Goal: Task Accomplishment & Management: Use online tool/utility

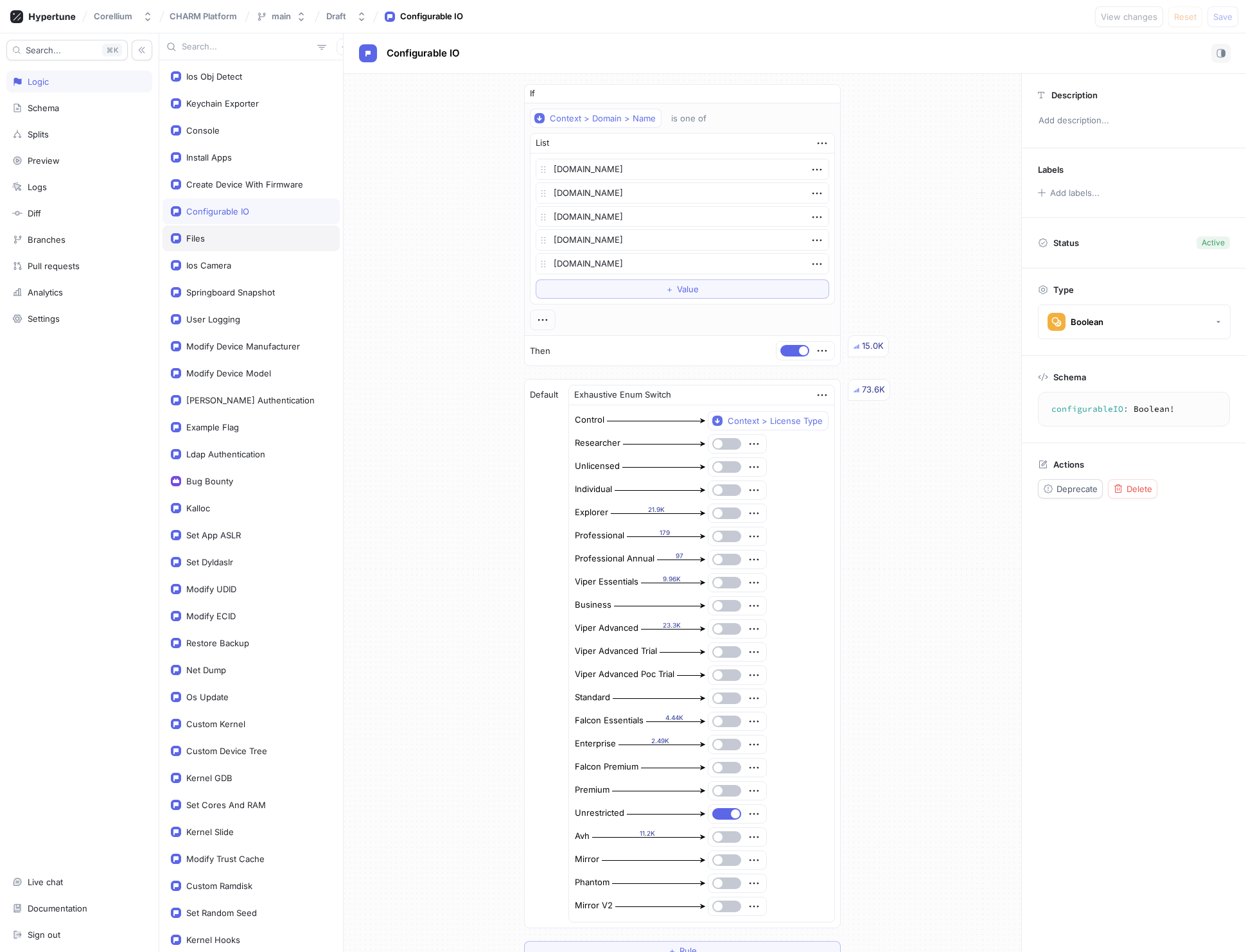
click at [195, 237] on div "Files" at bounding box center [196, 238] width 19 height 10
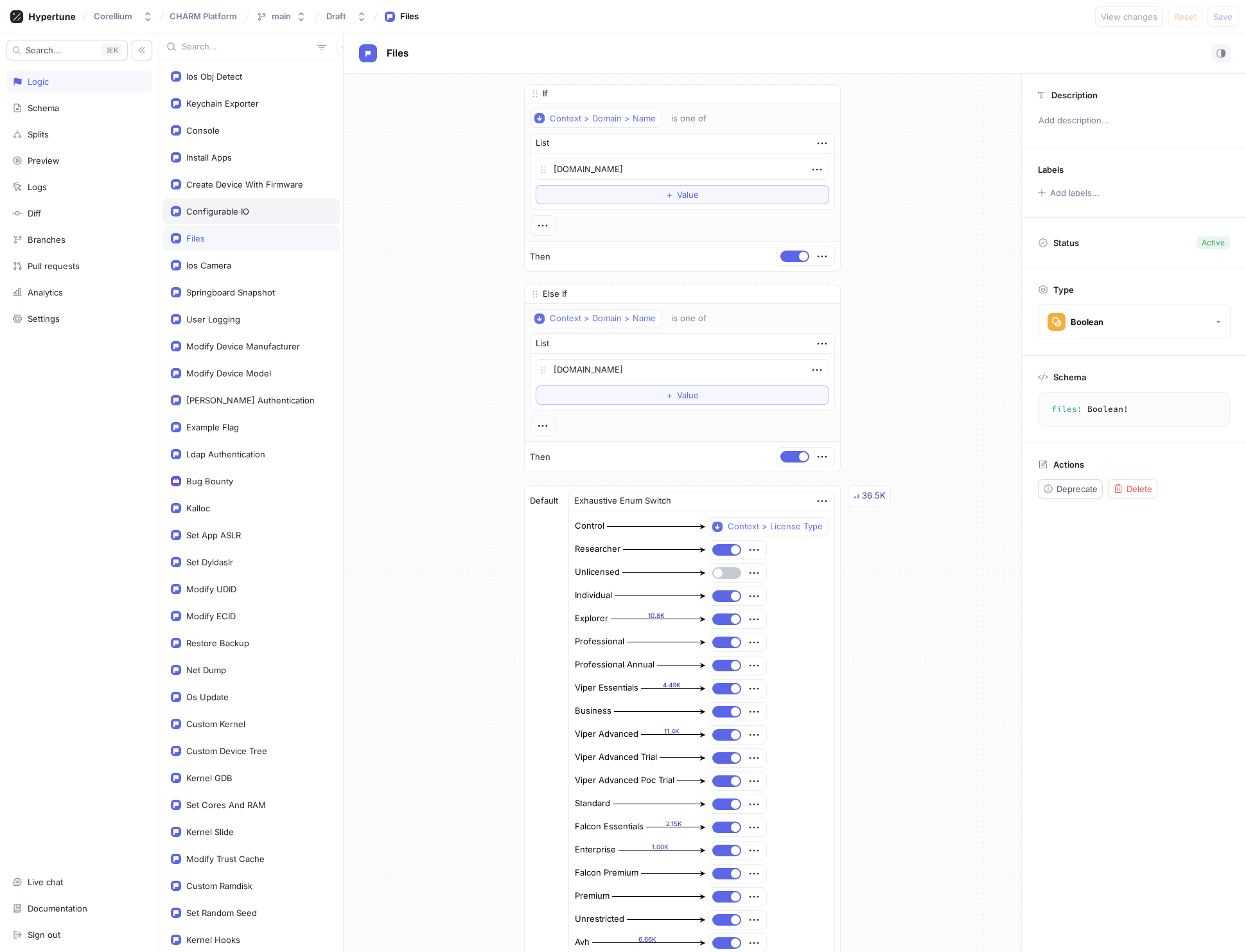
click at [215, 211] on div "Configurable IO" at bounding box center [218, 211] width 63 height 10
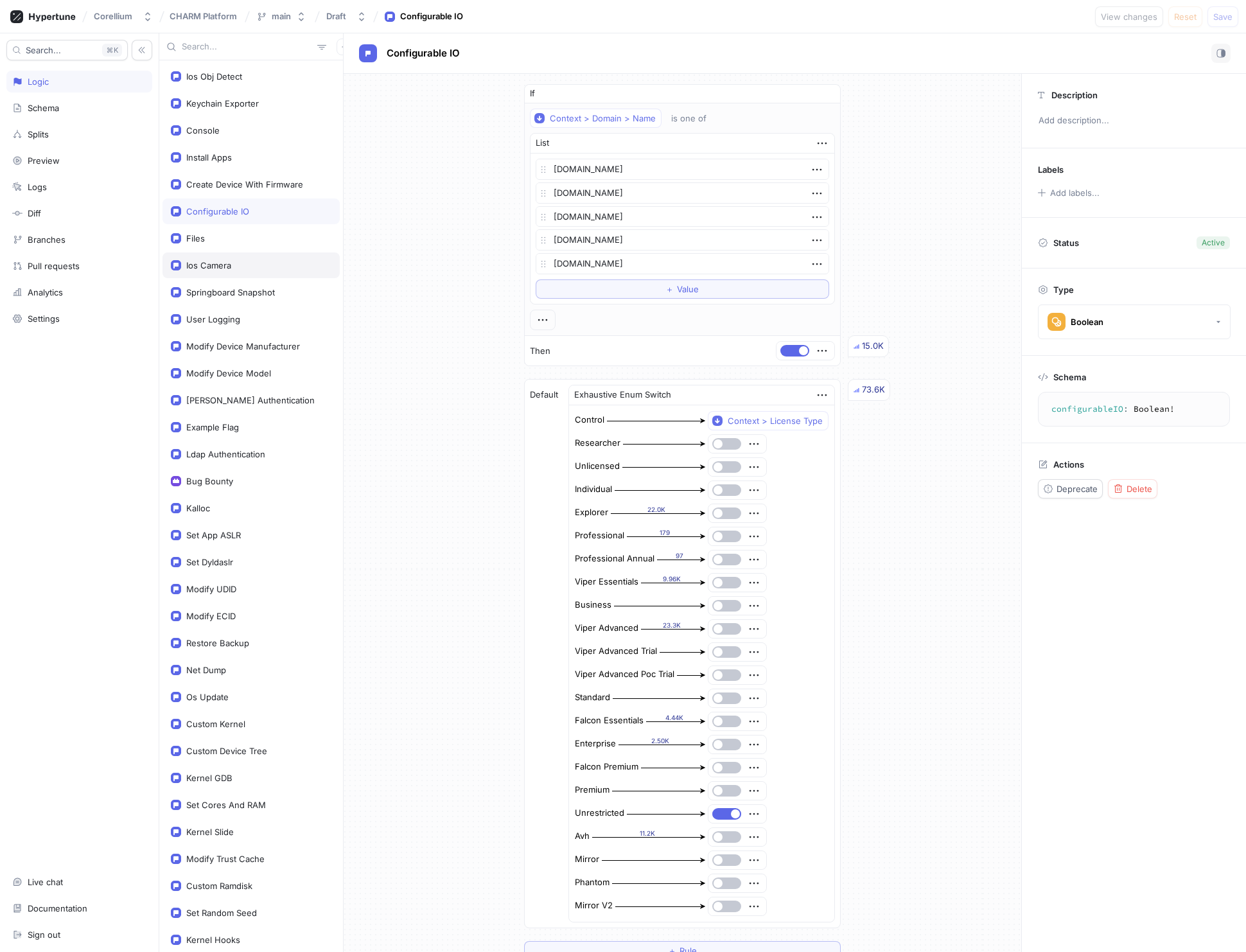
click at [226, 264] on div "Ios Camera" at bounding box center [209, 265] width 45 height 10
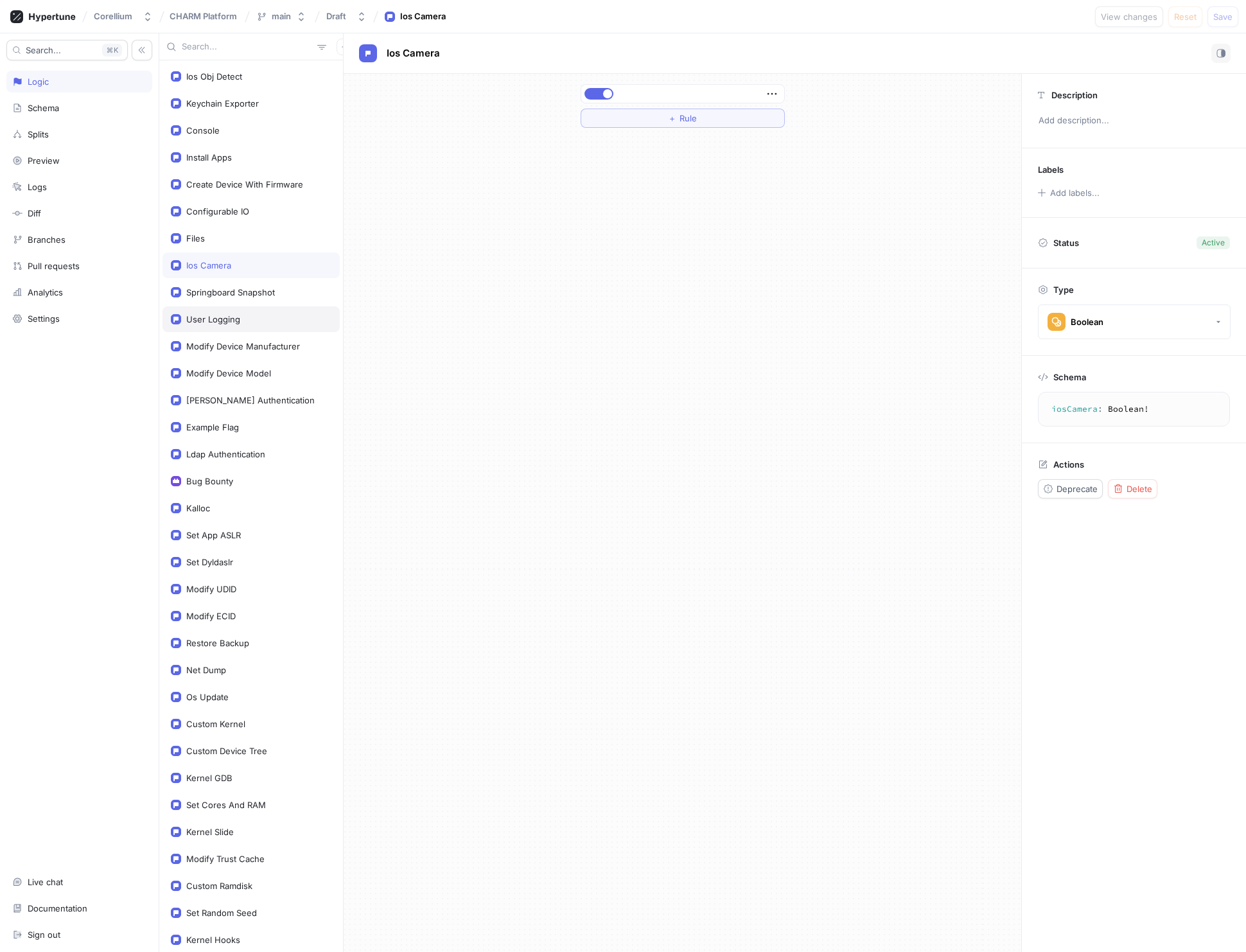
click at [225, 315] on div "User Logging" at bounding box center [213, 318] width 54 height 10
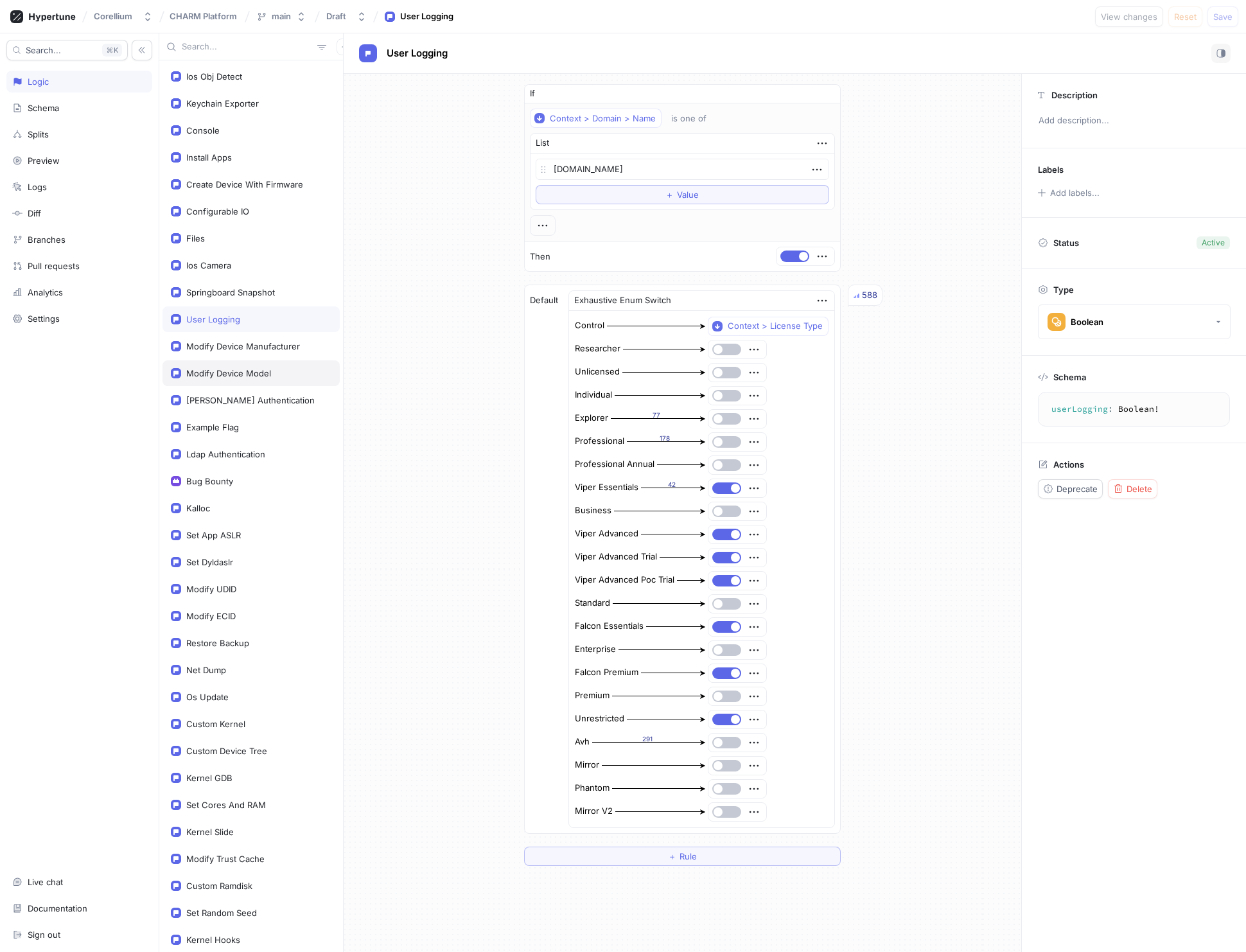
click at [229, 373] on div "Modify Device Model" at bounding box center [229, 373] width 85 height 10
click at [232, 425] on div "Example Flag" at bounding box center [213, 427] width 53 height 10
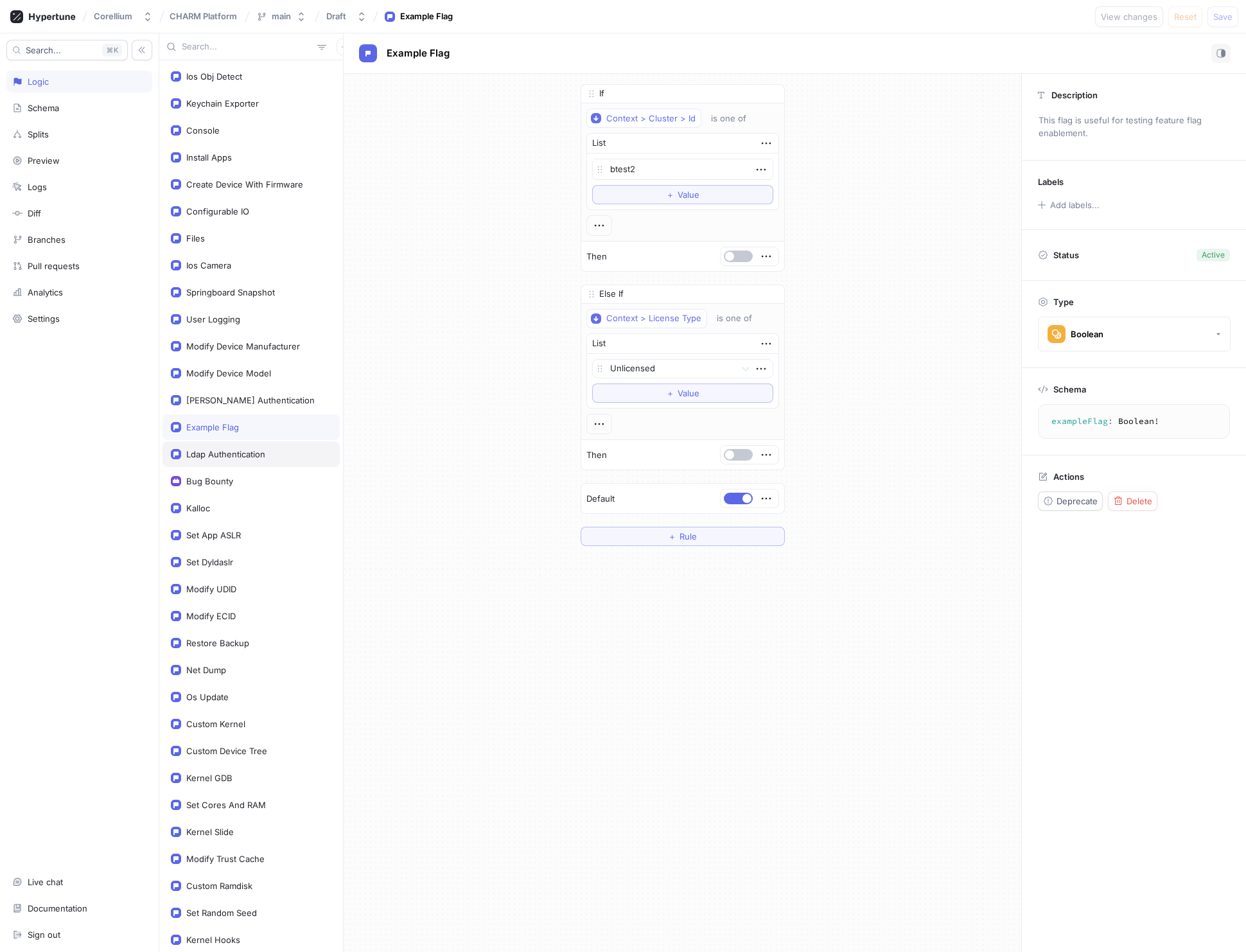
click at [235, 453] on div "Ldap Authentication" at bounding box center [226, 454] width 79 height 10
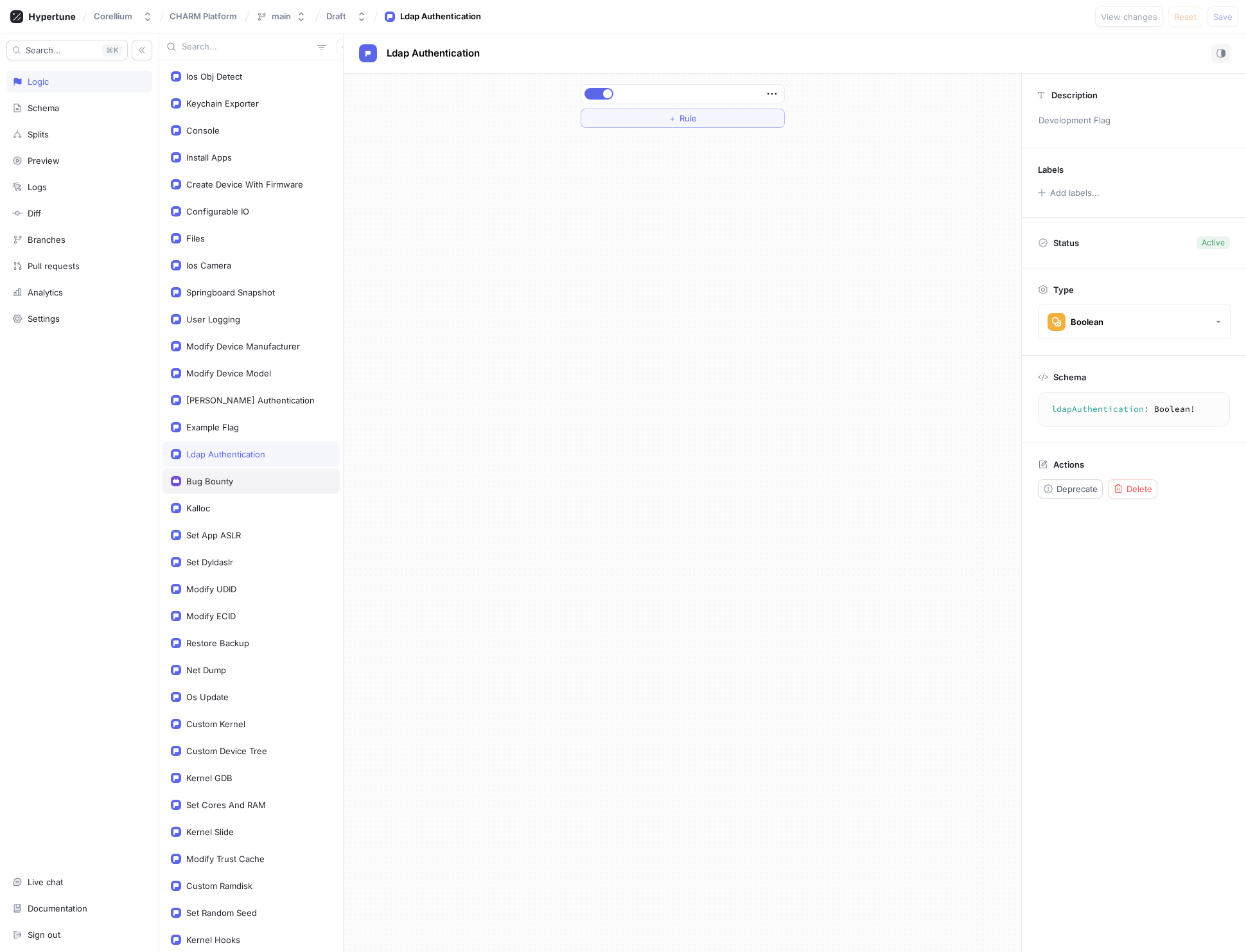
click at [216, 479] on div "Bug Bounty" at bounding box center [210, 480] width 47 height 10
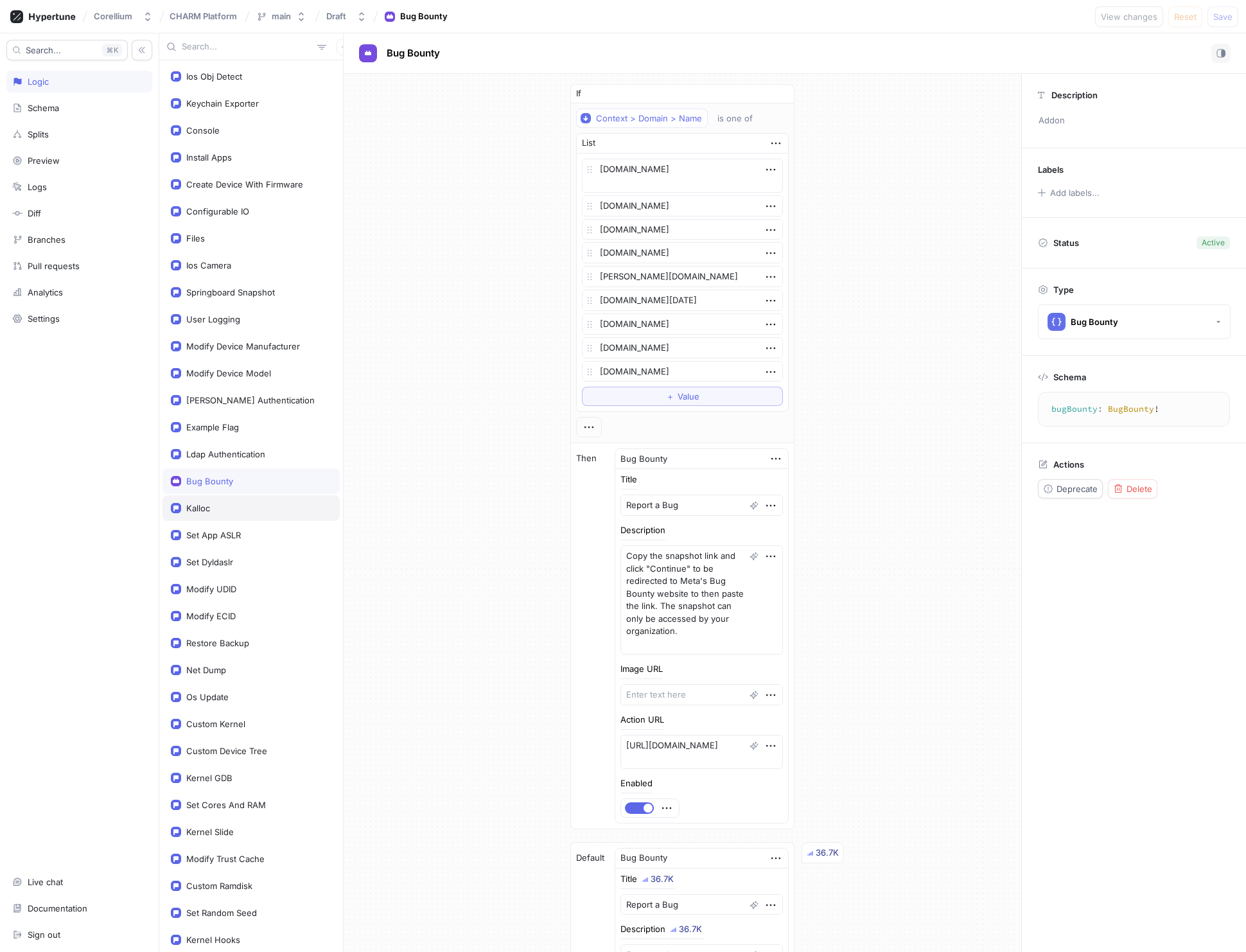
click at [199, 504] on div "Kalloc" at bounding box center [198, 508] width 24 height 10
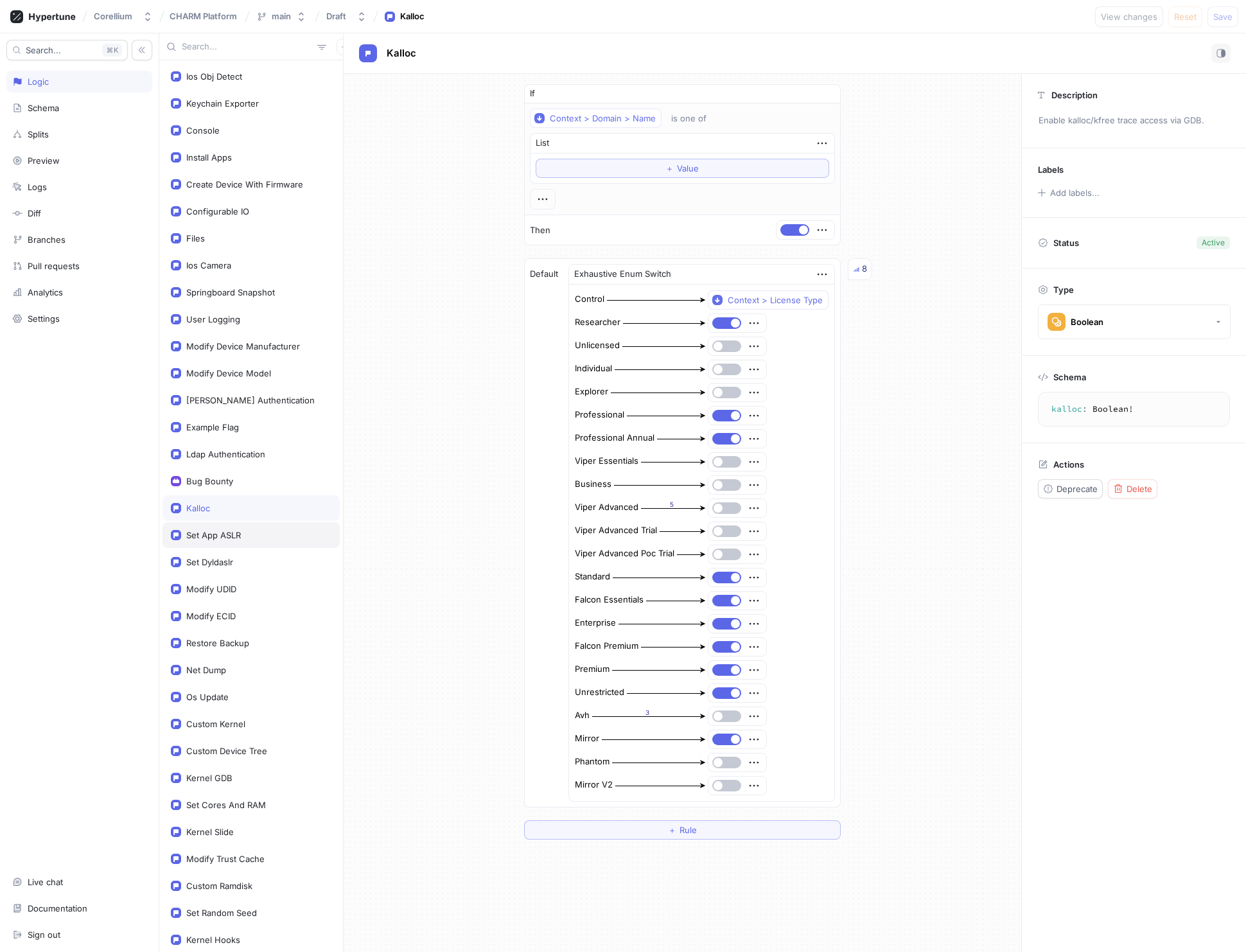
click at [216, 531] on div "Set App ASLR" at bounding box center [214, 535] width 55 height 10
click at [221, 557] on div "Set Dyldaslr" at bounding box center [210, 561] width 47 height 10
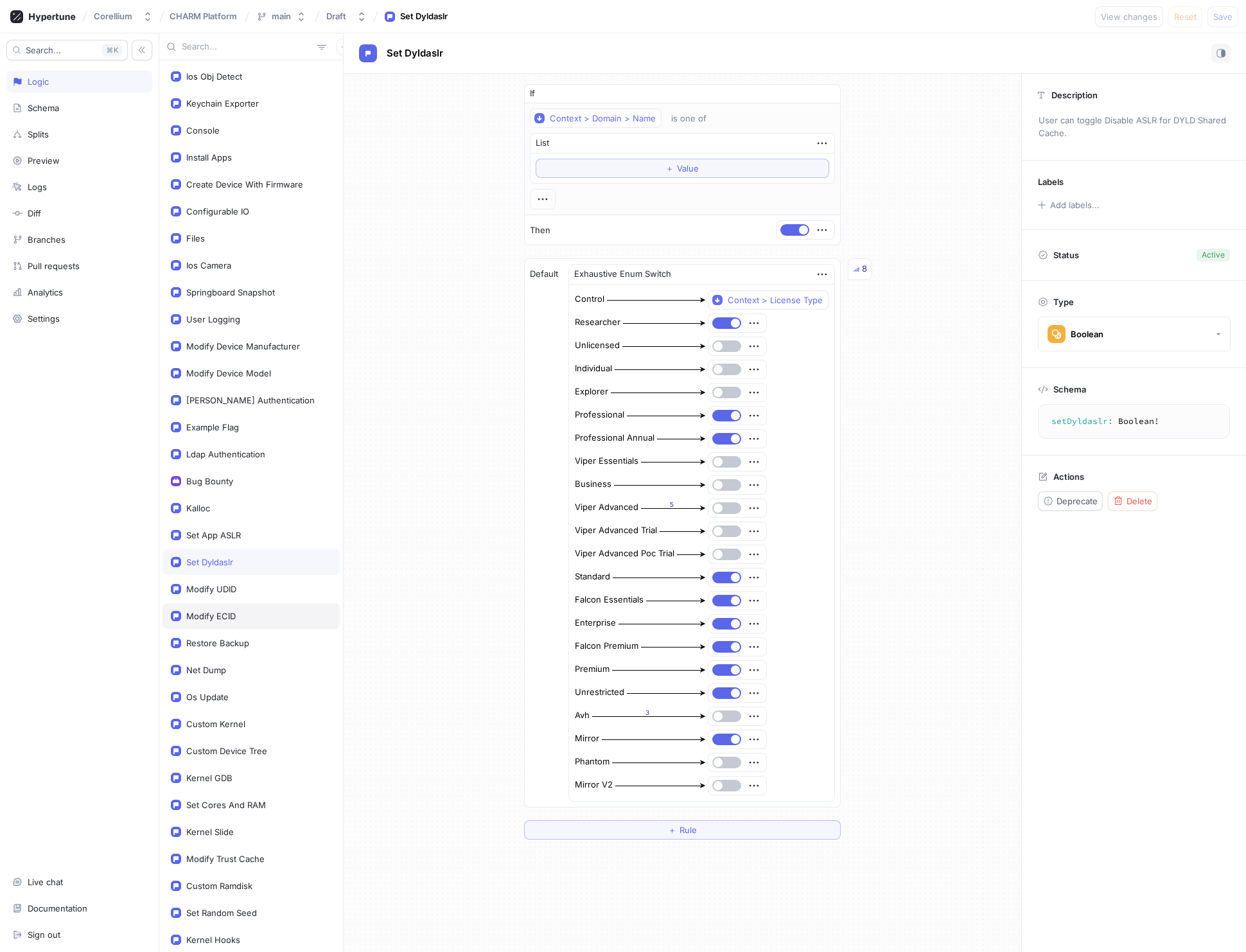
click at [216, 610] on div "Modify ECID" at bounding box center [211, 615] width 50 height 10
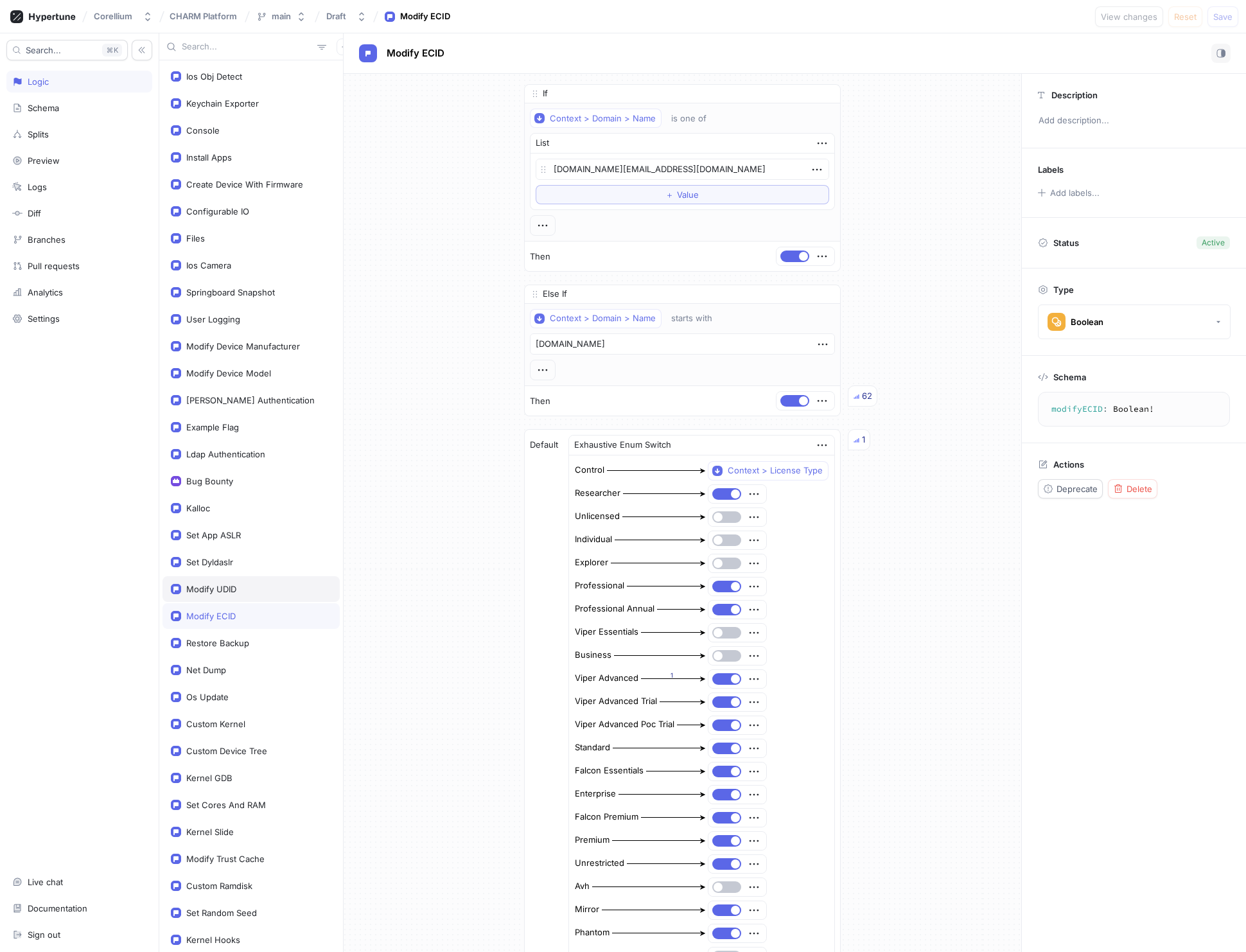
click at [221, 587] on div "Modify UDID" at bounding box center [211, 589] width 50 height 10
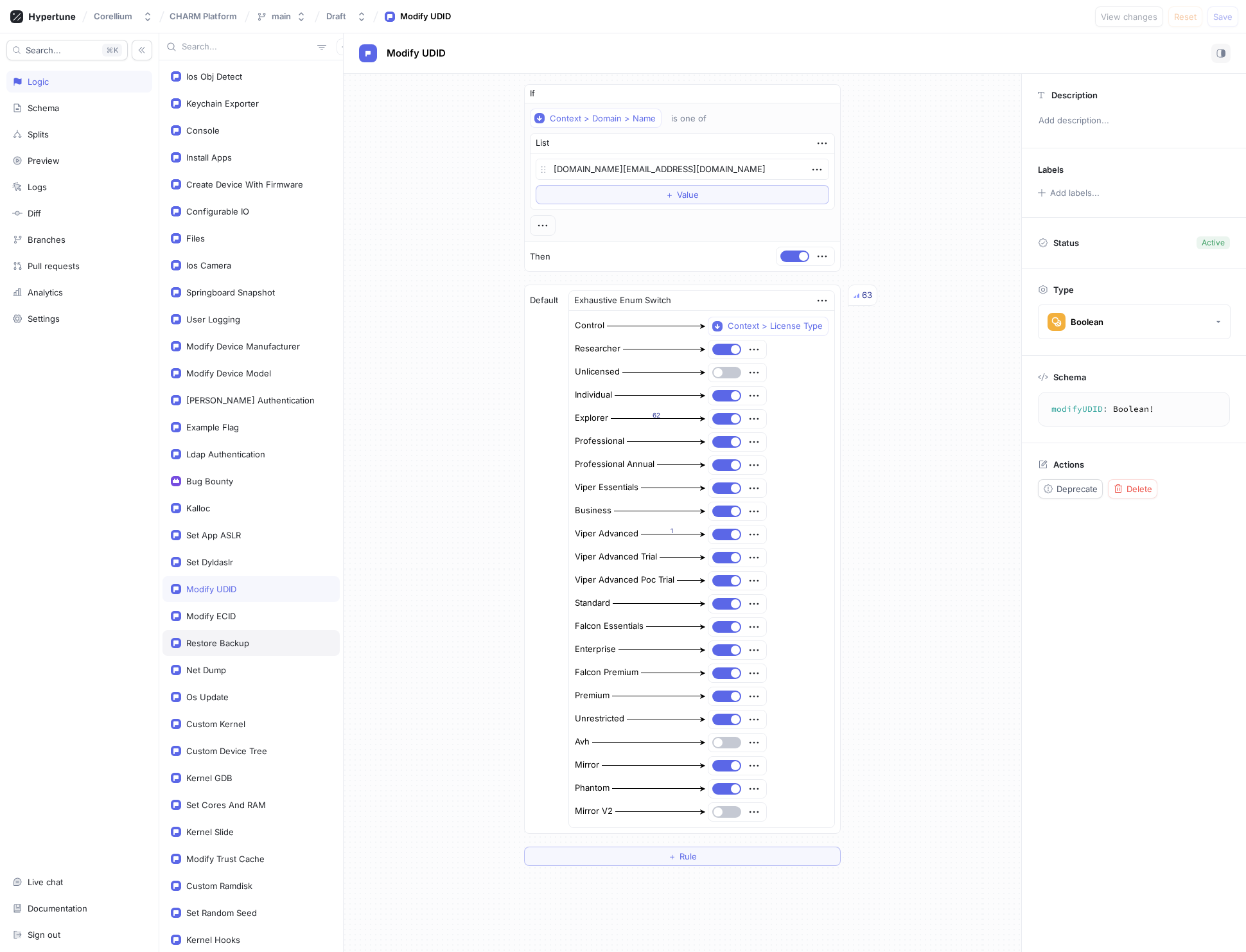
click at [232, 639] on div "Restore Backup" at bounding box center [218, 642] width 63 height 10
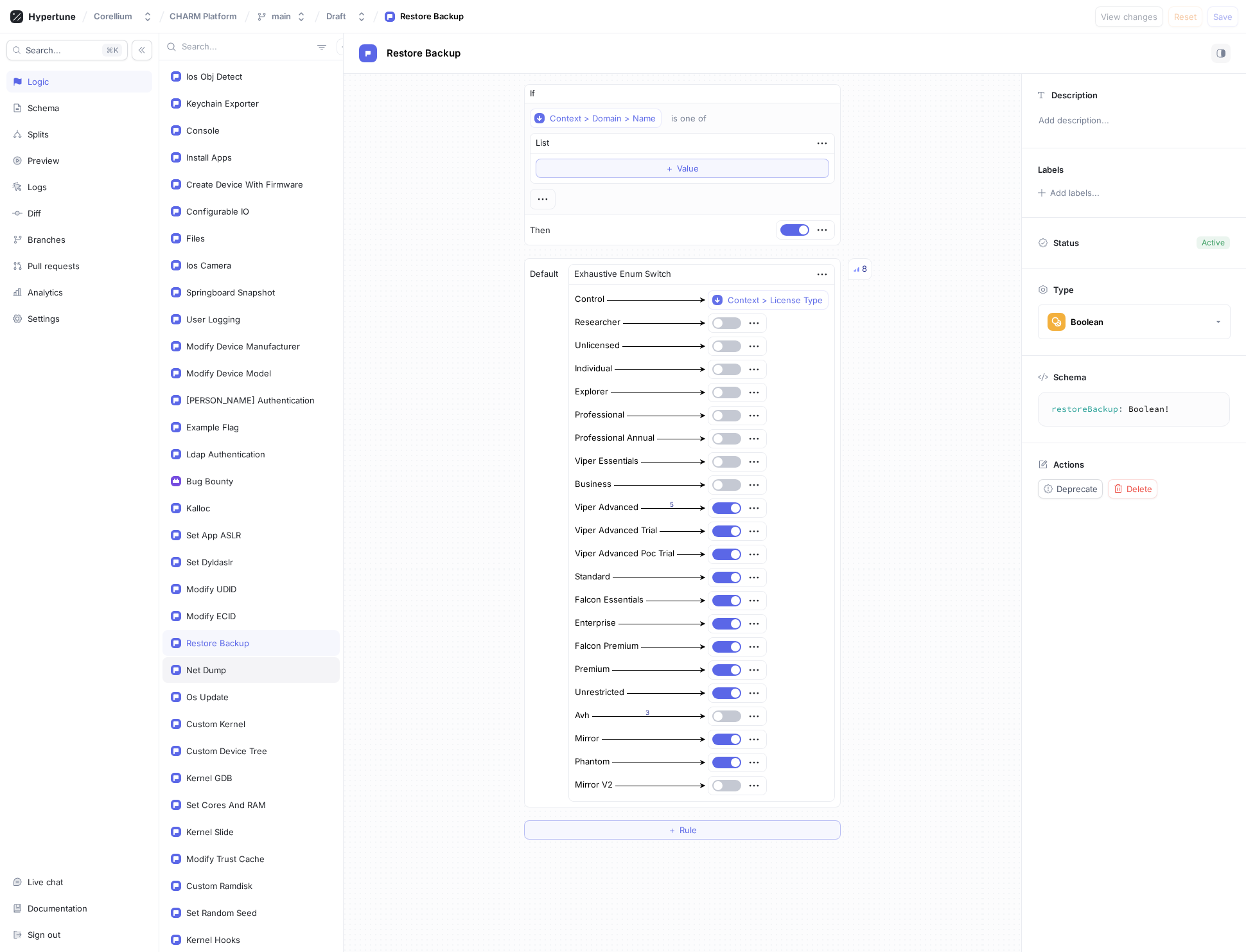
click at [207, 665] on div "Net Dump" at bounding box center [206, 670] width 40 height 10
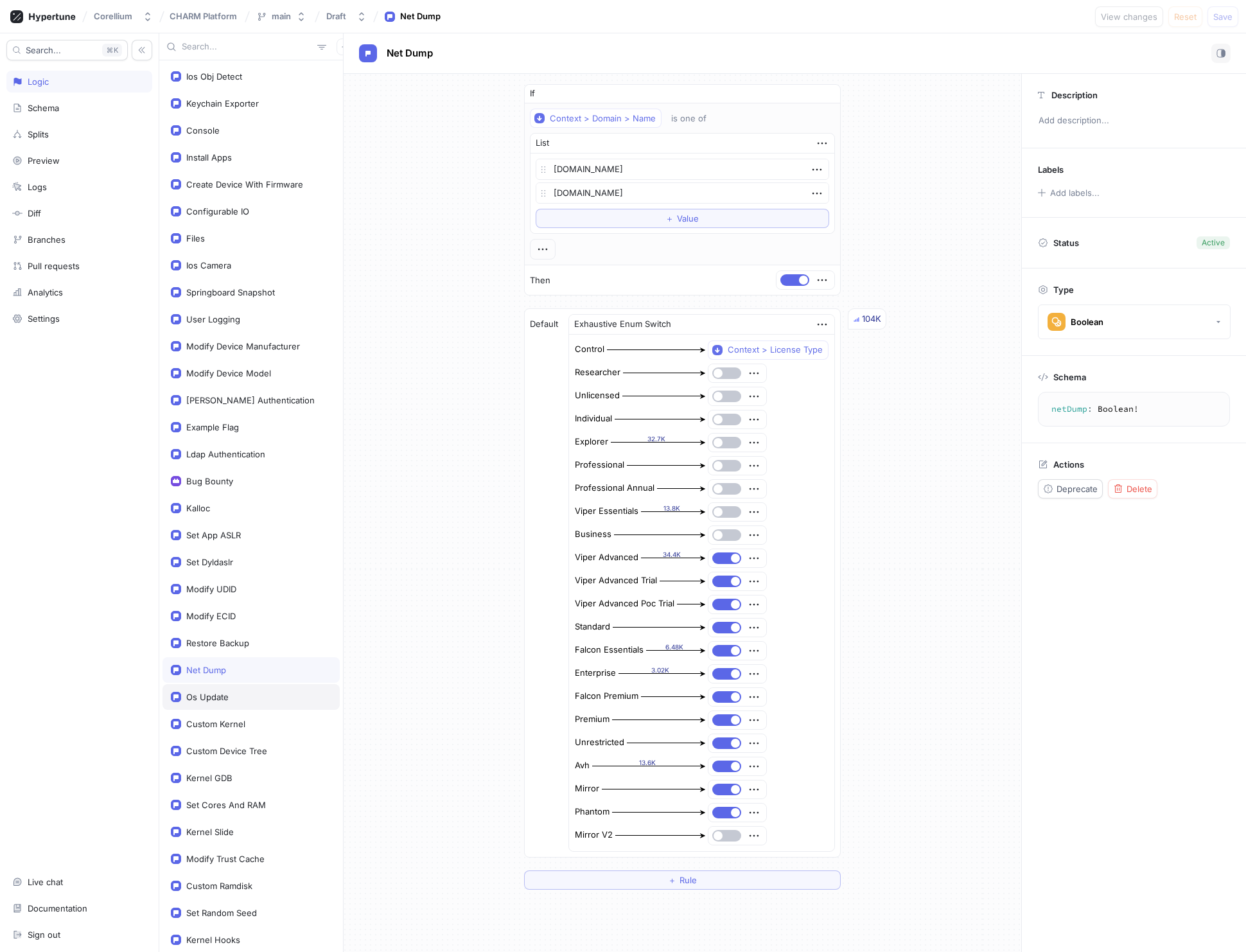
click at [214, 693] on div "Os Update" at bounding box center [207, 696] width 42 height 10
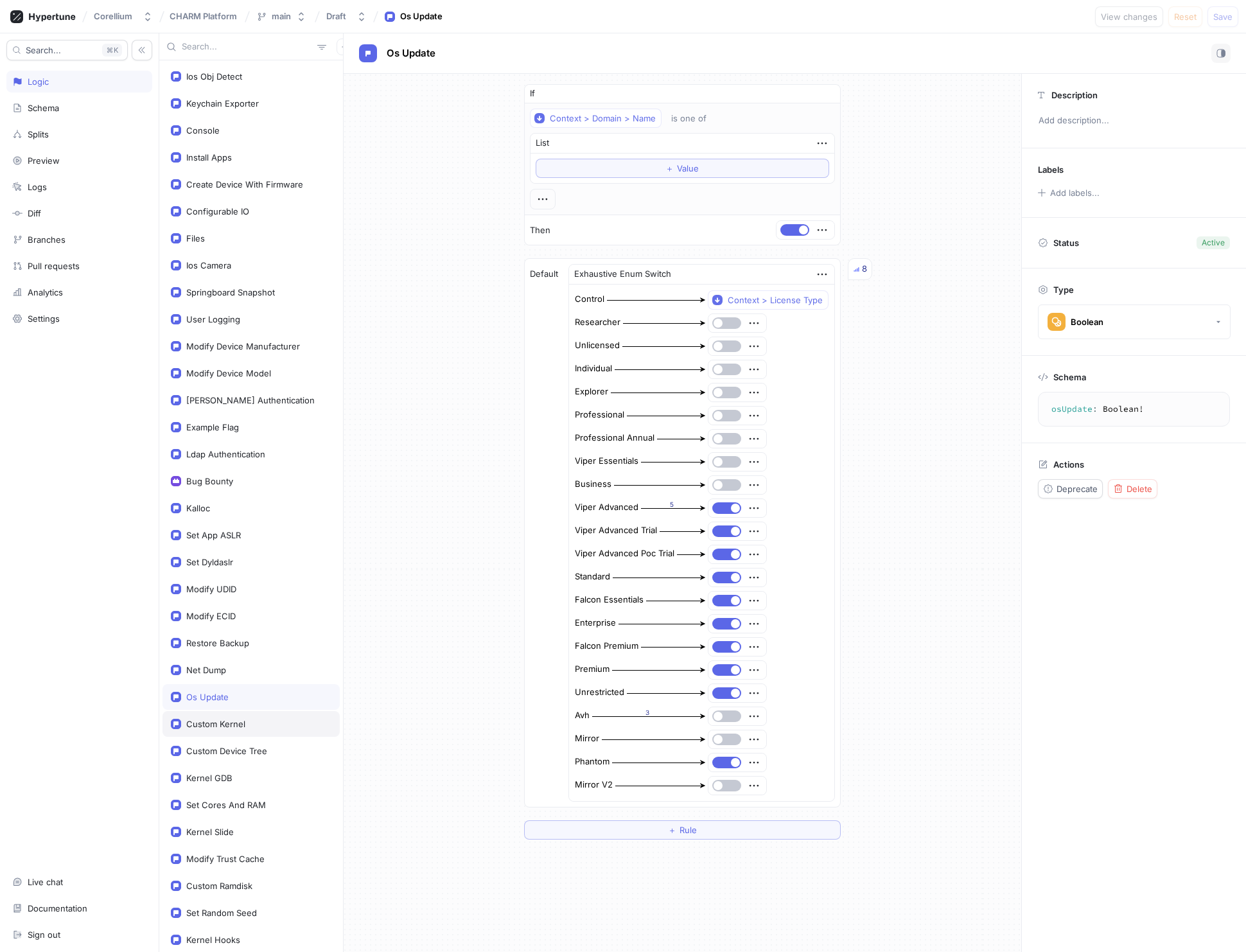
click at [218, 719] on div "Custom Kernel" at bounding box center [216, 723] width 59 height 10
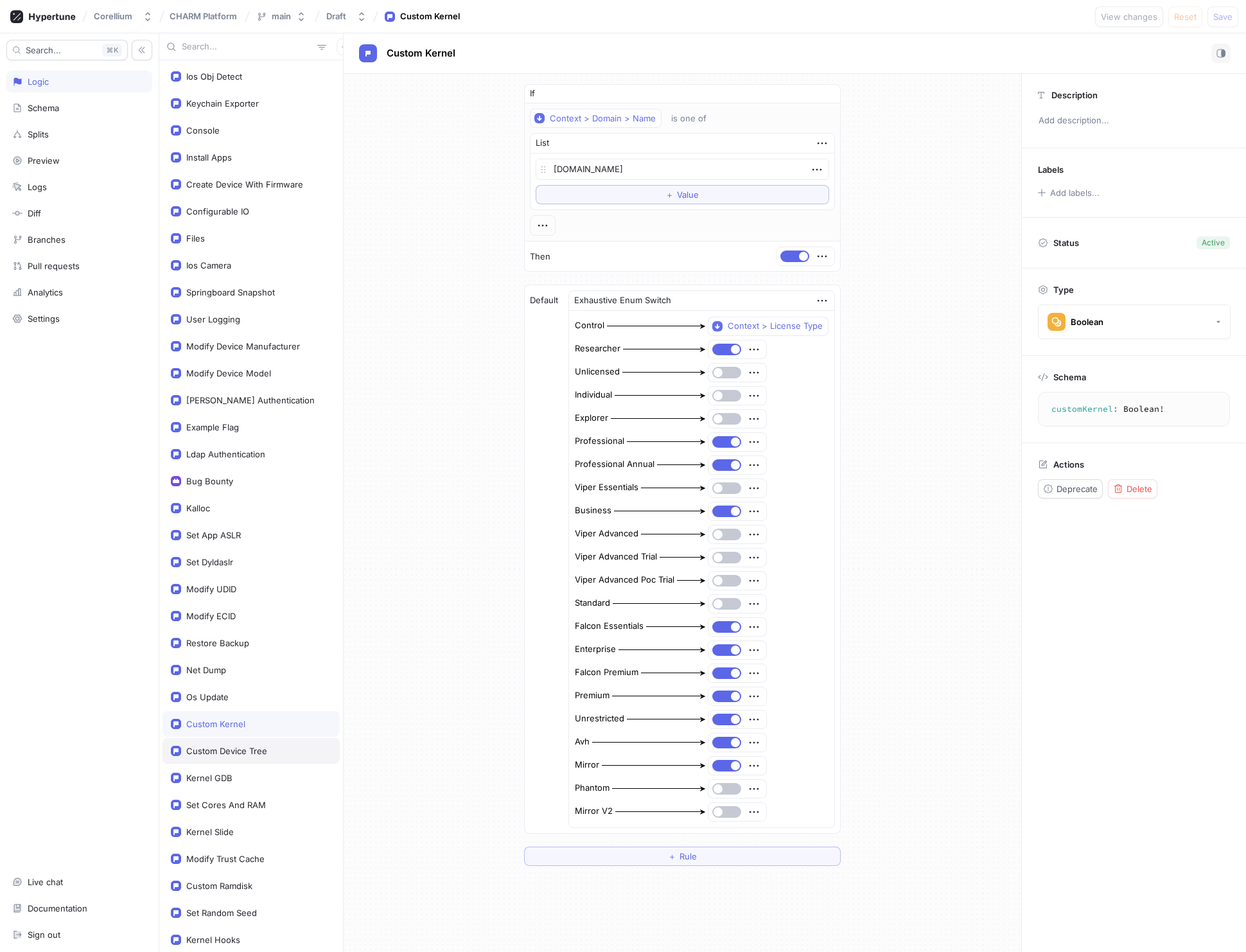
click at [222, 741] on div "Custom Device Tree" at bounding box center [251, 750] width 177 height 25
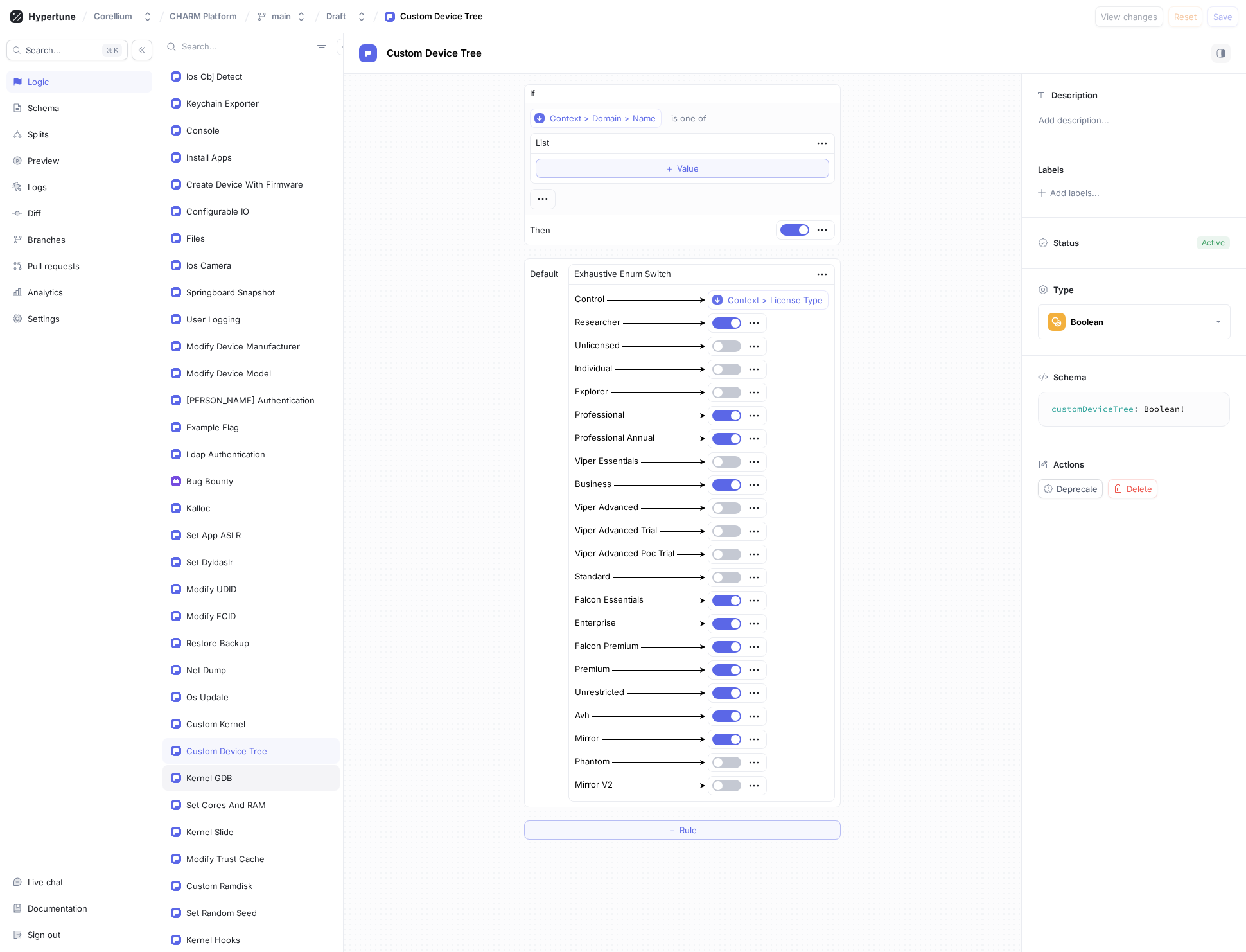
click at [219, 772] on div "Kernel GDB" at bounding box center [209, 777] width 46 height 10
click at [227, 800] on div "Set Cores And RAM" at bounding box center [226, 804] width 80 height 10
click at [229, 827] on div "Kernel Slide" at bounding box center [210, 831] width 47 height 10
click at [239, 857] on div "Modify Trust Cache" at bounding box center [225, 858] width 78 height 10
click at [225, 880] on div "Custom Ramdisk" at bounding box center [219, 885] width 66 height 10
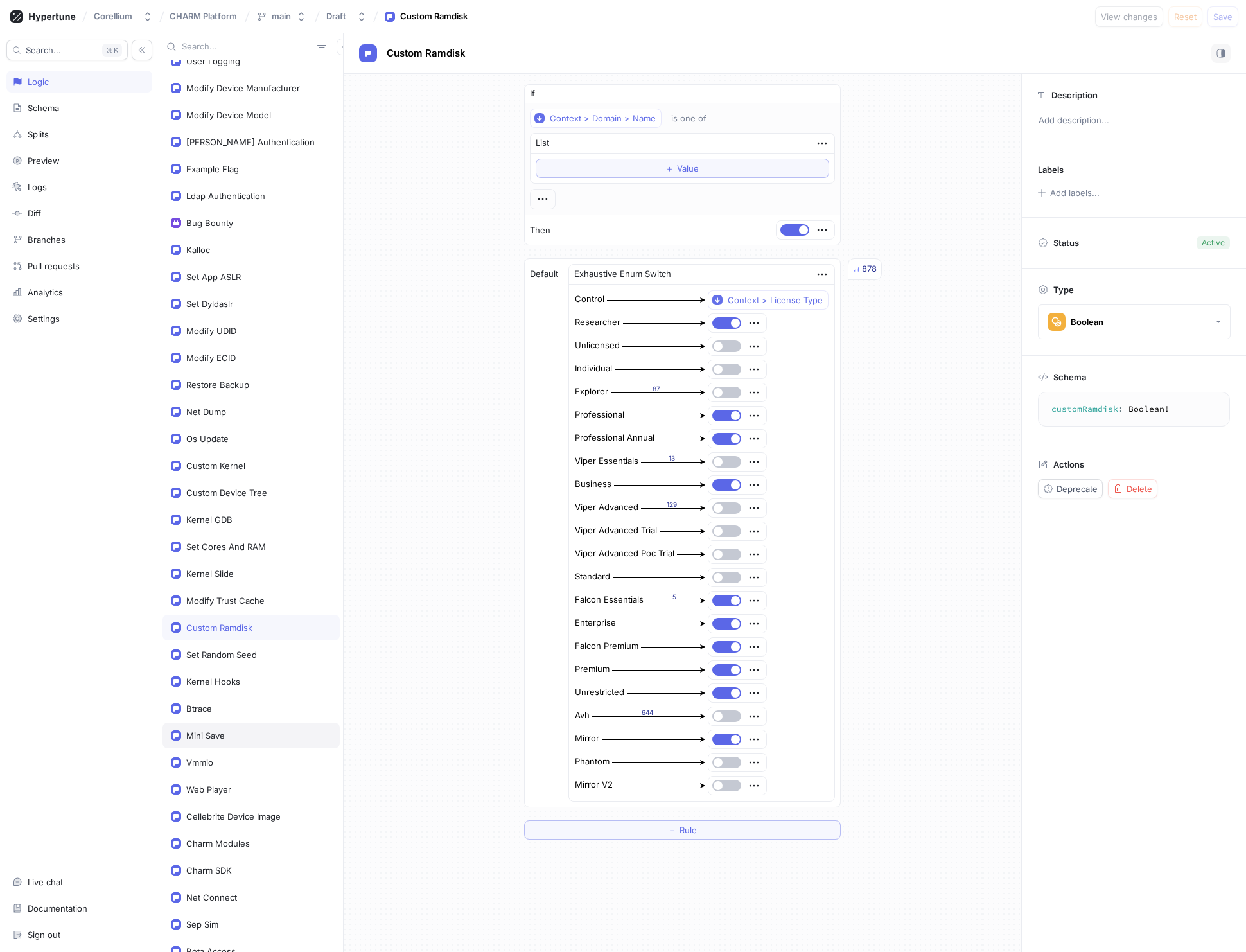
scroll to position [283, 0]
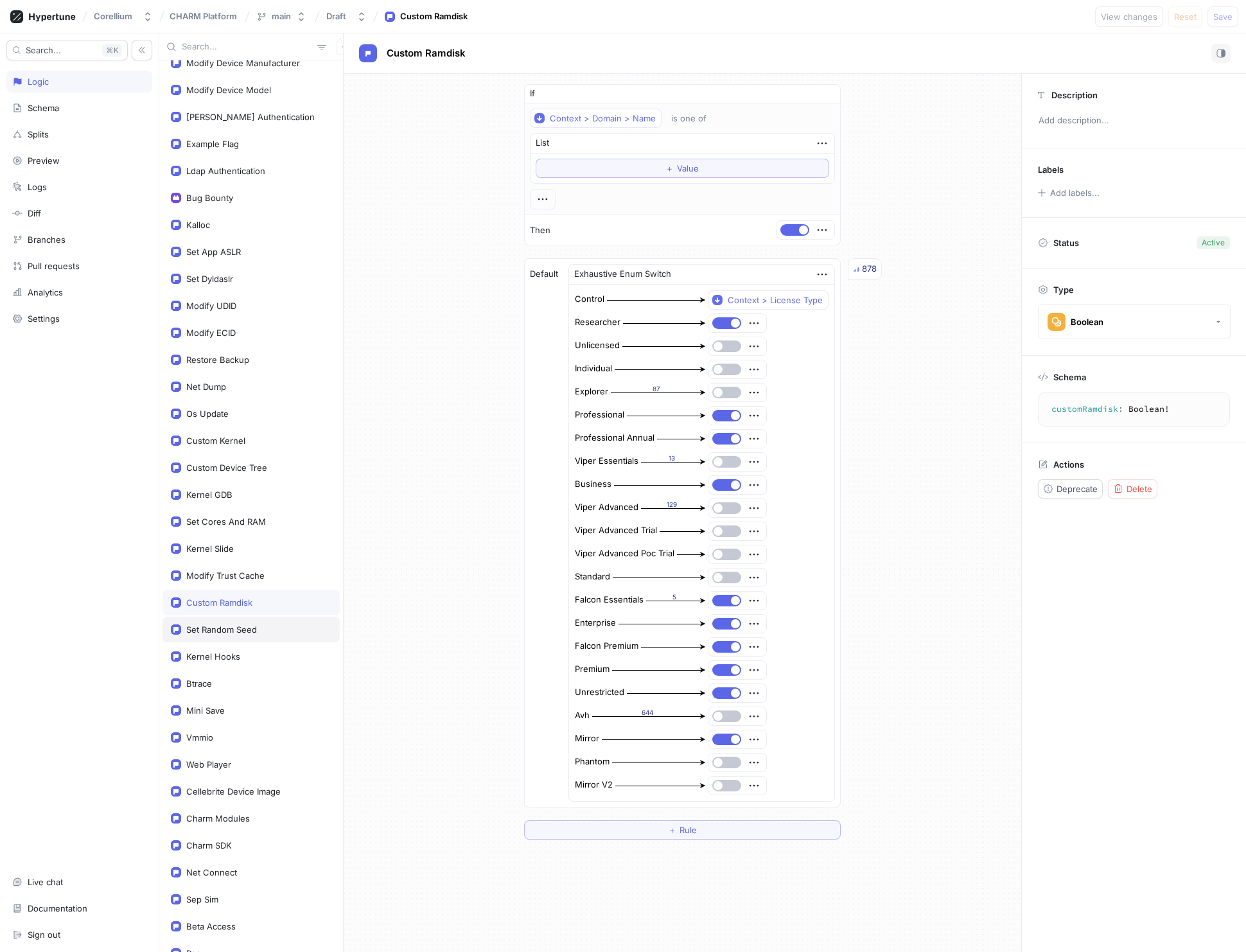
click at [211, 626] on div "Set Random Seed" at bounding box center [221, 629] width 71 height 10
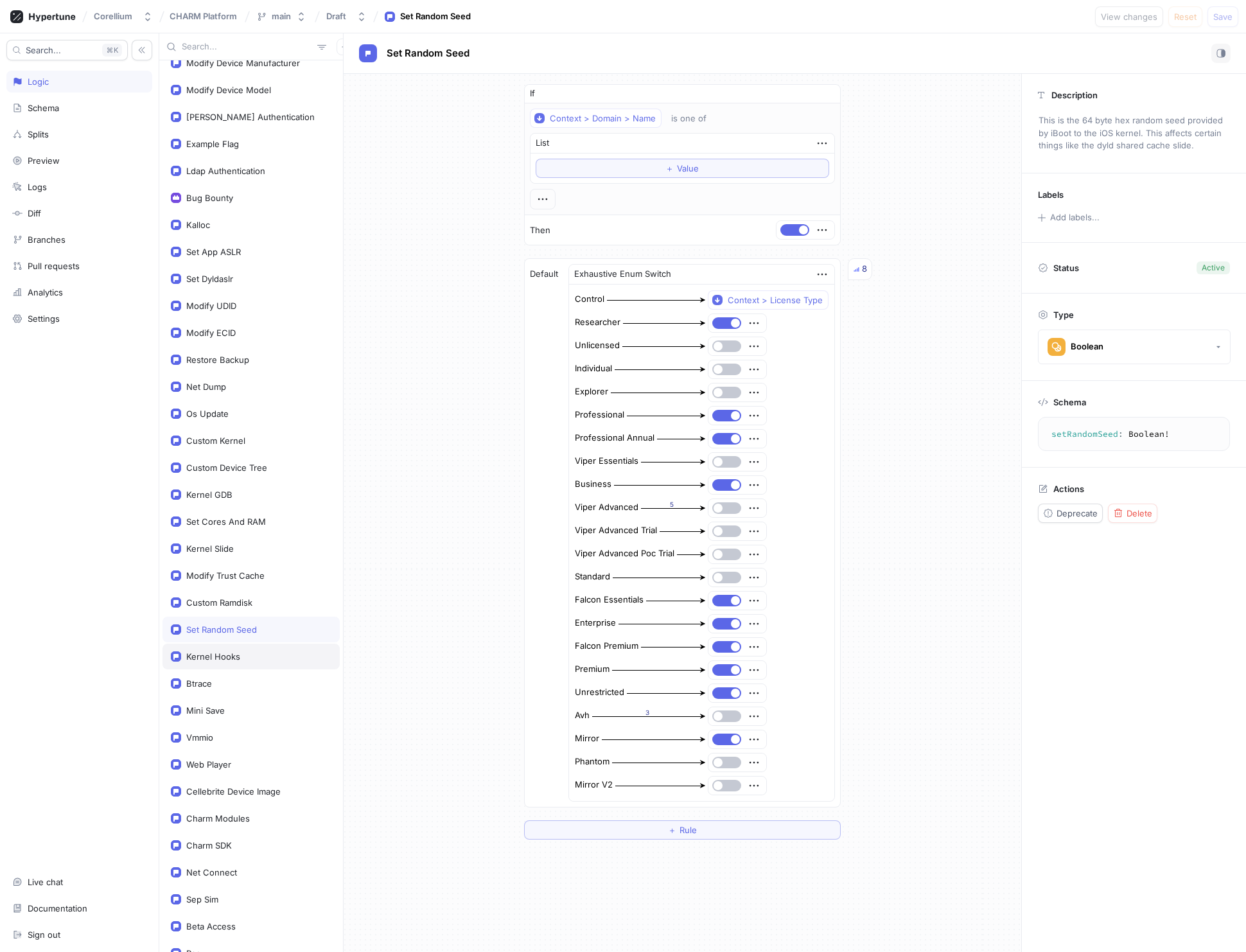
click at [220, 651] on div "Kernel Hooks" at bounding box center [213, 655] width 54 height 10
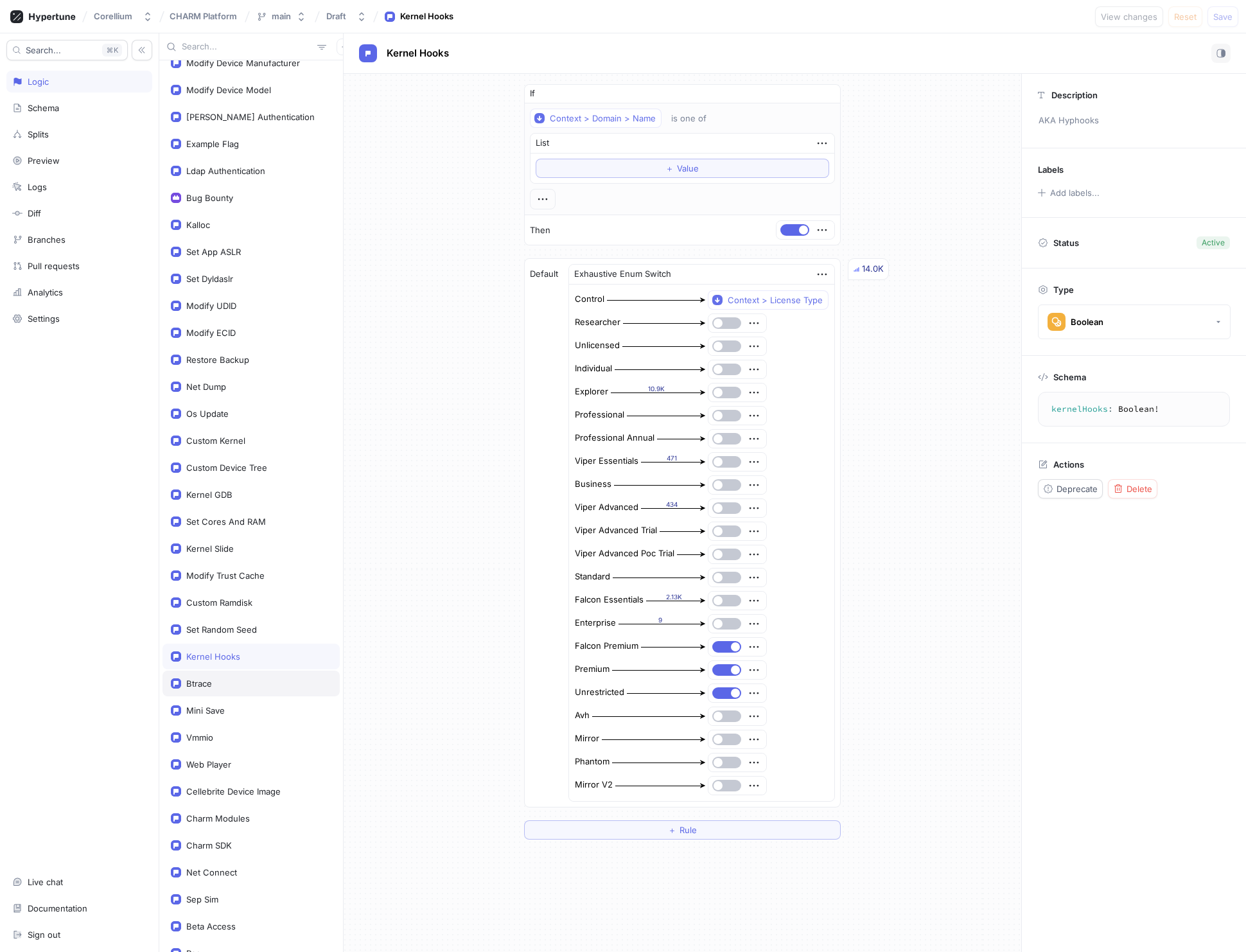
click at [205, 679] on div "Btrace" at bounding box center [199, 683] width 25 height 10
click at [202, 711] on div "Mini Save" at bounding box center [251, 710] width 177 height 25
click at [205, 737] on div "Vmmio" at bounding box center [251, 736] width 177 height 25
click at [211, 760] on div "Web Player" at bounding box center [209, 764] width 45 height 10
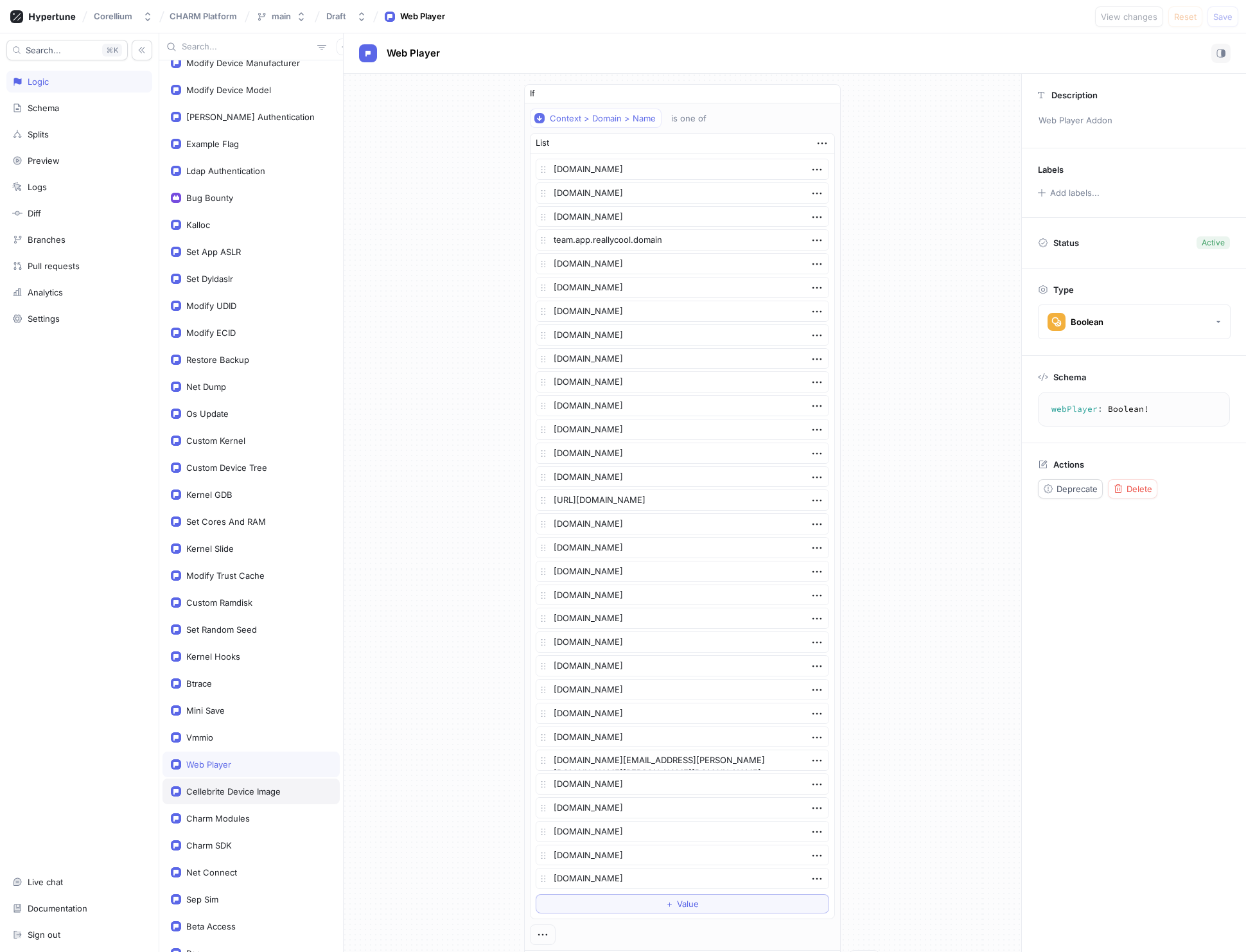
click at [219, 786] on div "Cellebrite Device Image" at bounding box center [234, 791] width 94 height 10
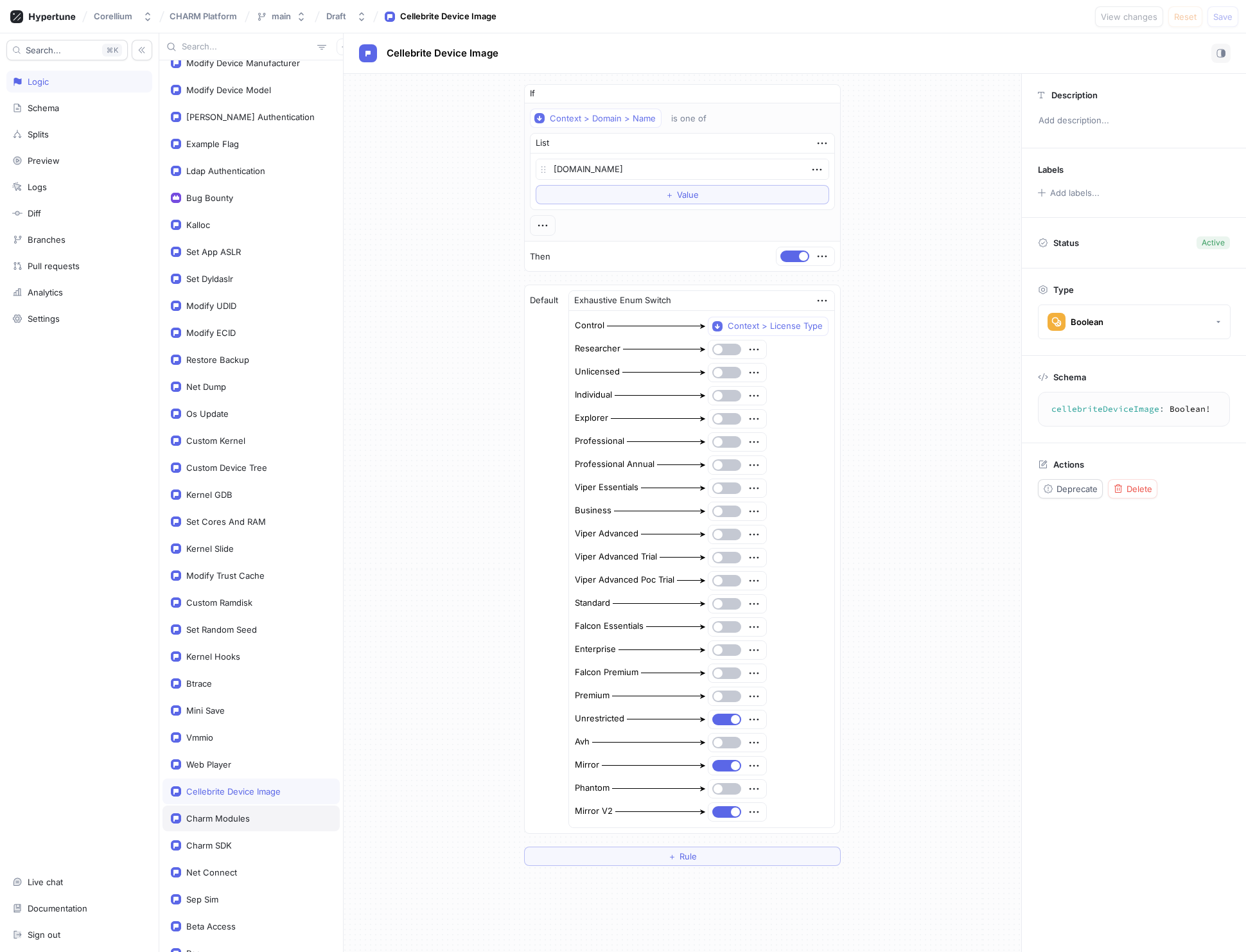
click at [221, 813] on div "Charm Modules" at bounding box center [218, 817] width 64 height 10
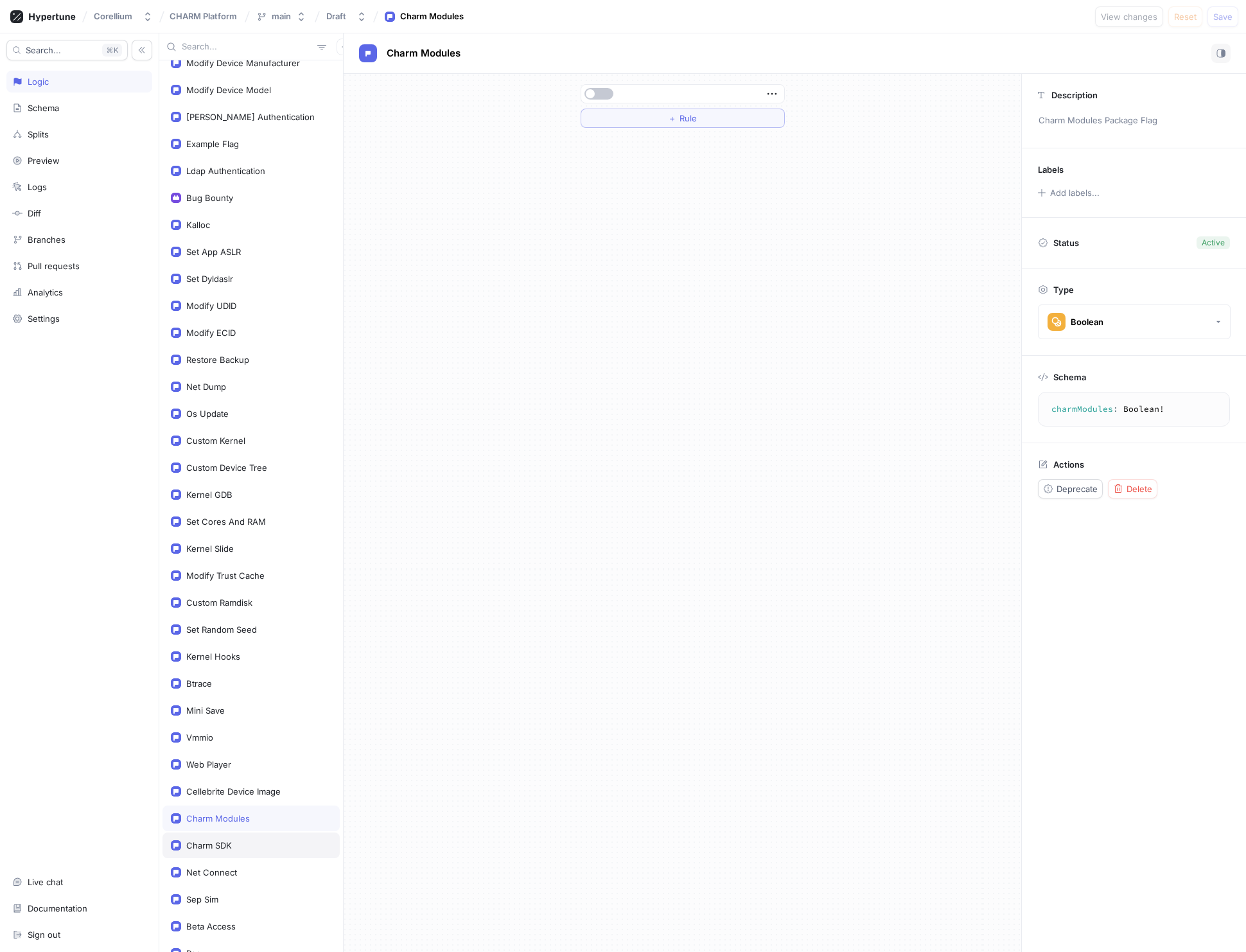
click at [209, 840] on div "Charm SDK" at bounding box center [209, 845] width 45 height 10
click at [215, 867] on div "Net Connect" at bounding box center [212, 872] width 51 height 10
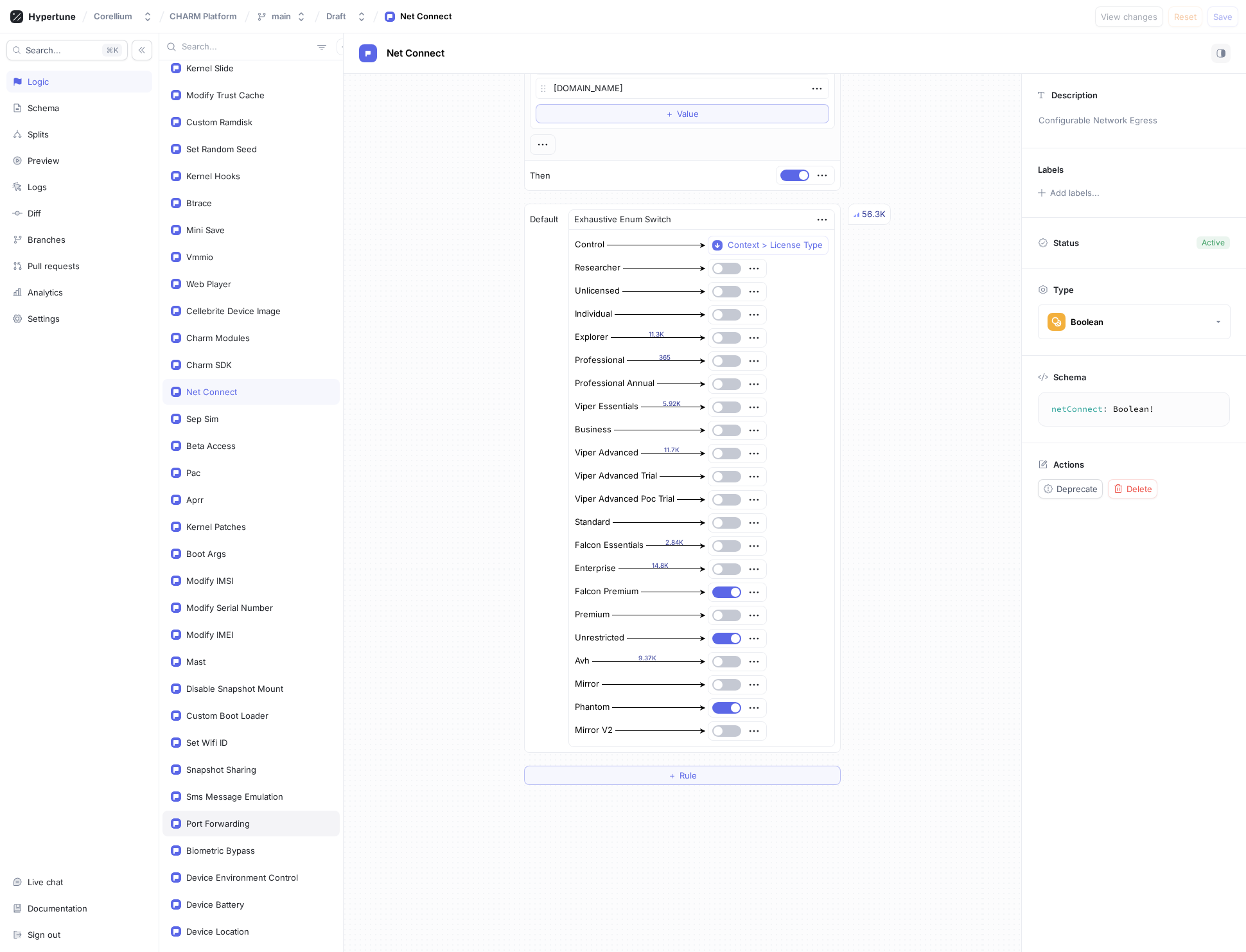
scroll to position [850, 0]
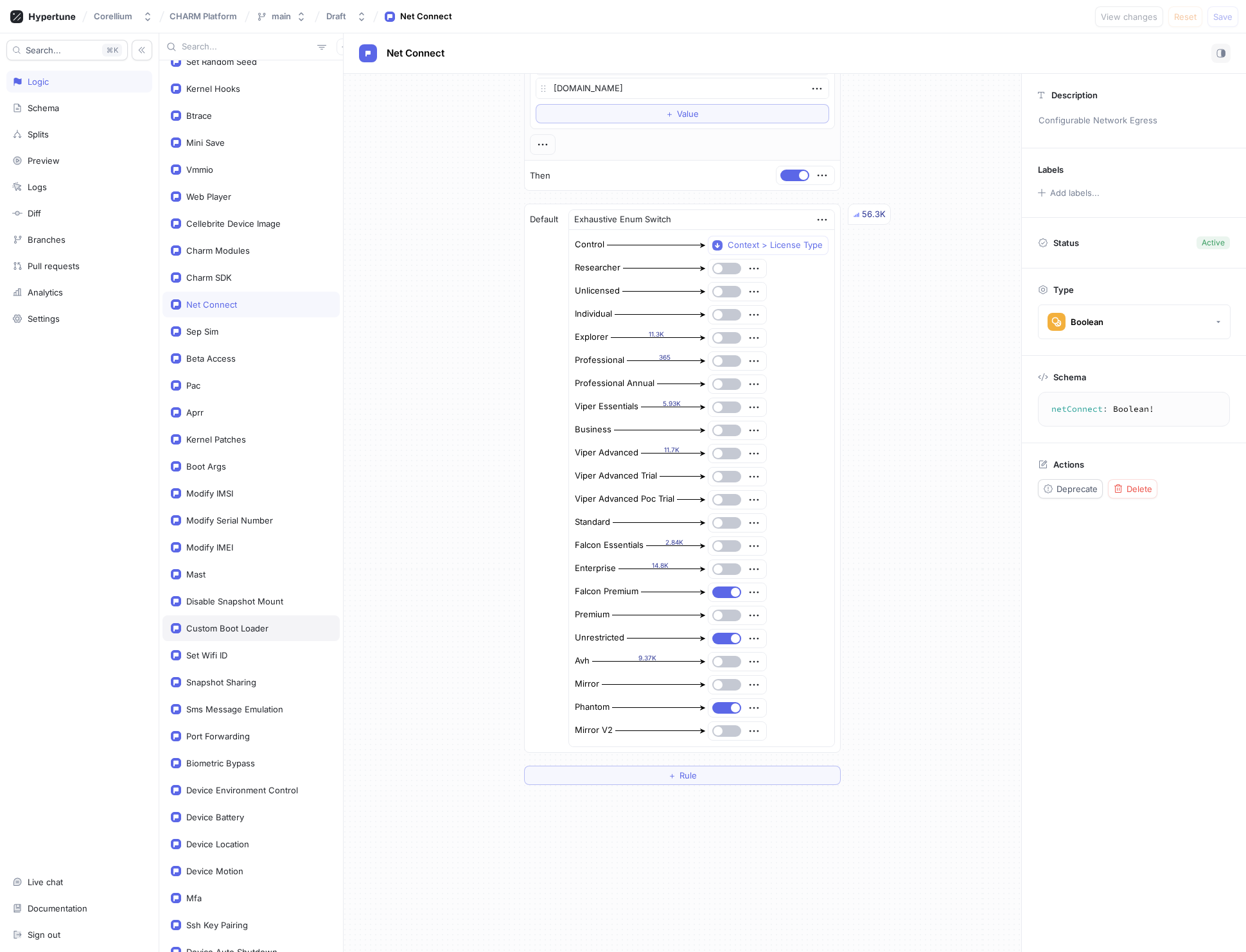
click at [239, 622] on div "Custom Boot Loader" at bounding box center [227, 627] width 82 height 10
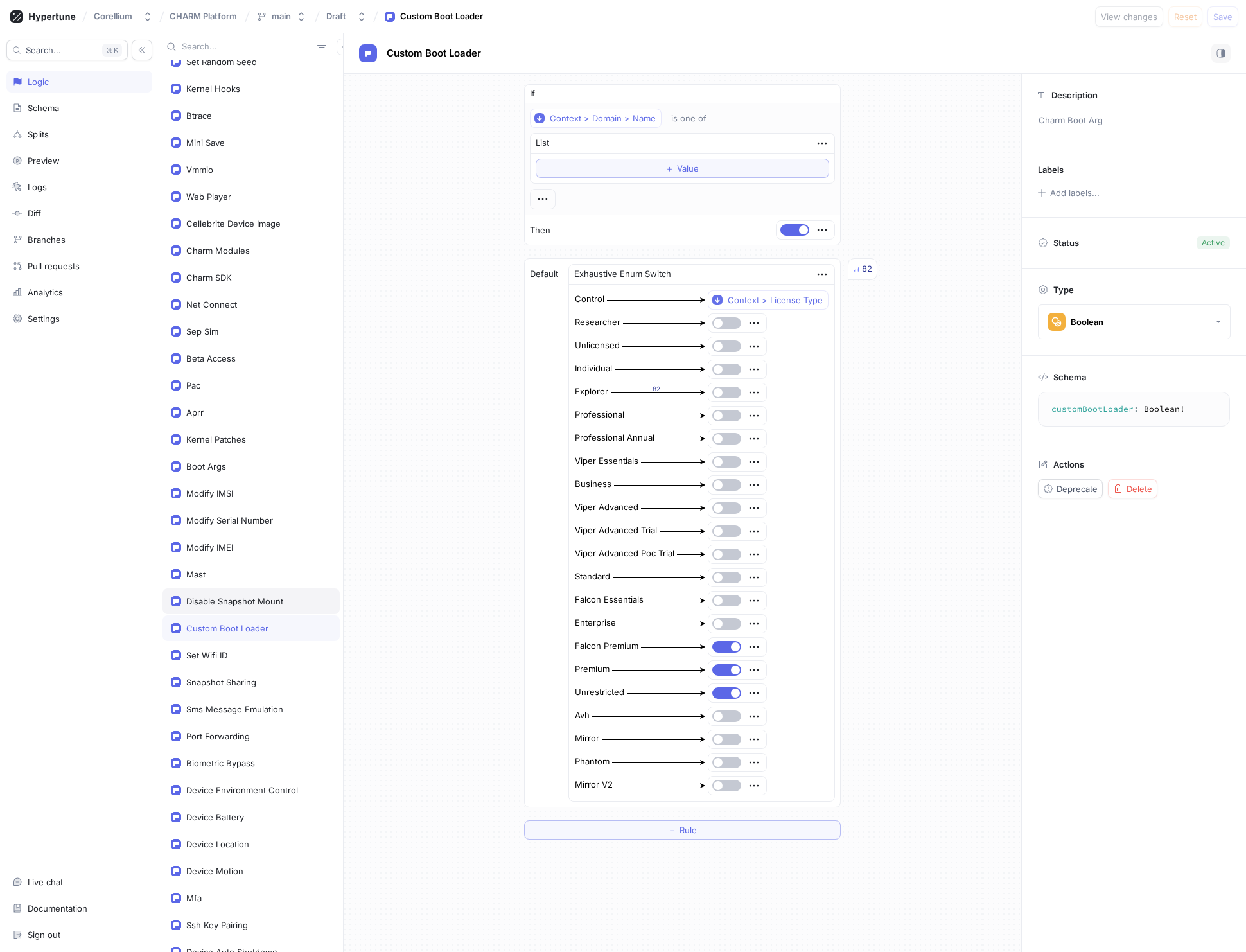
click at [239, 596] on div "Disable Snapshot Mount" at bounding box center [235, 601] width 97 height 10
click at [197, 570] on div "Mast" at bounding box center [196, 573] width 19 height 10
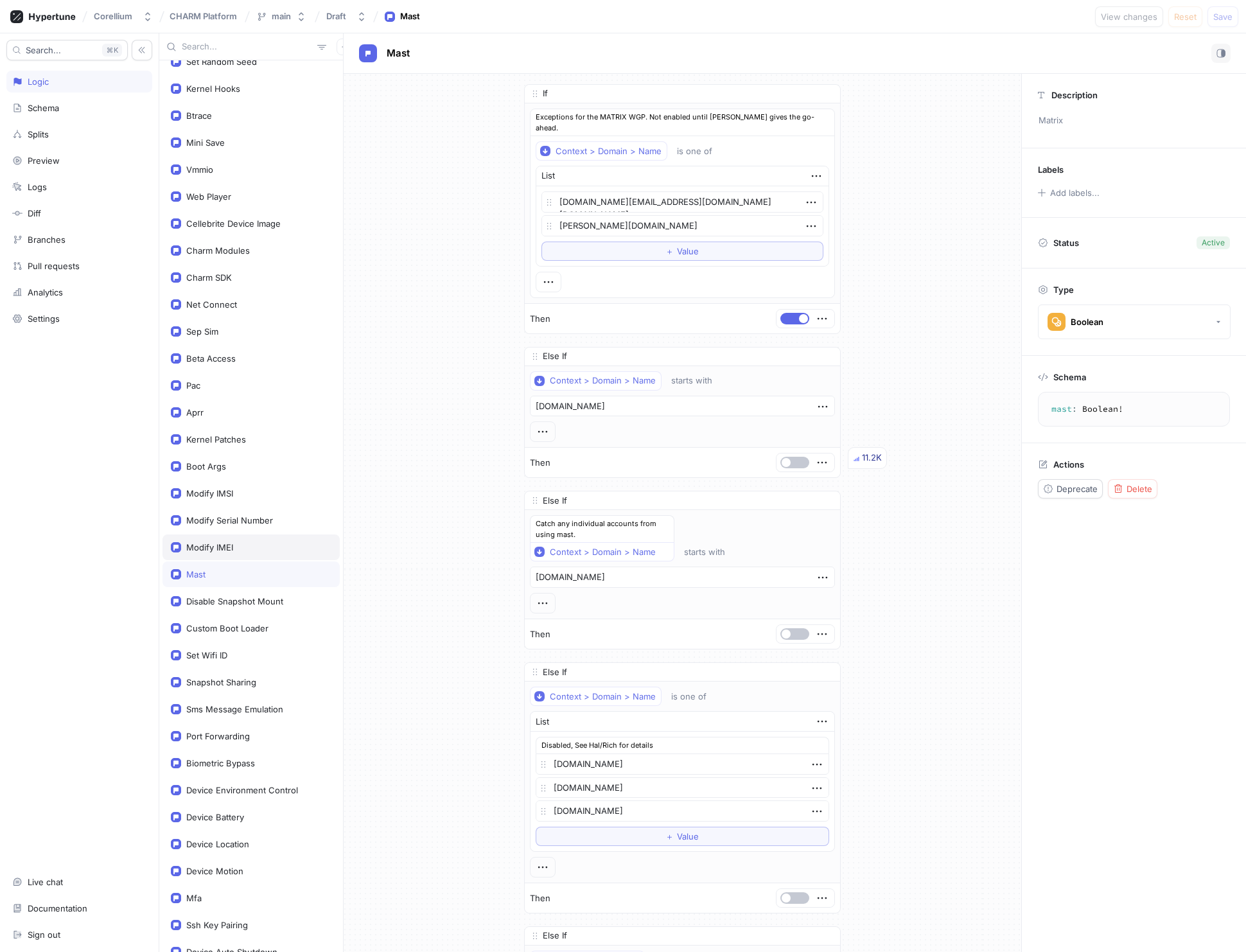
click at [218, 543] on div "Modify IMEI" at bounding box center [210, 546] width 47 height 10
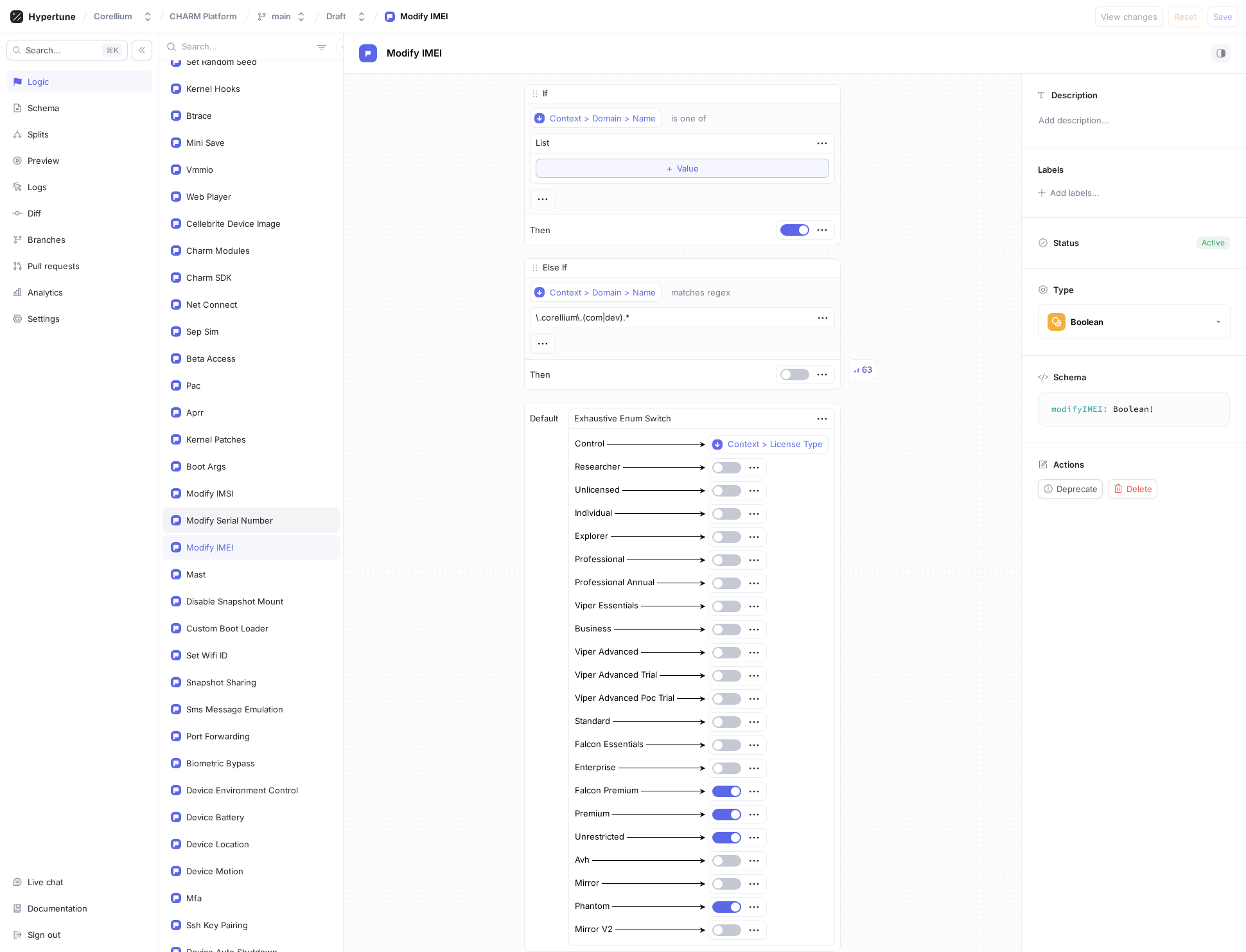
click at [213, 518] on div "Modify Serial Number" at bounding box center [230, 520] width 87 height 10
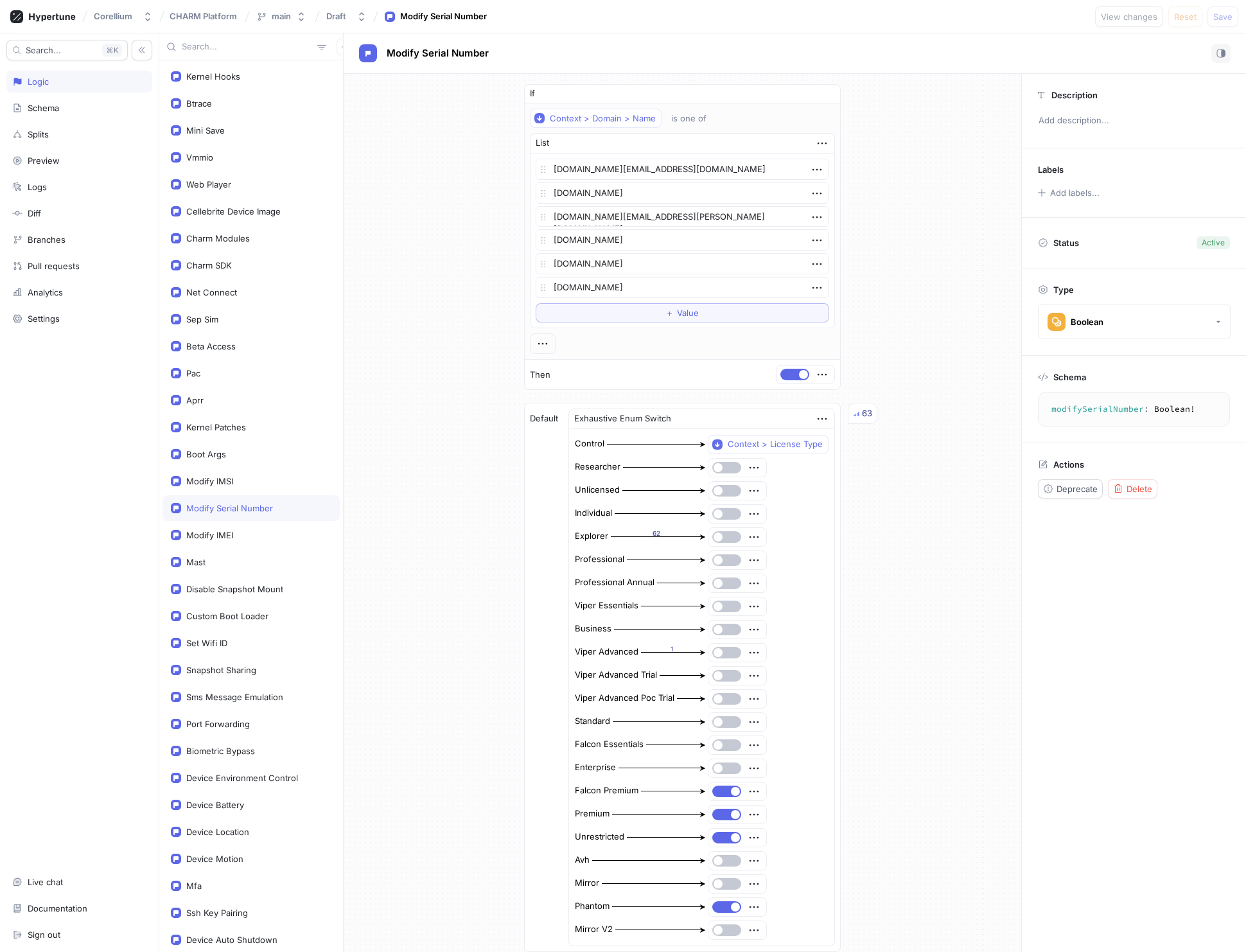
scroll to position [1023, 0]
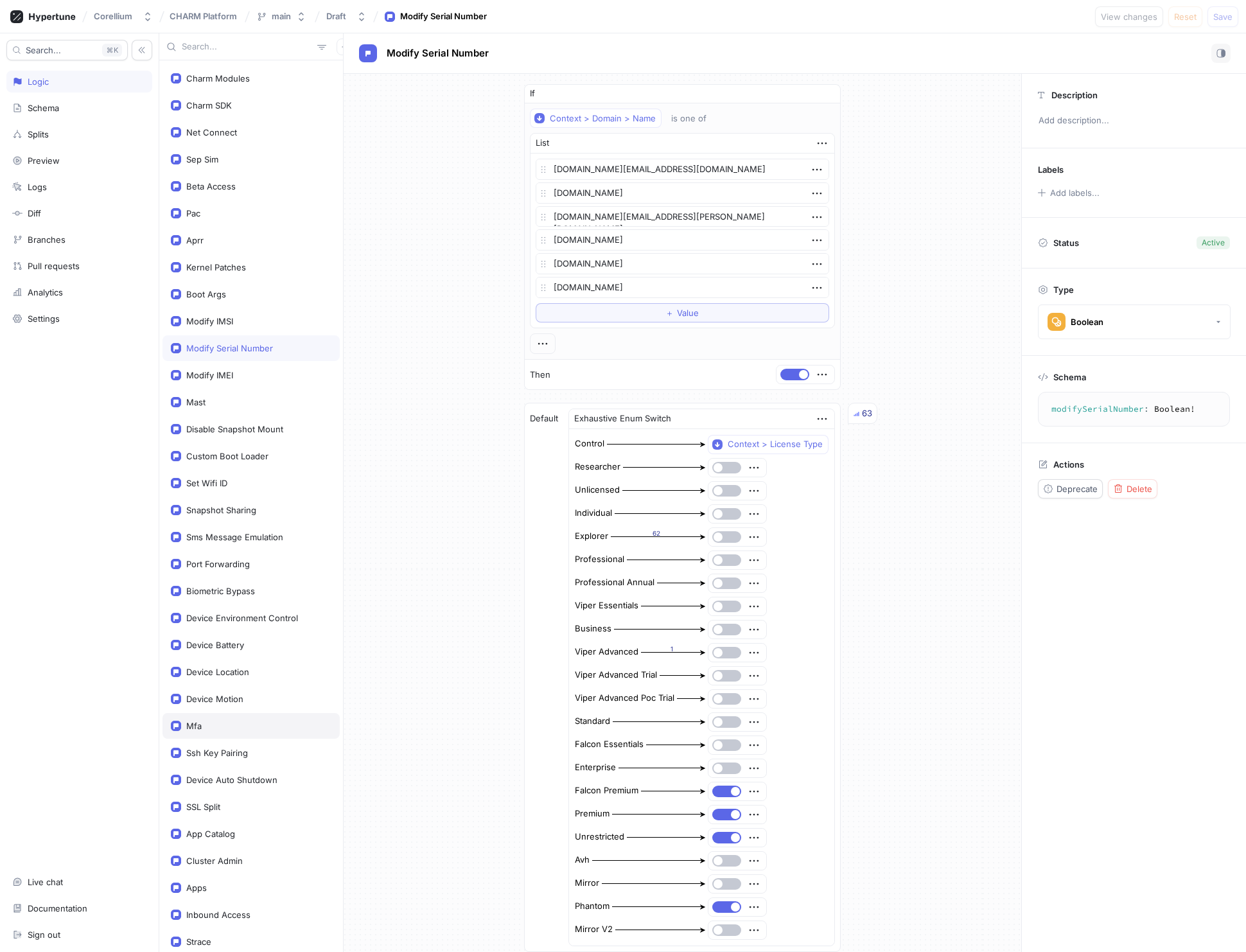
click at [198, 720] on div "Mfa" at bounding box center [194, 725] width 15 height 10
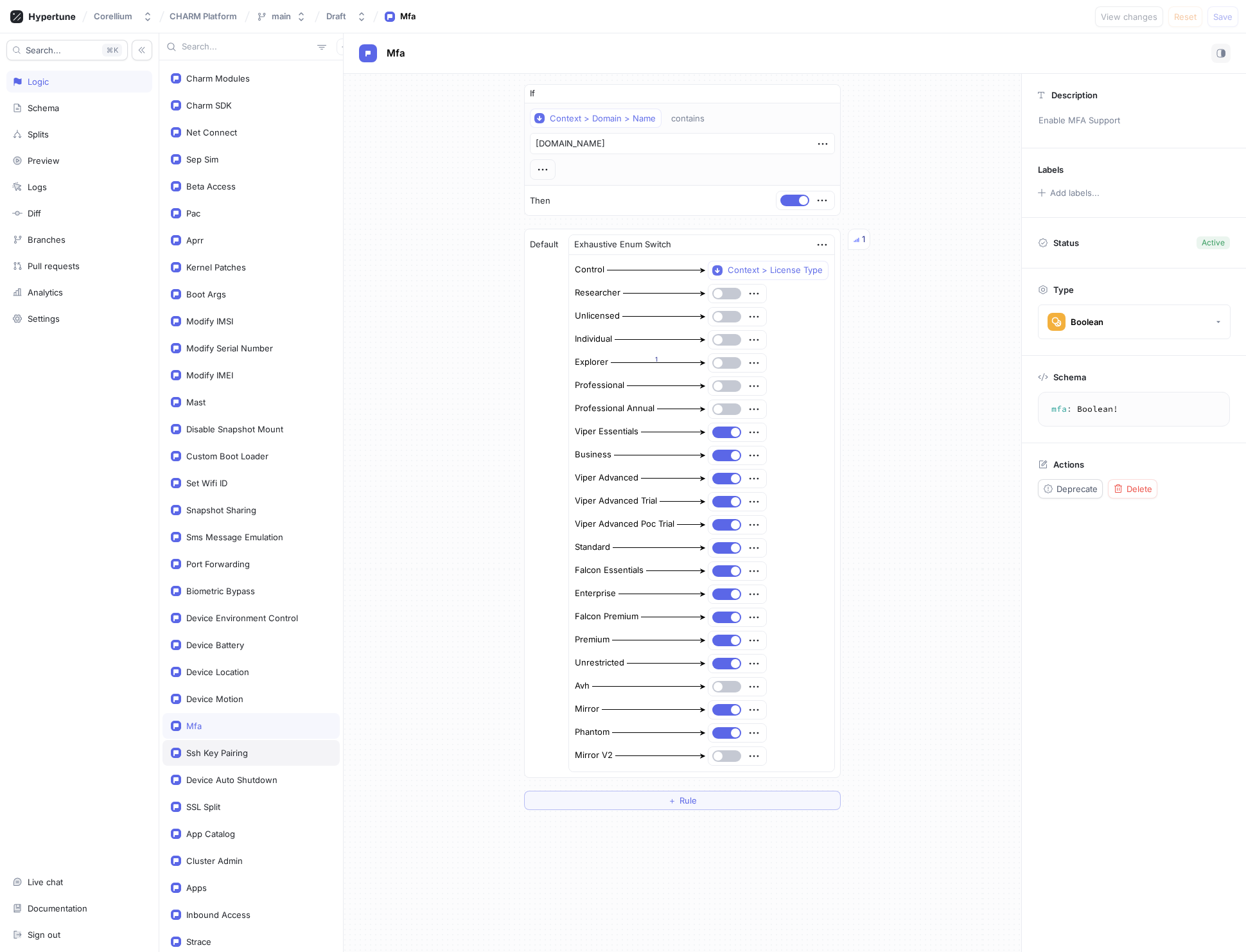
click at [221, 748] on div "Ssh Key Pairing" at bounding box center [217, 752] width 61 height 10
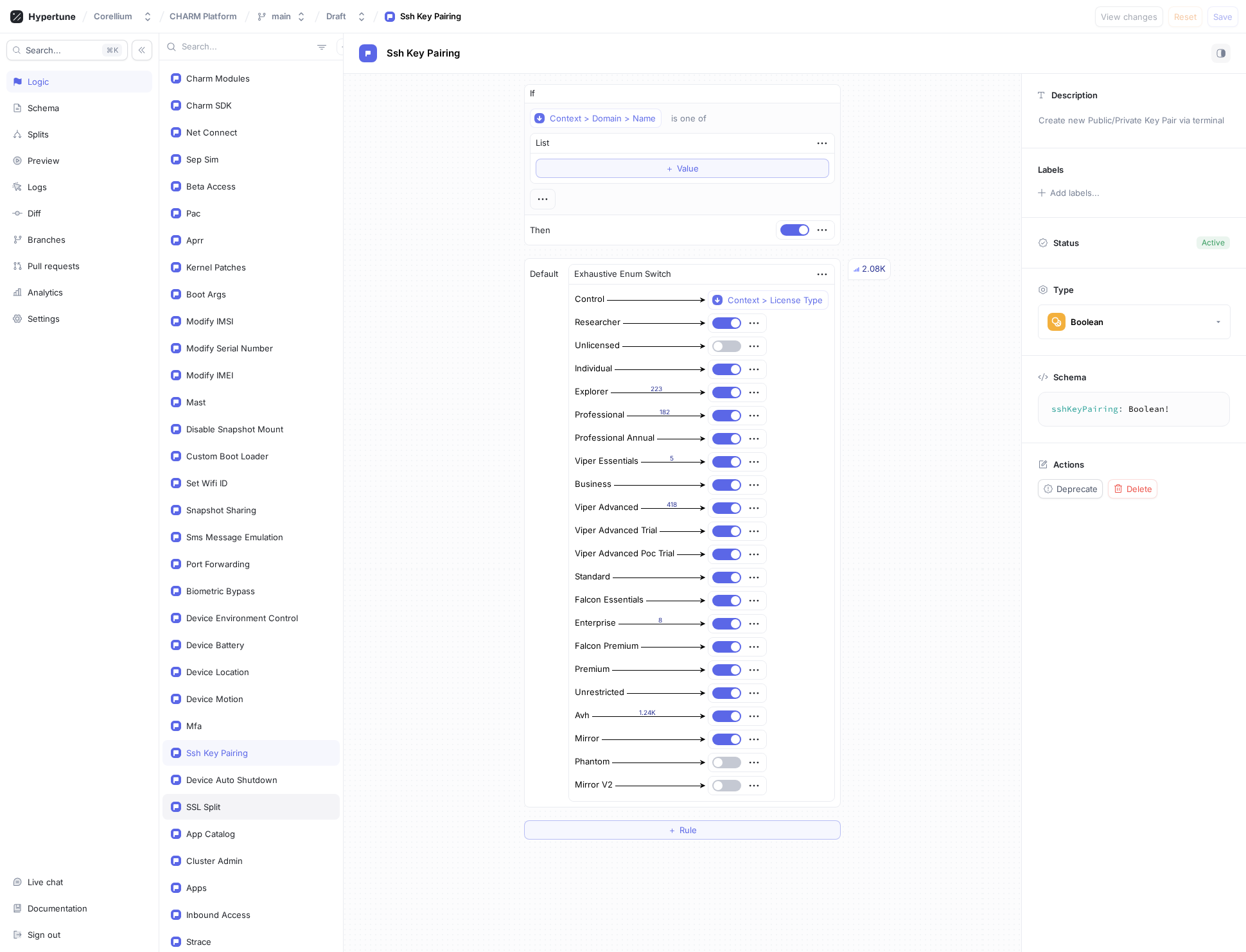
click at [211, 801] on div "SSL Split" at bounding box center [203, 806] width 34 height 10
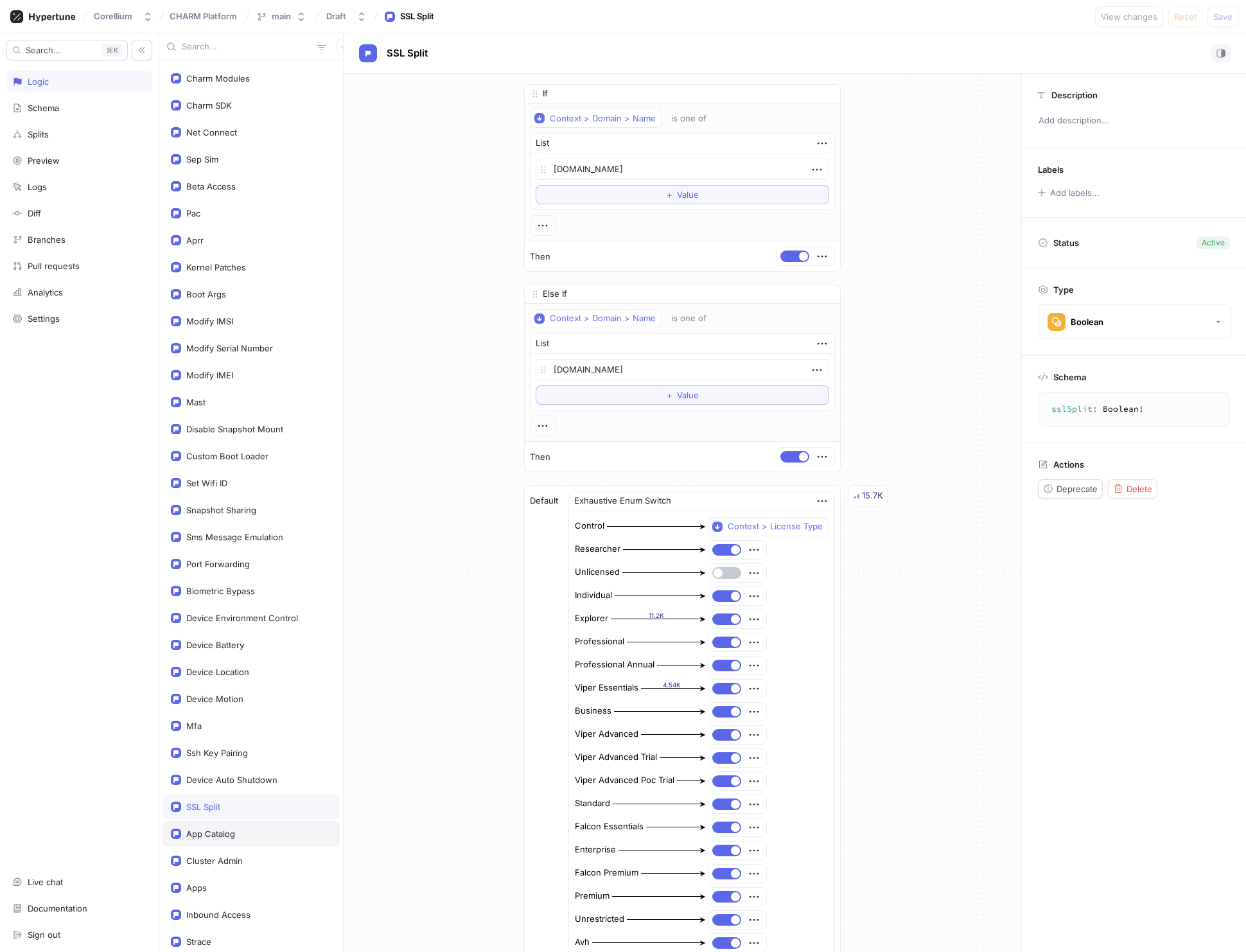
click at [215, 829] on div "App Catalog" at bounding box center [211, 833] width 49 height 10
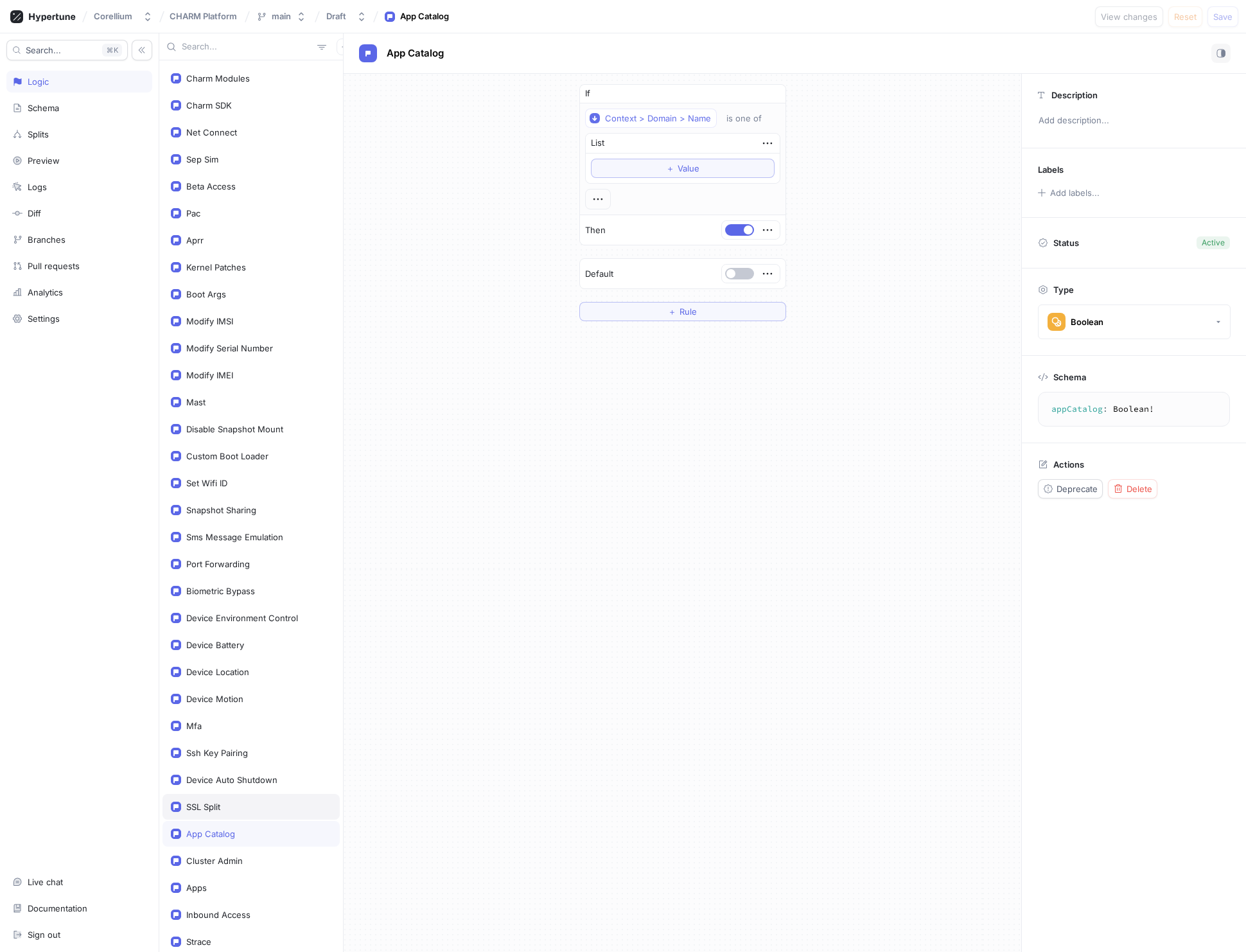
click at [213, 801] on div "SSL Split" at bounding box center [203, 806] width 34 height 10
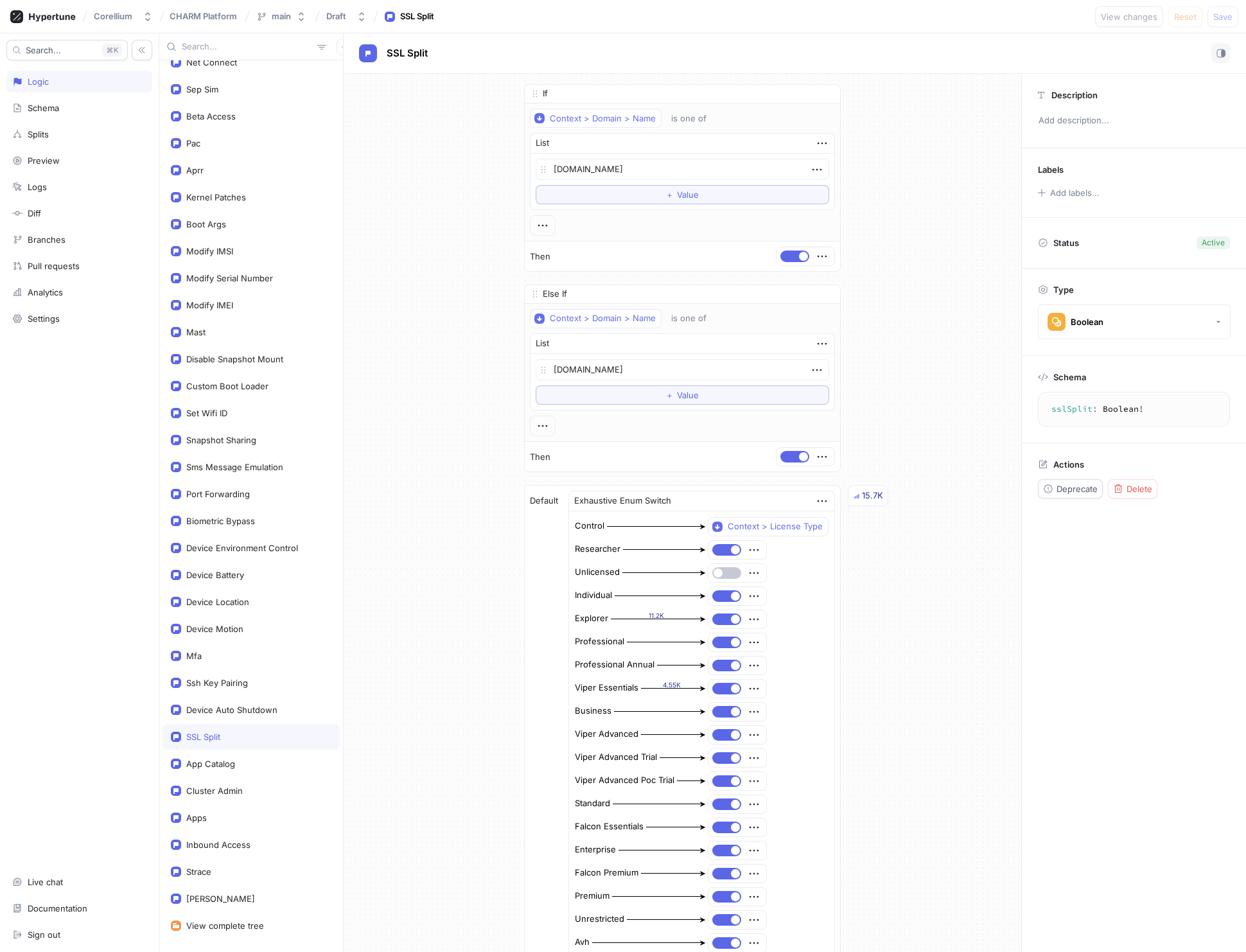
scroll to position [1111, 0]
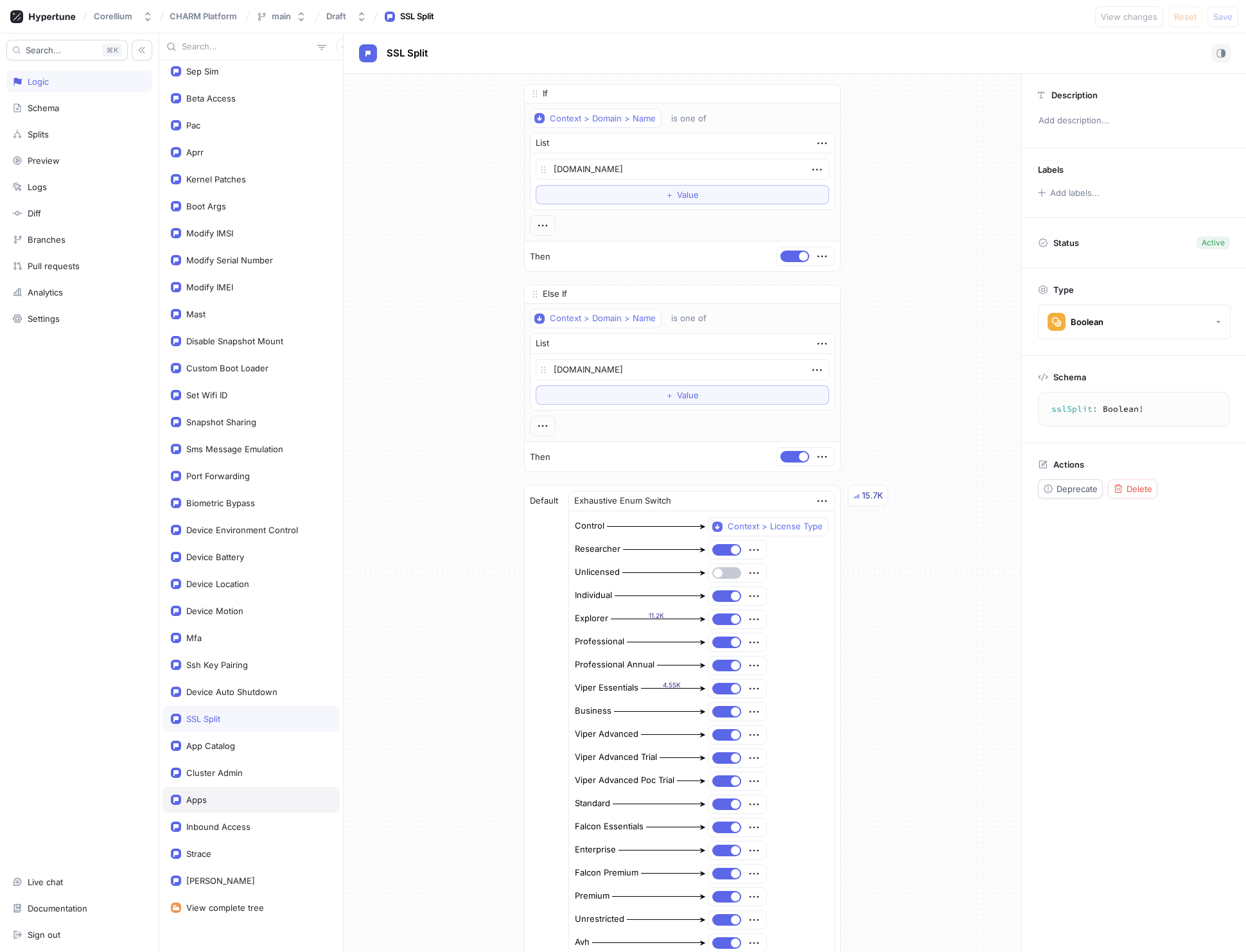
click at [192, 794] on div "Apps" at bounding box center [197, 799] width 21 height 10
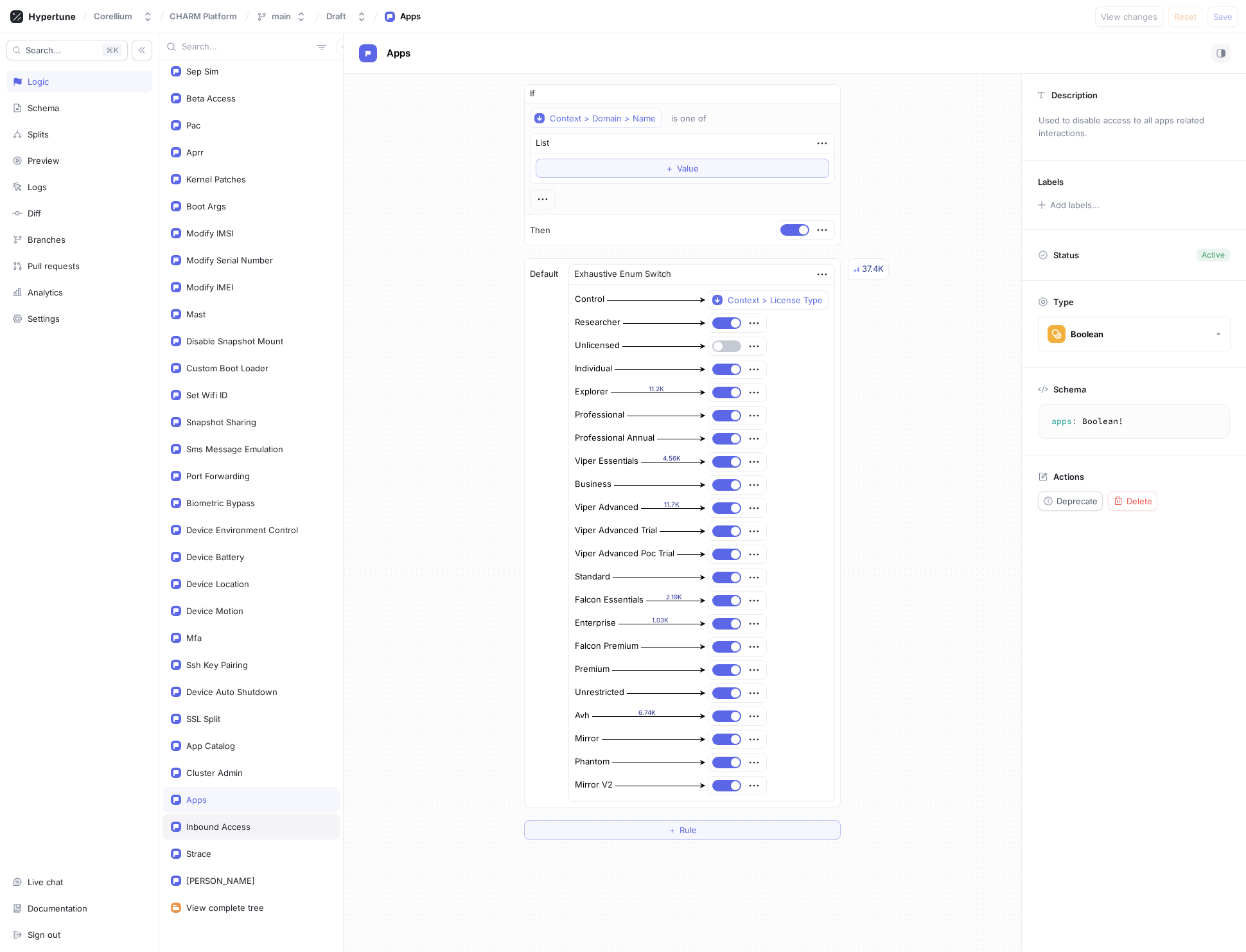
click at [235, 821] on div "Inbound Access" at bounding box center [218, 826] width 64 height 10
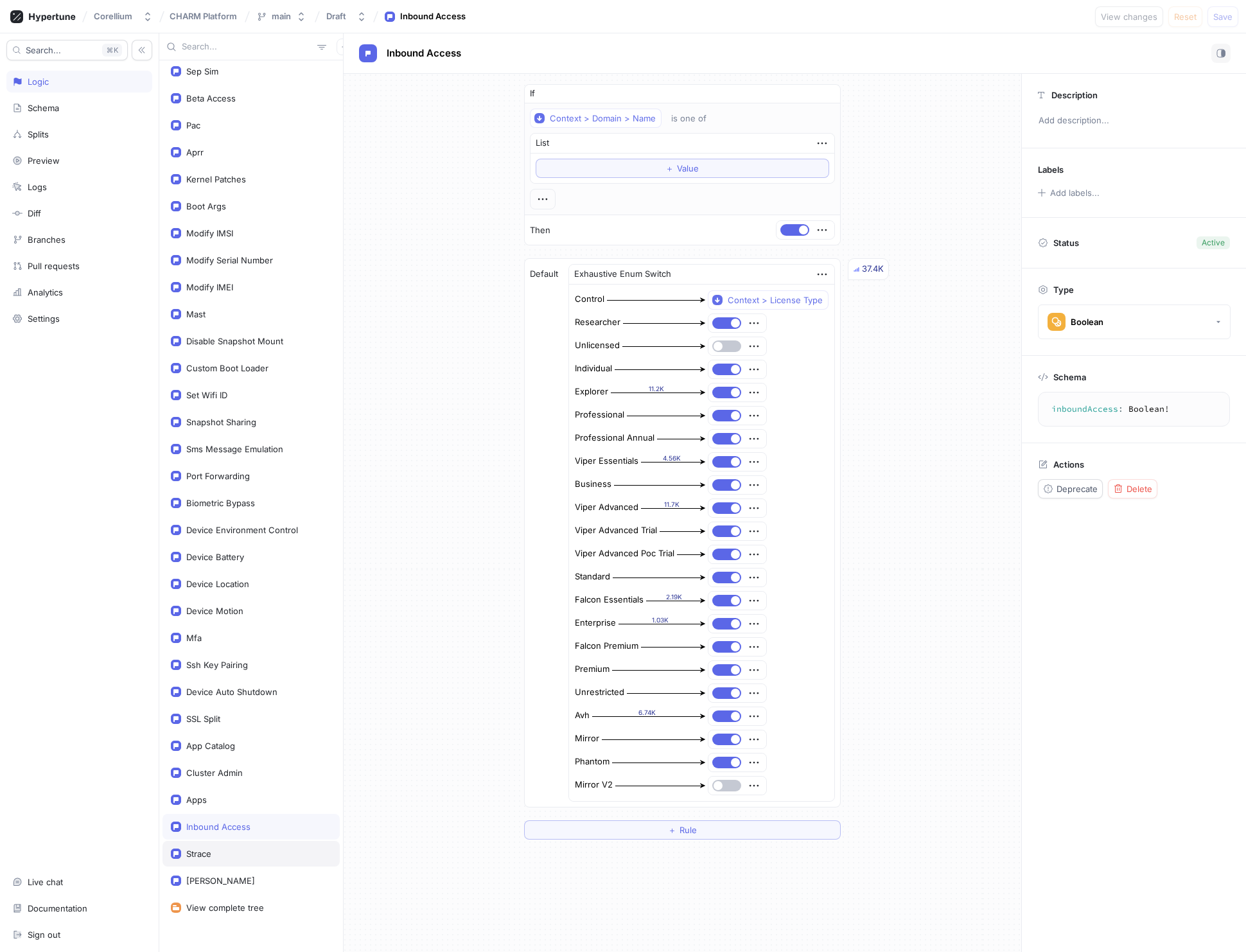
click at [205, 848] on div "Strace" at bounding box center [199, 853] width 25 height 10
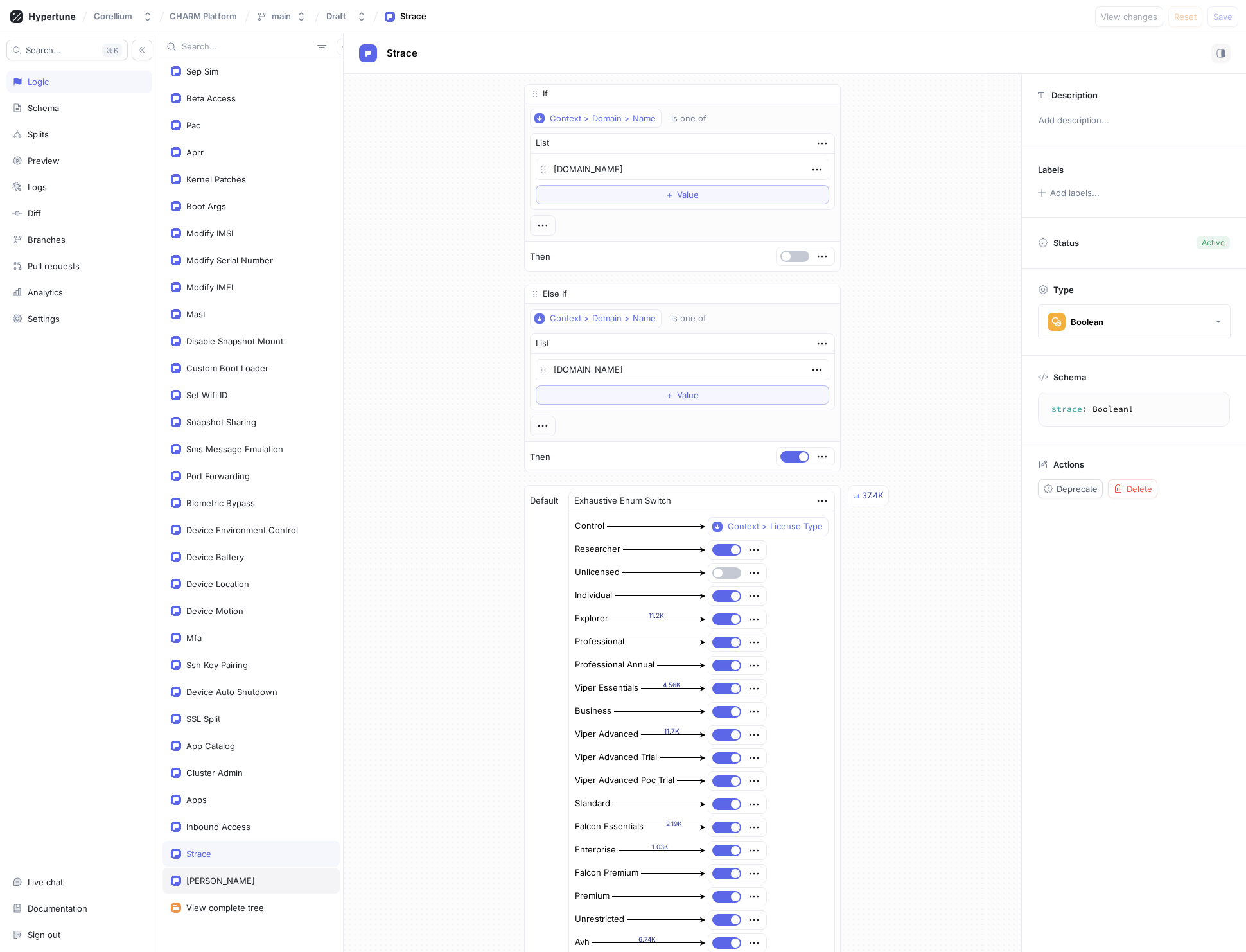
click at [199, 875] on div "[PERSON_NAME]" at bounding box center [220, 879] width 69 height 10
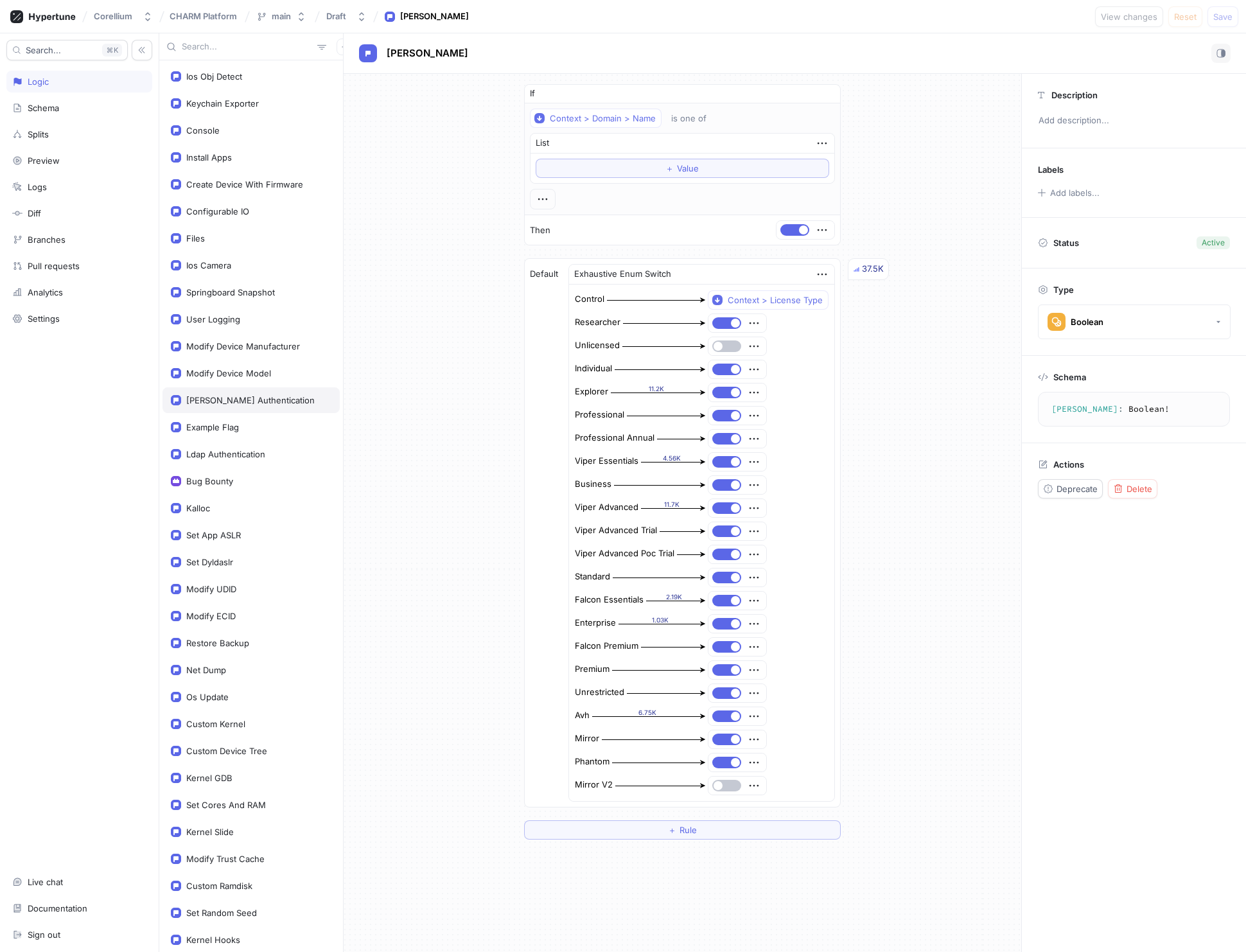
click at [234, 397] on div "[PERSON_NAME] Authentication" at bounding box center [251, 399] width 128 height 10
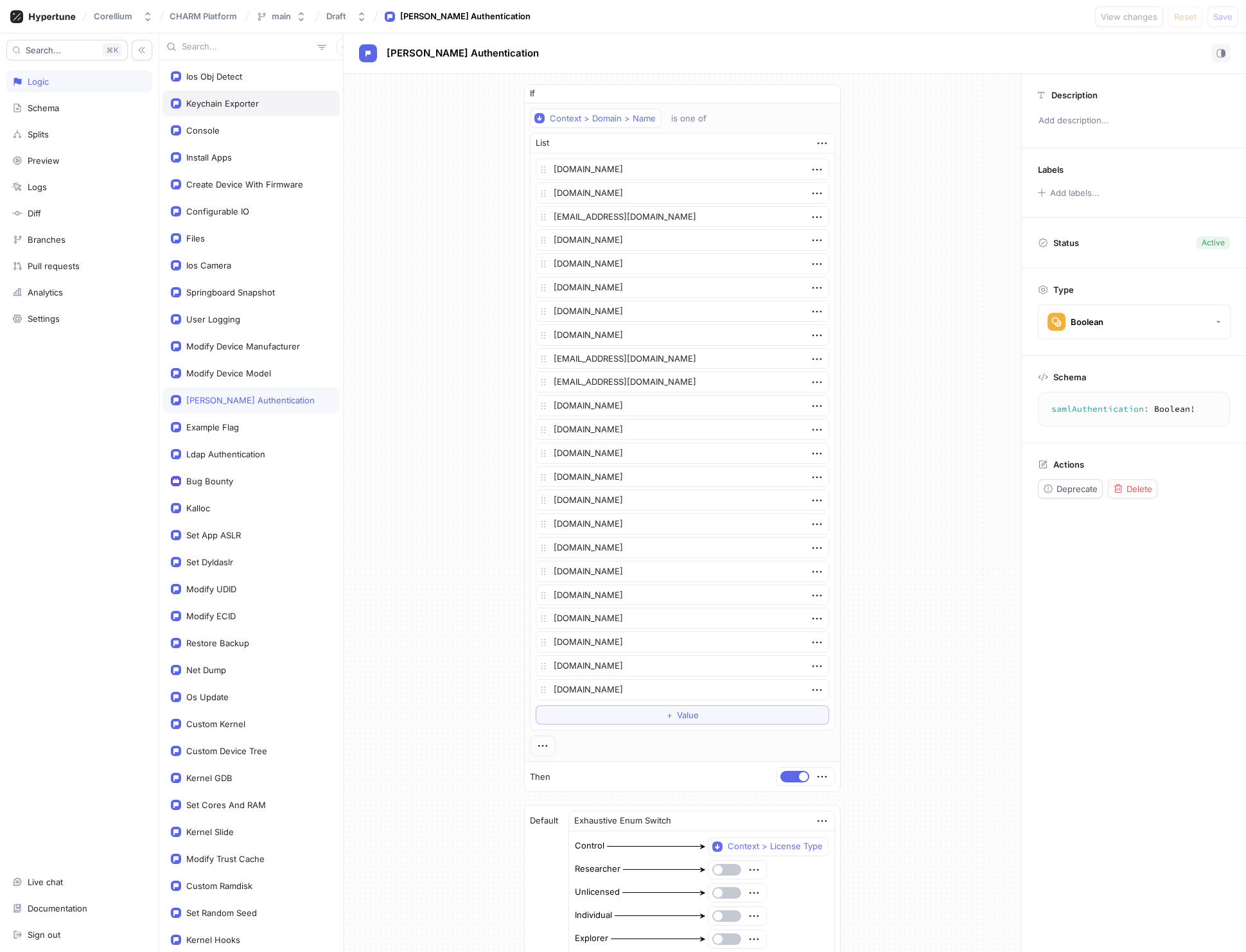
click at [225, 102] on div "Keychain Exporter" at bounding box center [222, 103] width 73 height 10
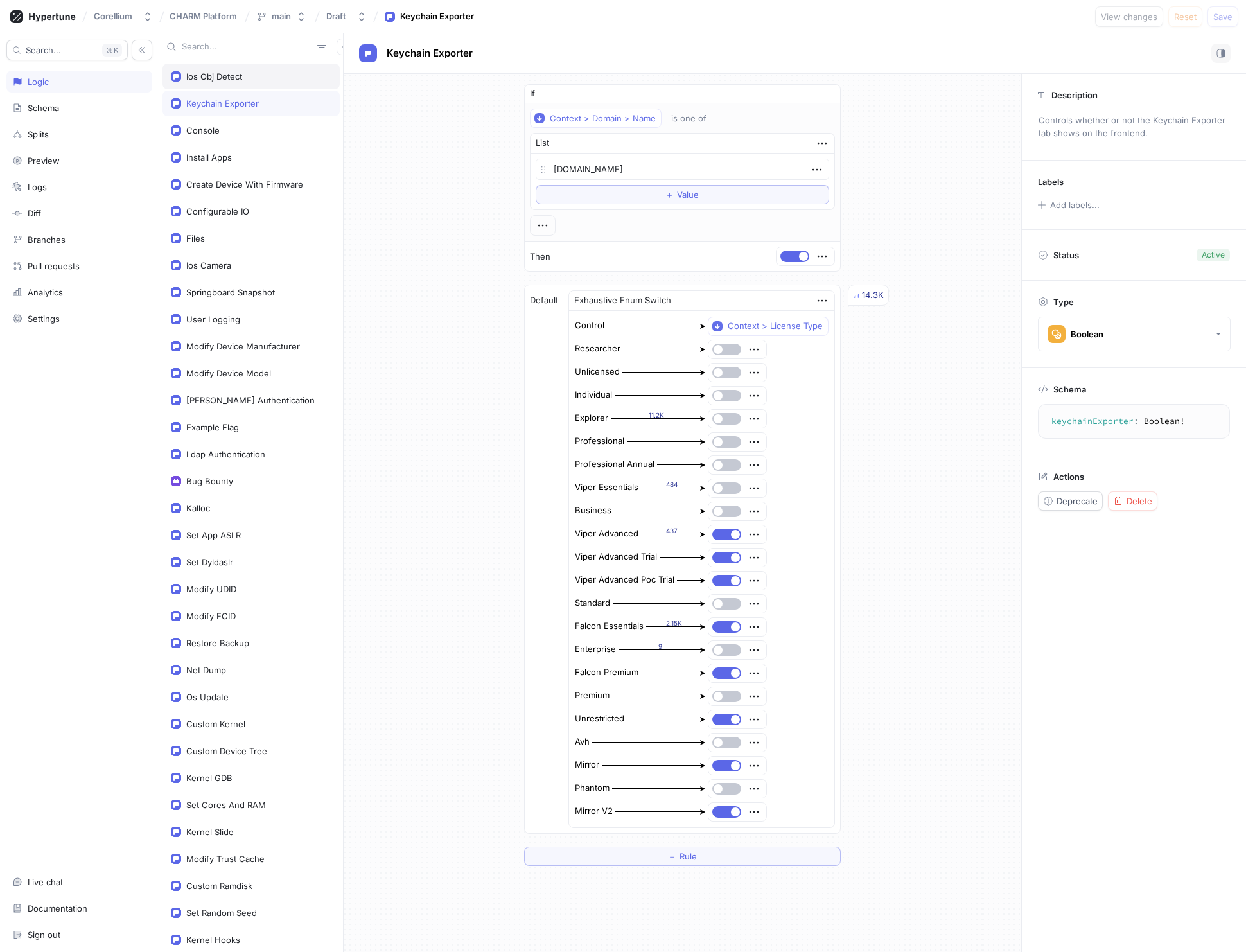
click at [227, 76] on div "Ios Obj Detect" at bounding box center [214, 76] width 56 height 10
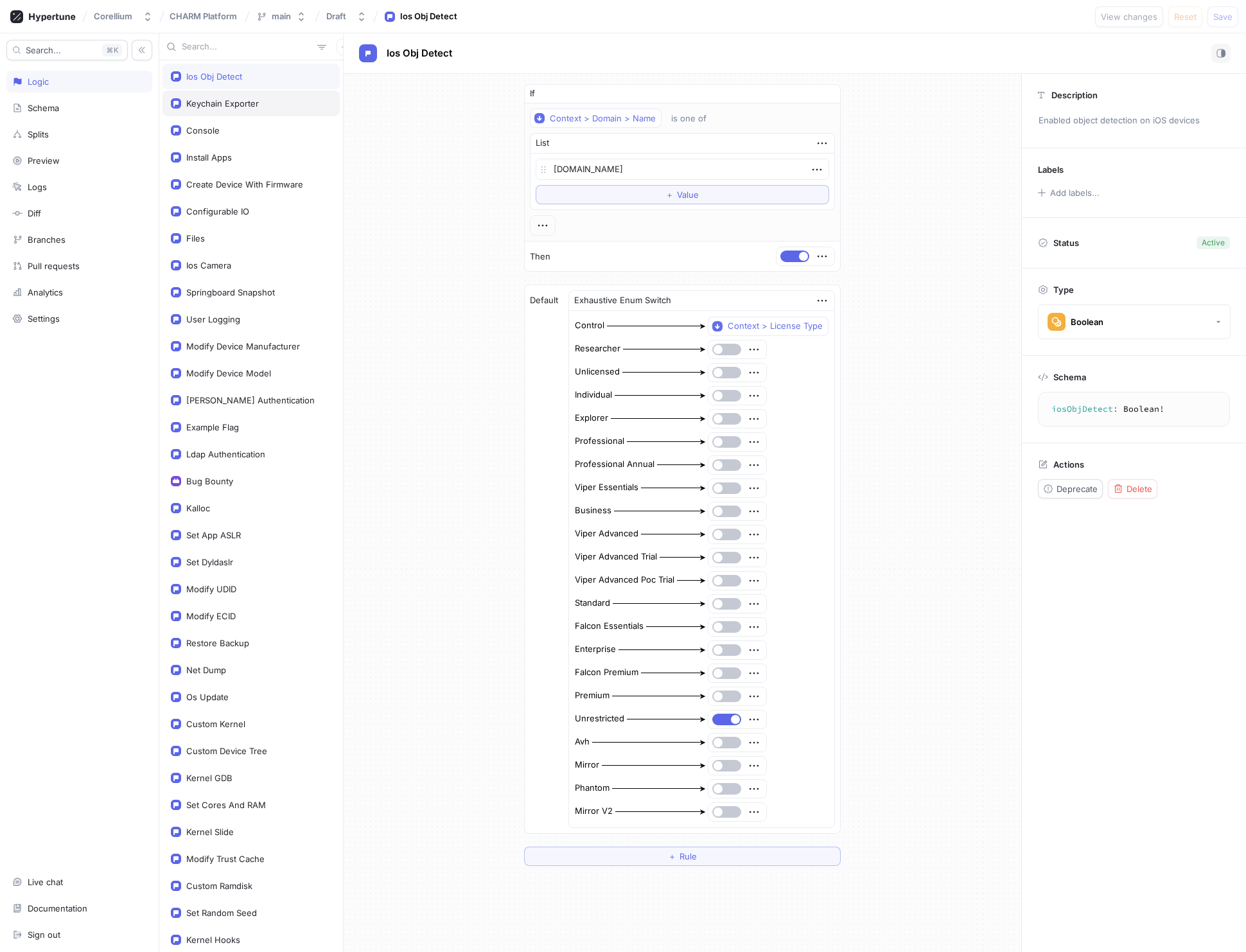
click at [226, 98] on div "Keychain Exporter" at bounding box center [222, 103] width 73 height 10
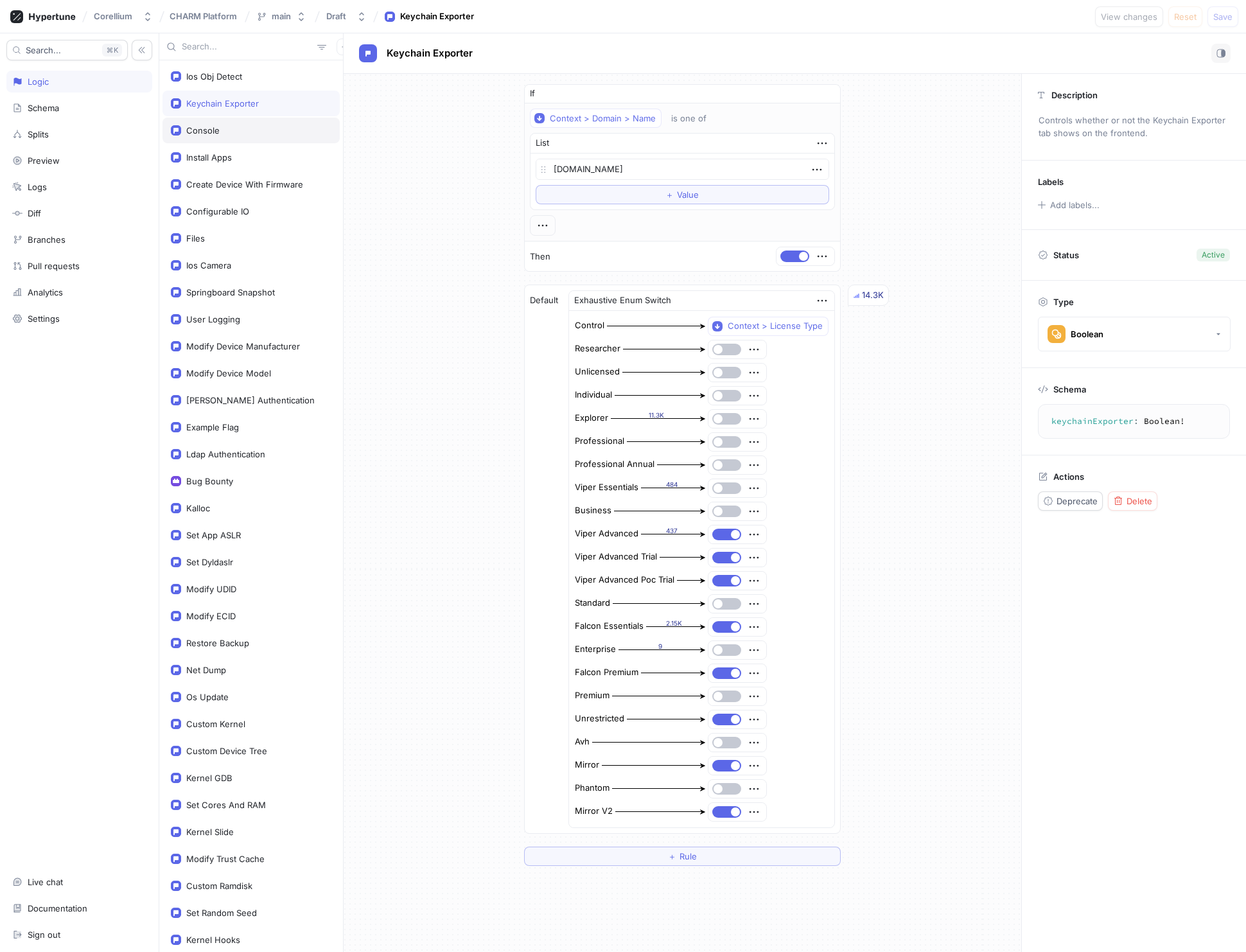
click at [199, 130] on div "Console" at bounding box center [202, 130] width 33 height 10
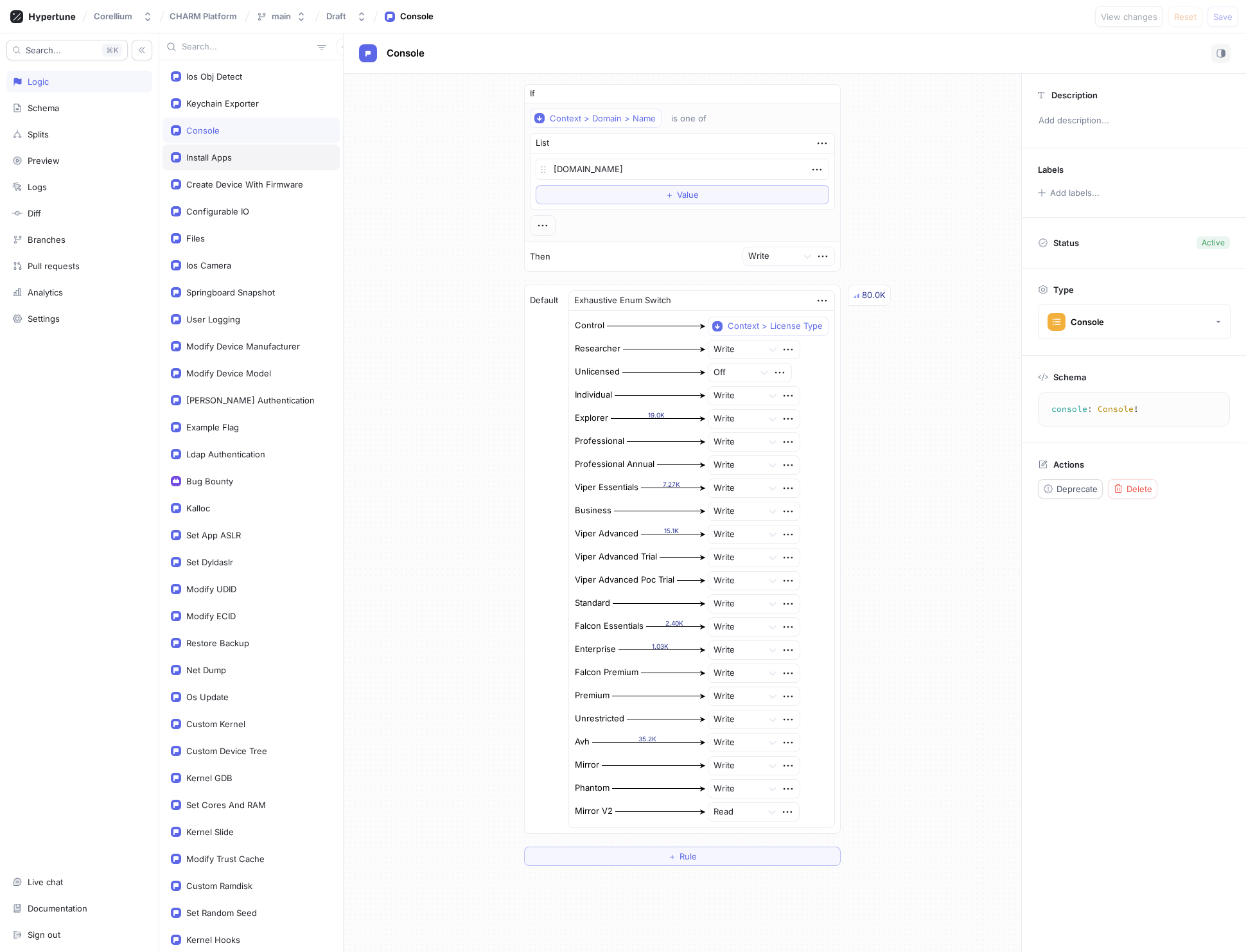
click at [206, 153] on div "Install Apps" at bounding box center [209, 157] width 45 height 10
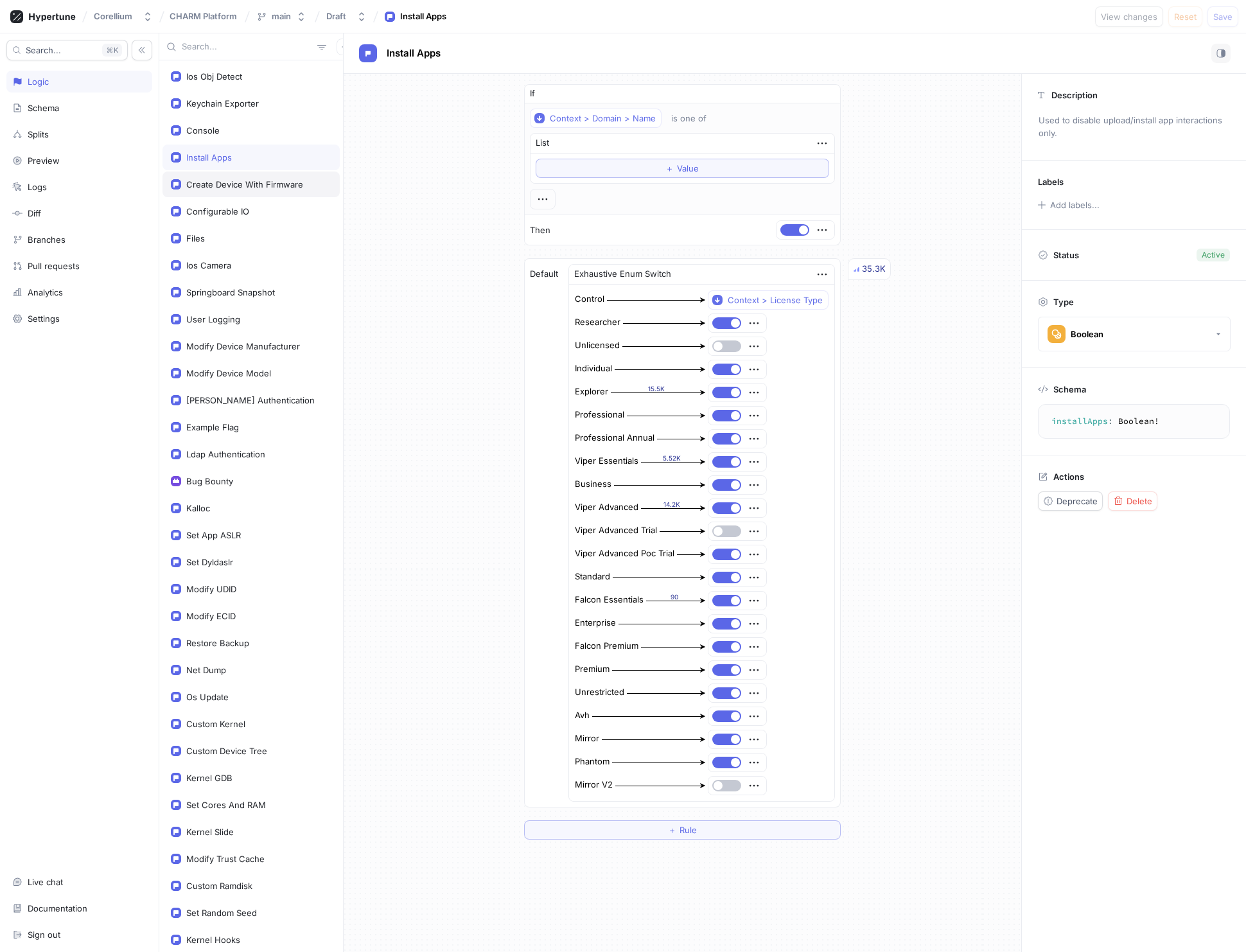
click at [229, 184] on div "Create Device With Firmware" at bounding box center [245, 184] width 117 height 10
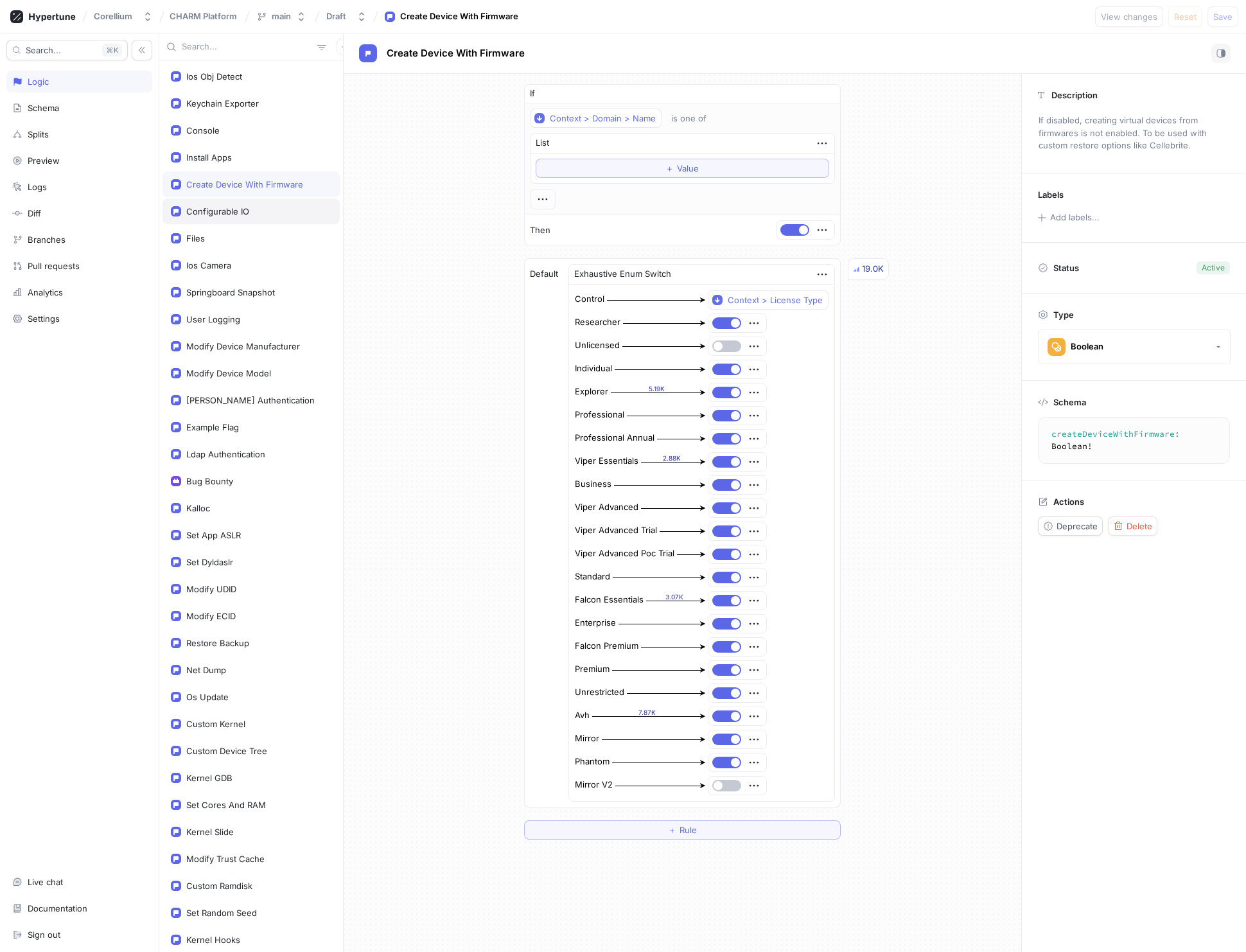
click at [223, 211] on div "Configurable IO" at bounding box center [218, 211] width 63 height 10
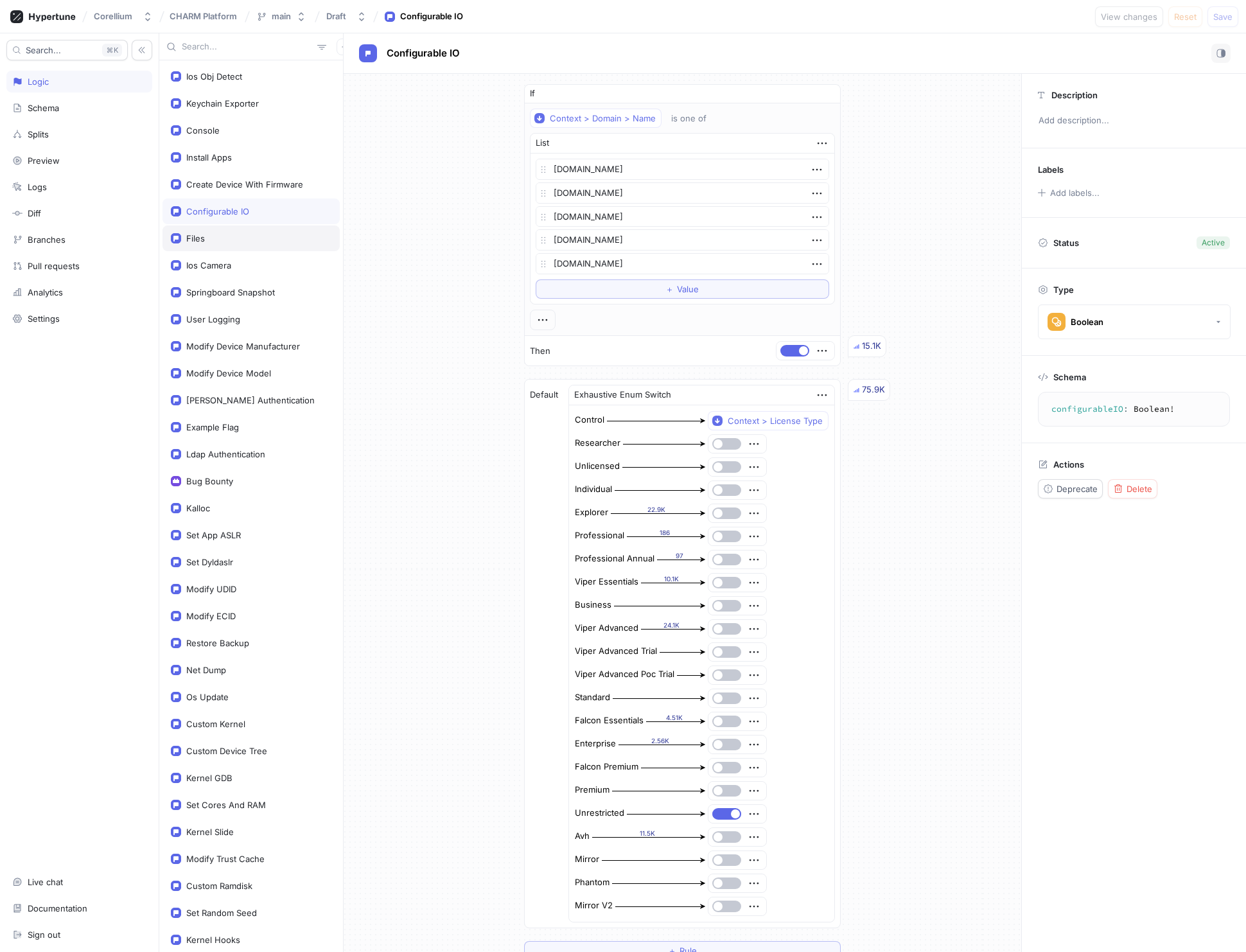
click at [207, 239] on div "Files" at bounding box center [251, 238] width 160 height 10
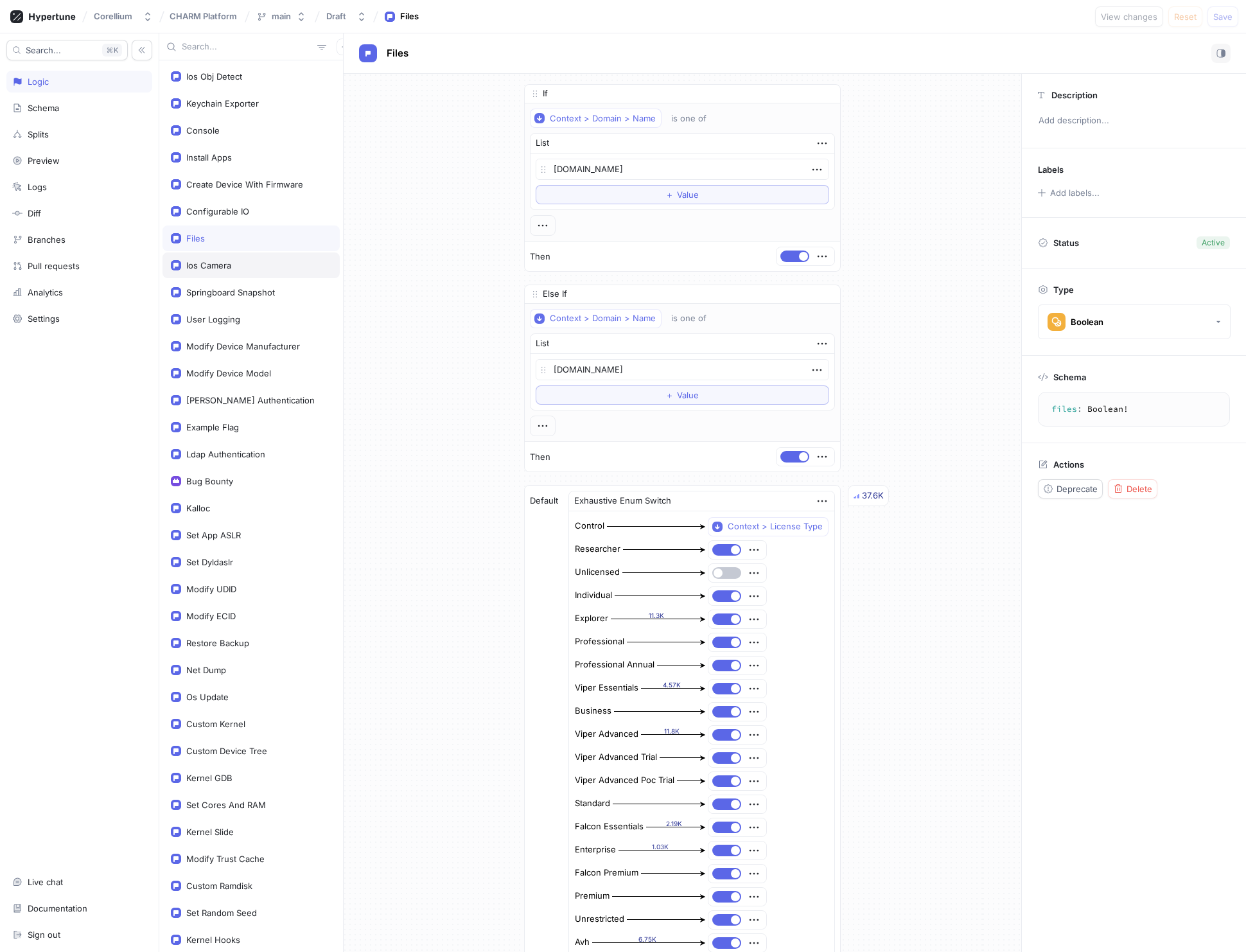
click at [218, 266] on div "Ios Camera" at bounding box center [209, 265] width 45 height 10
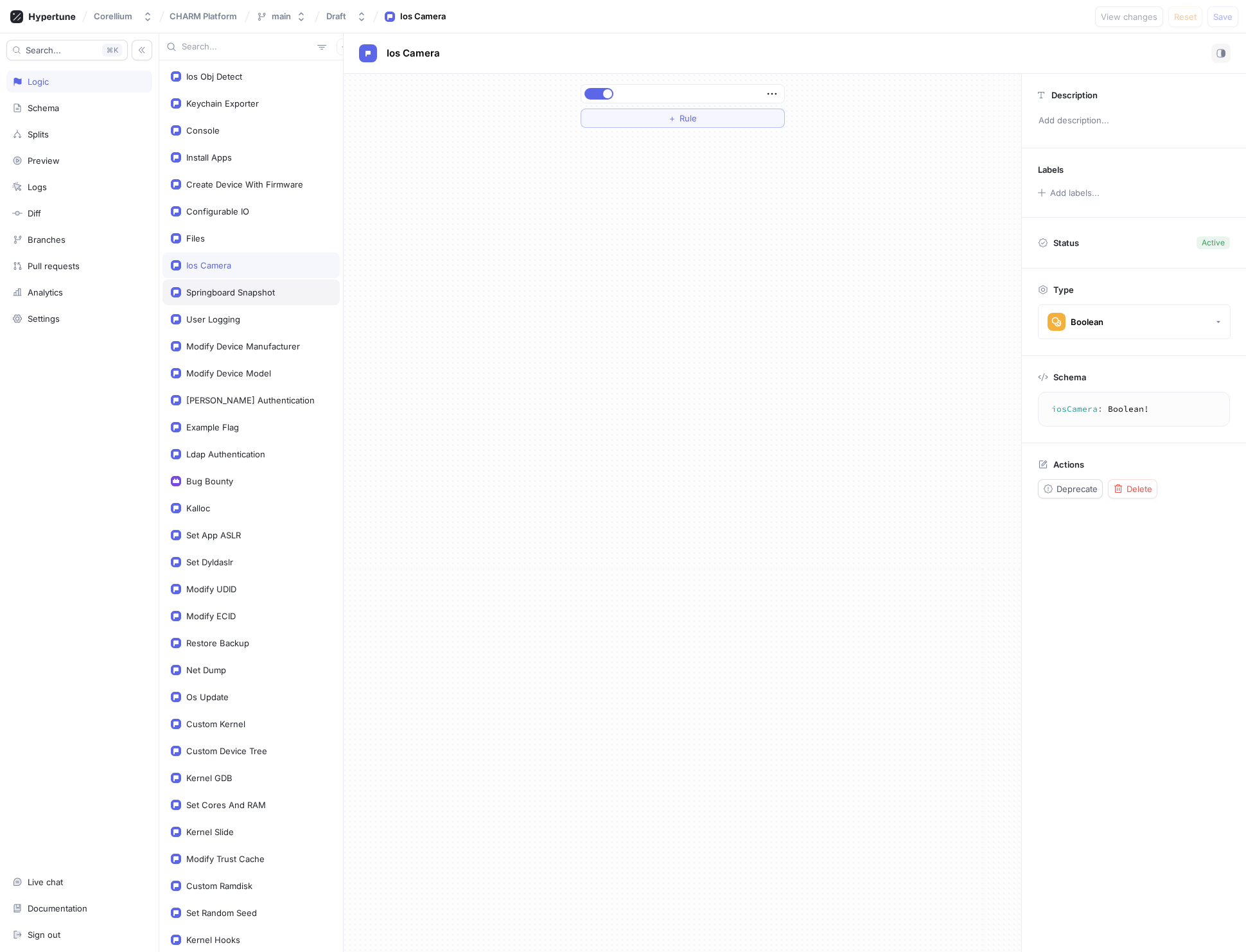
click at [220, 289] on div "Springboard Snapshot" at bounding box center [231, 292] width 89 height 10
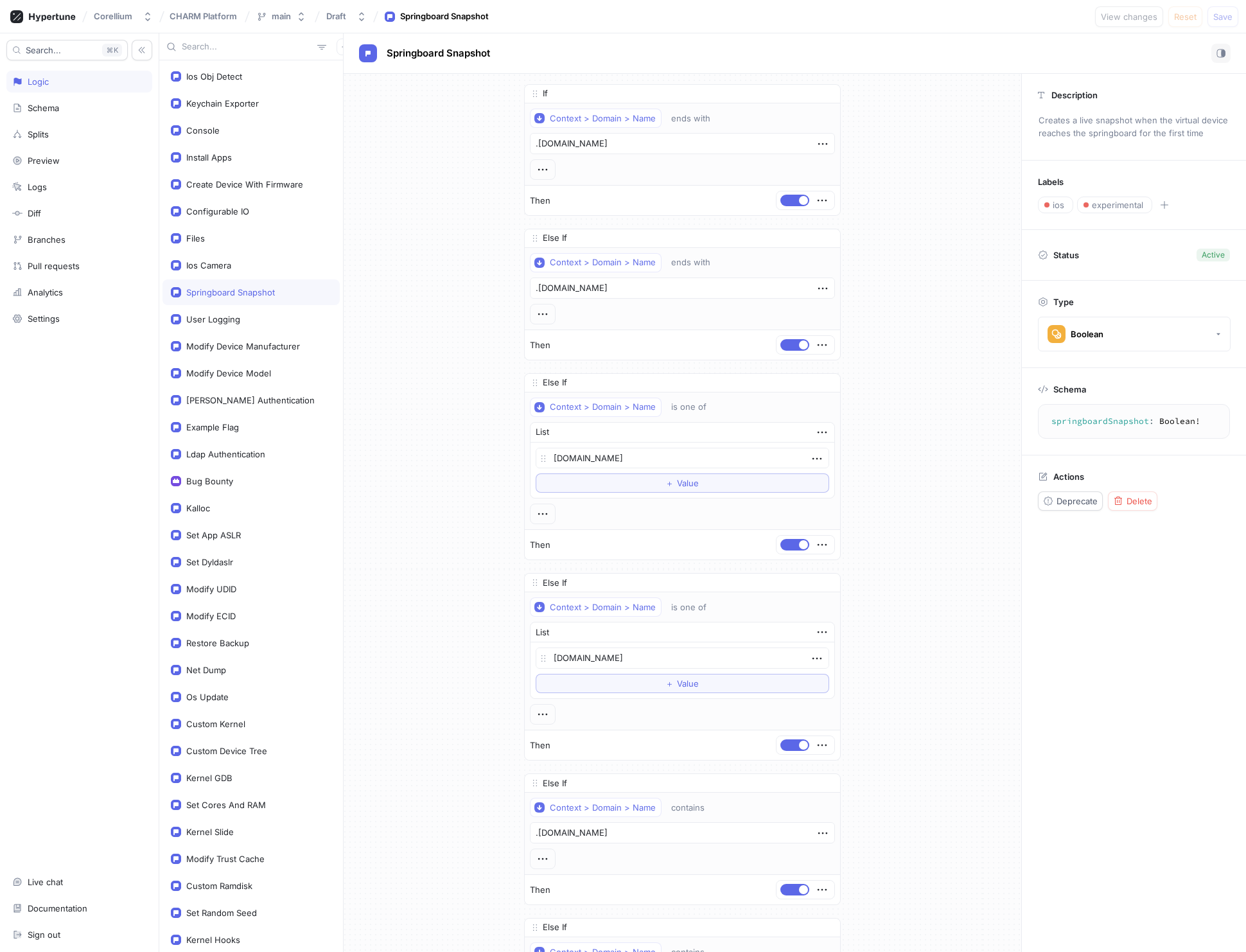
click at [78, 419] on div "Search... K Logic Schema Splits Preview Logs Diff Branches Pull requests Analyt…" at bounding box center [79, 492] width 159 height 918
click at [232, 209] on div "Configurable IO" at bounding box center [218, 211] width 63 height 10
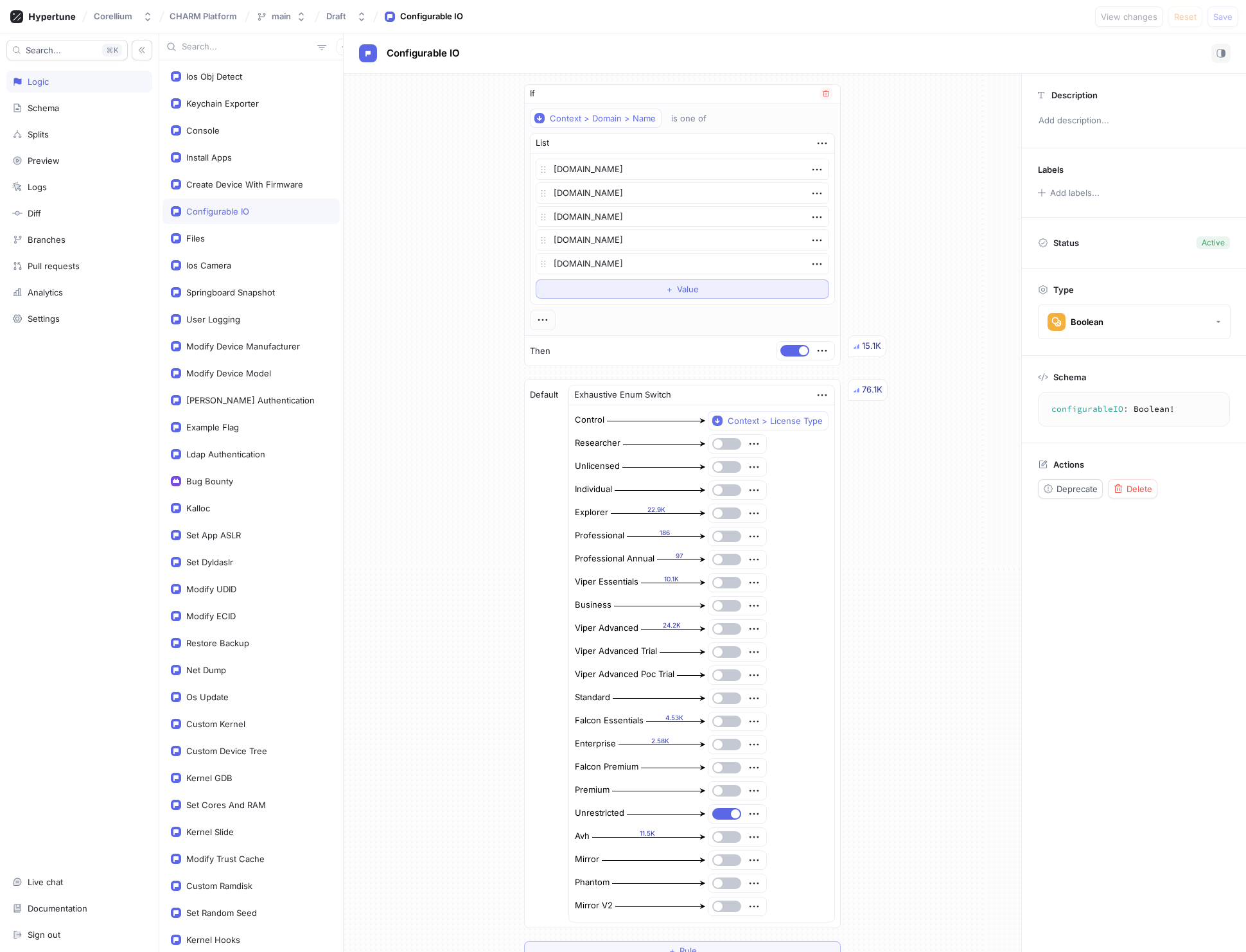
click at [672, 292] on div "＋ Value" at bounding box center [681, 289] width 33 height 8
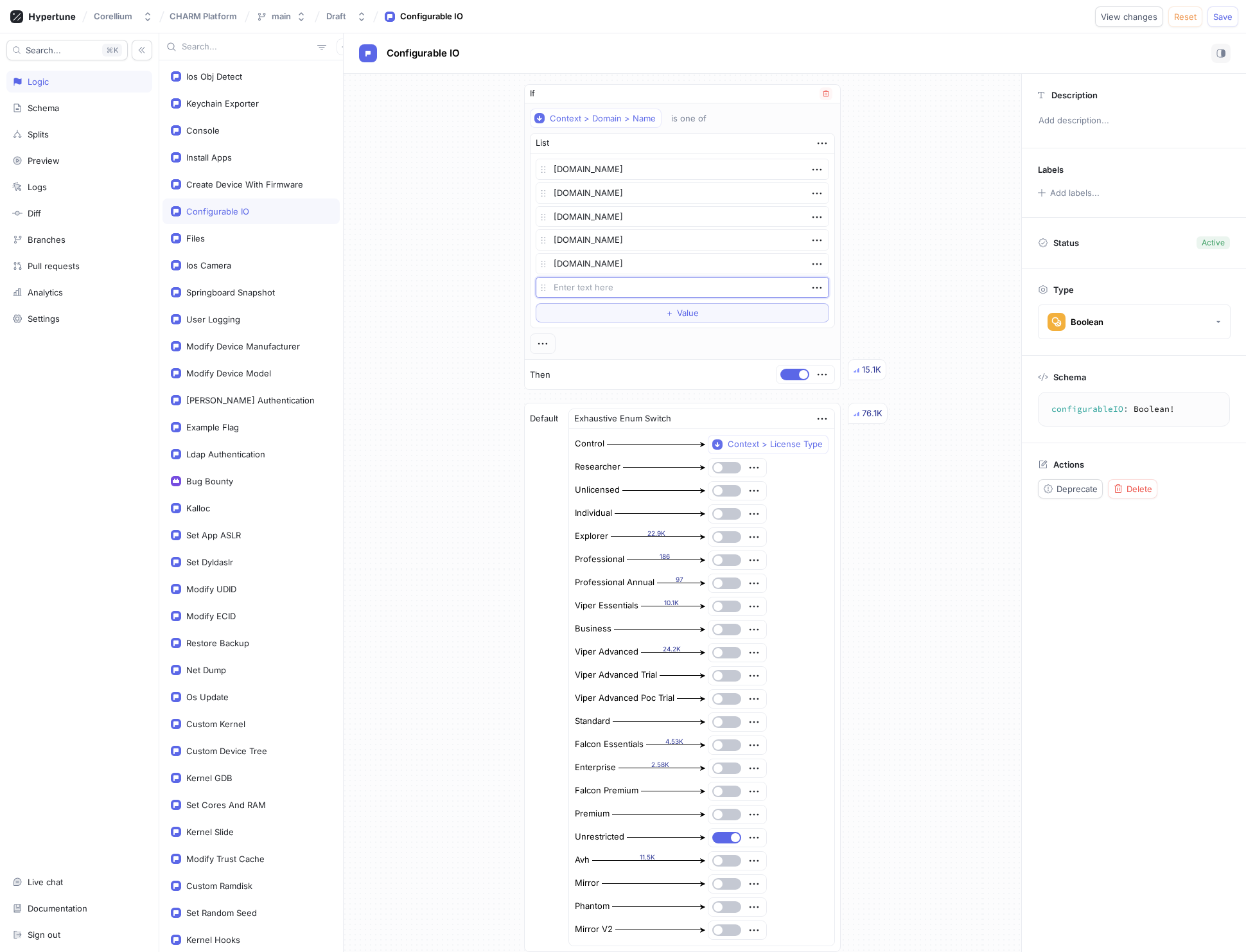
type textarea "x"
type textarea "/"
type textarea "x"
type textarea "."
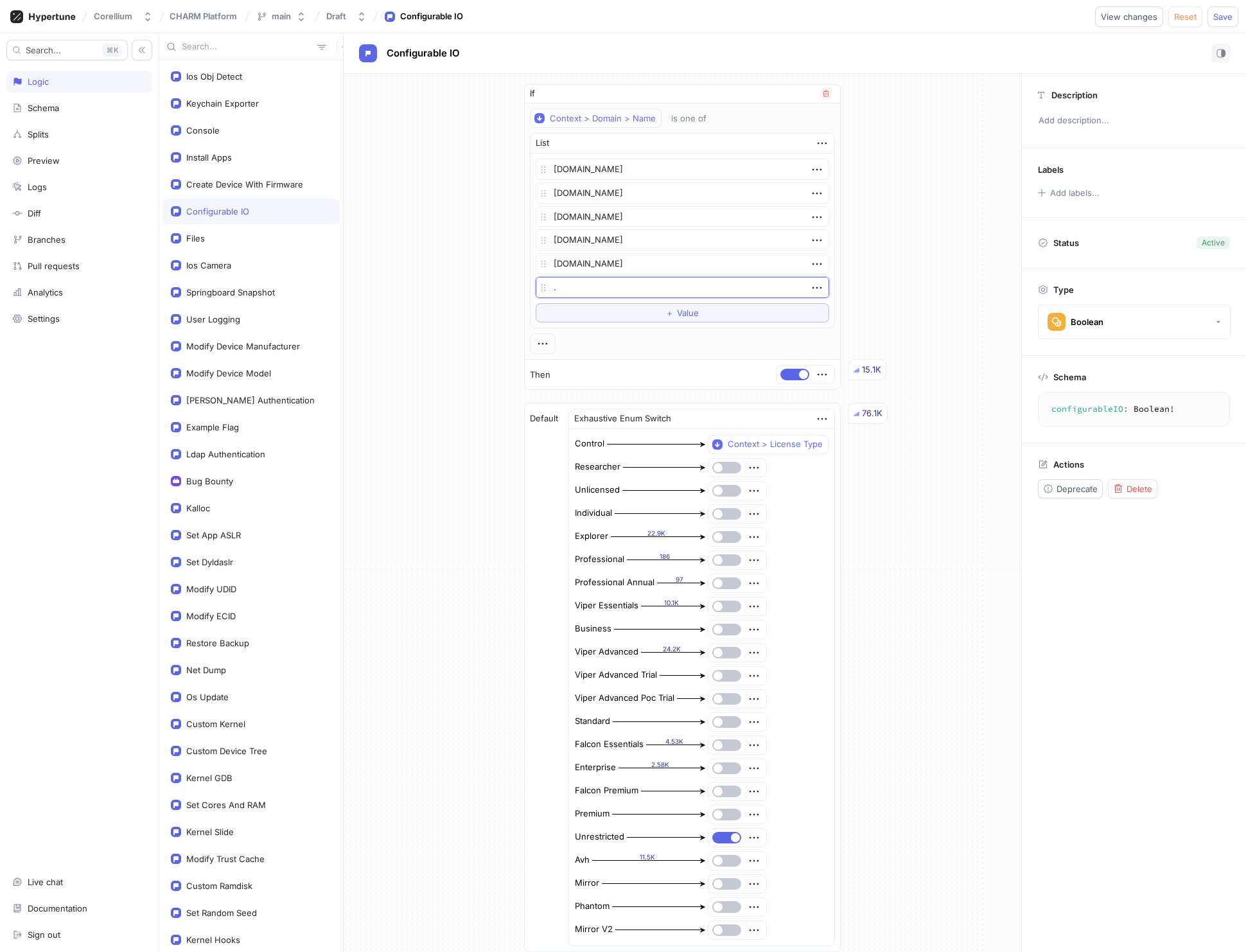
type textarea "x"
type textarea ".c"
type textarea "x"
type textarea ".co"
type textarea "x"
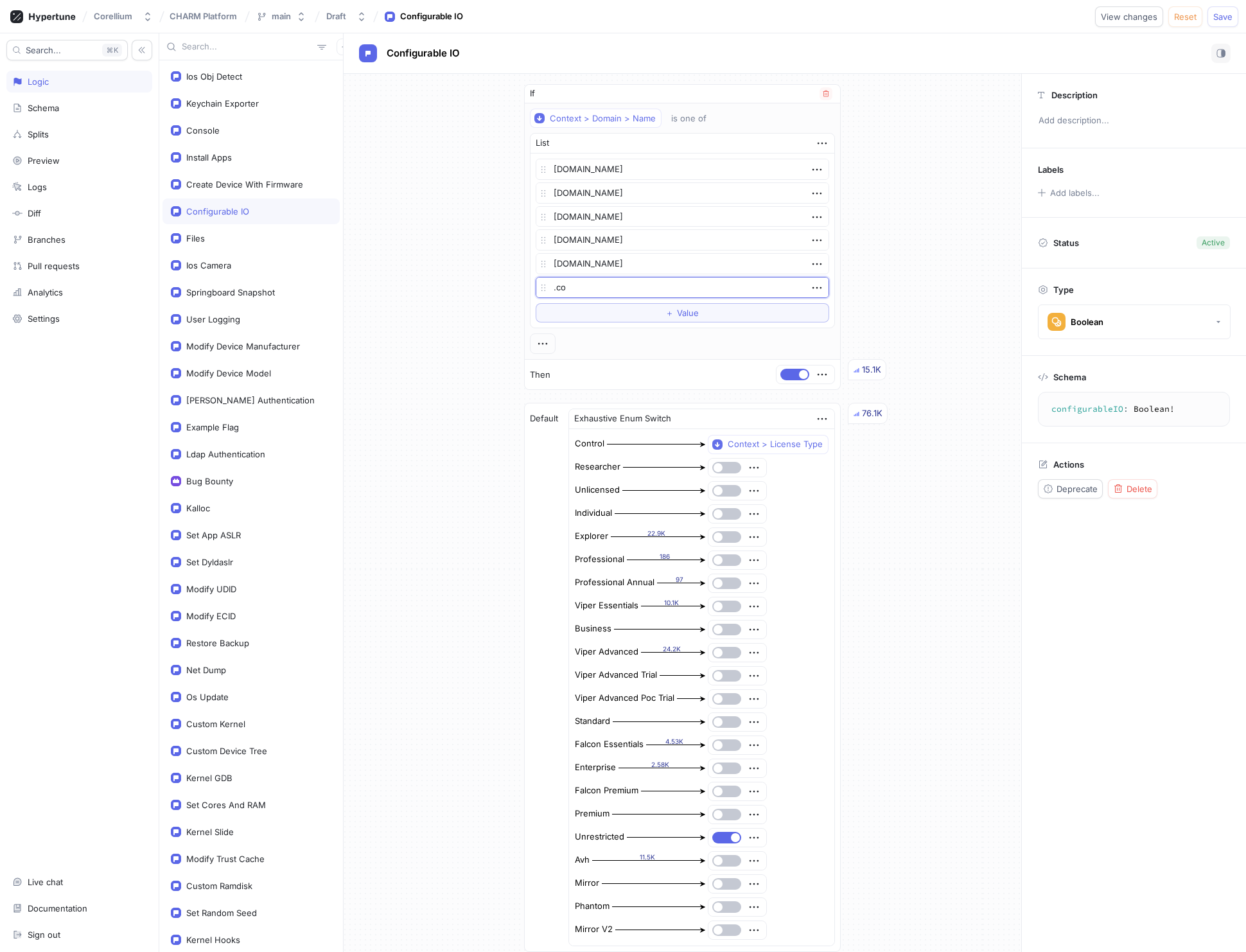
type textarea ".cor"
type textarea "x"
type textarea ".corel"
type textarea "x"
type textarea ".corelli"
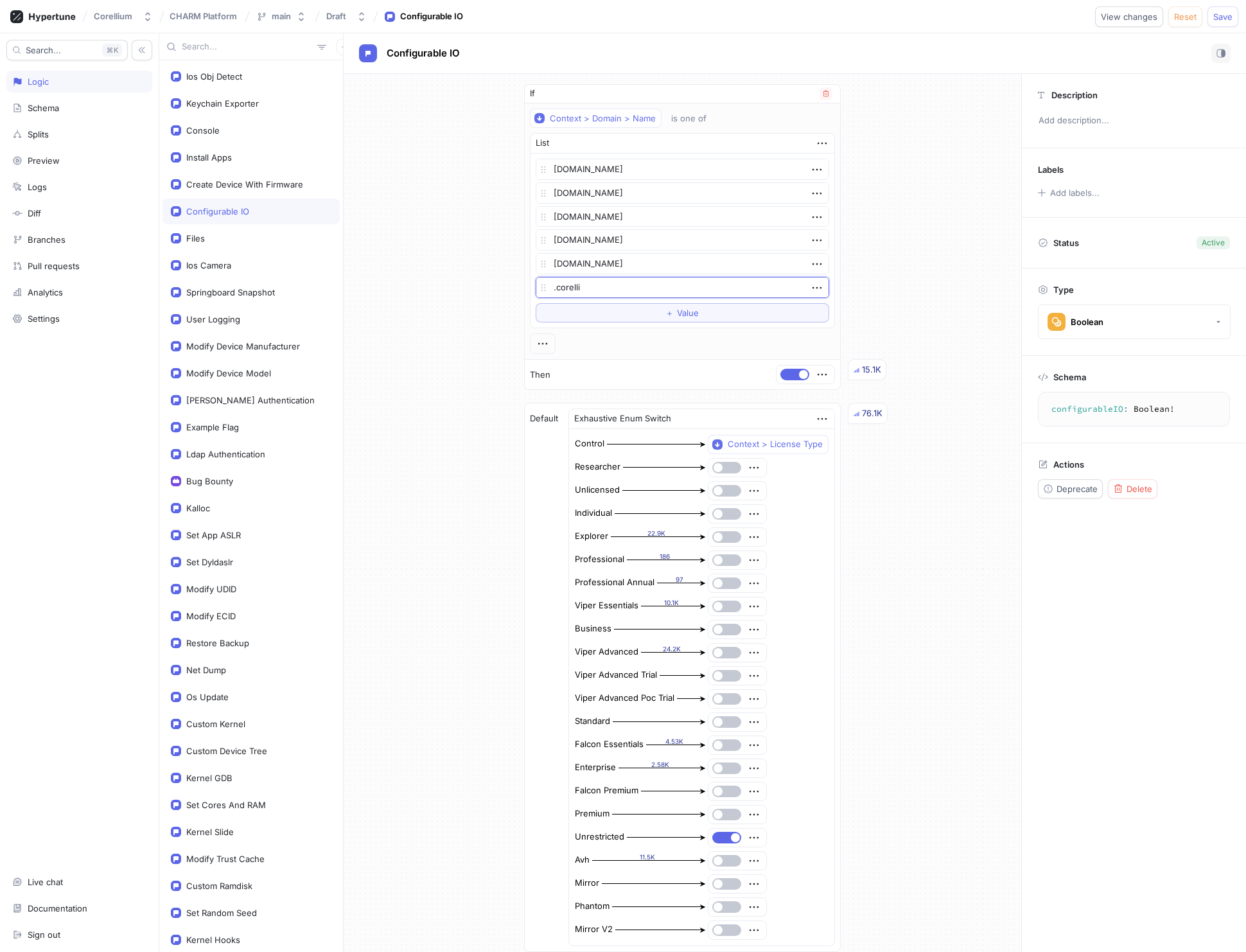
type textarea "x"
type textarea ".corelliu"
type textarea "x"
type textarea ".corellium"
type textarea "x"
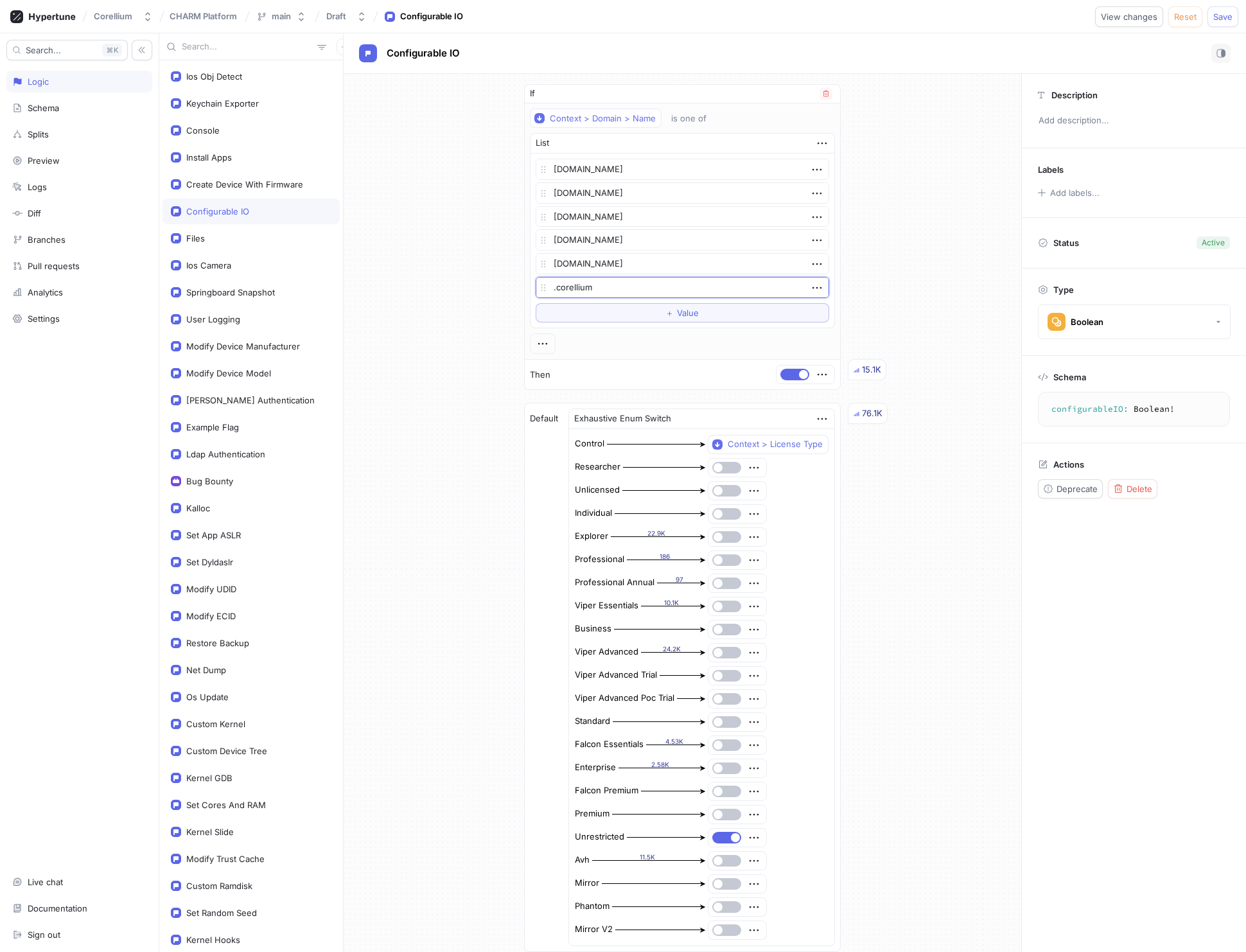
type textarea ".corellium."
type textarea "x"
type textarea ".corellium.i"
type textarea "x"
type textarea ".[DOMAIN_NAME]"
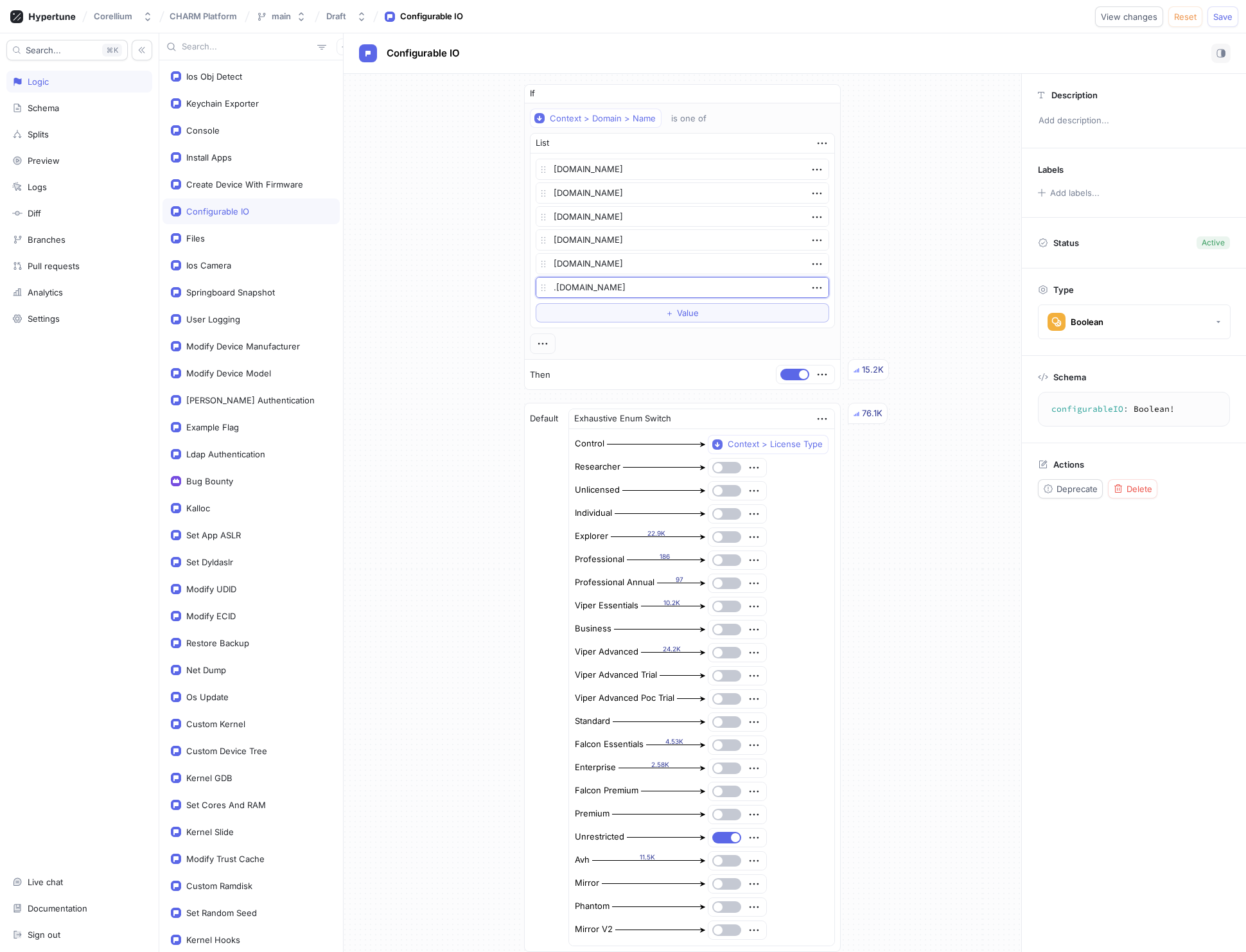
type textarea "x"
type textarea ".[DOMAIN_NAME]"
click at [457, 353] on div "If Context > Domain > Name is one of List ztest-1.corellium.co bam.ztest-1.core…" at bounding box center [682, 533] width 677 height 920
click at [1222, 15] on span "Save" at bounding box center [1222, 17] width 19 height 8
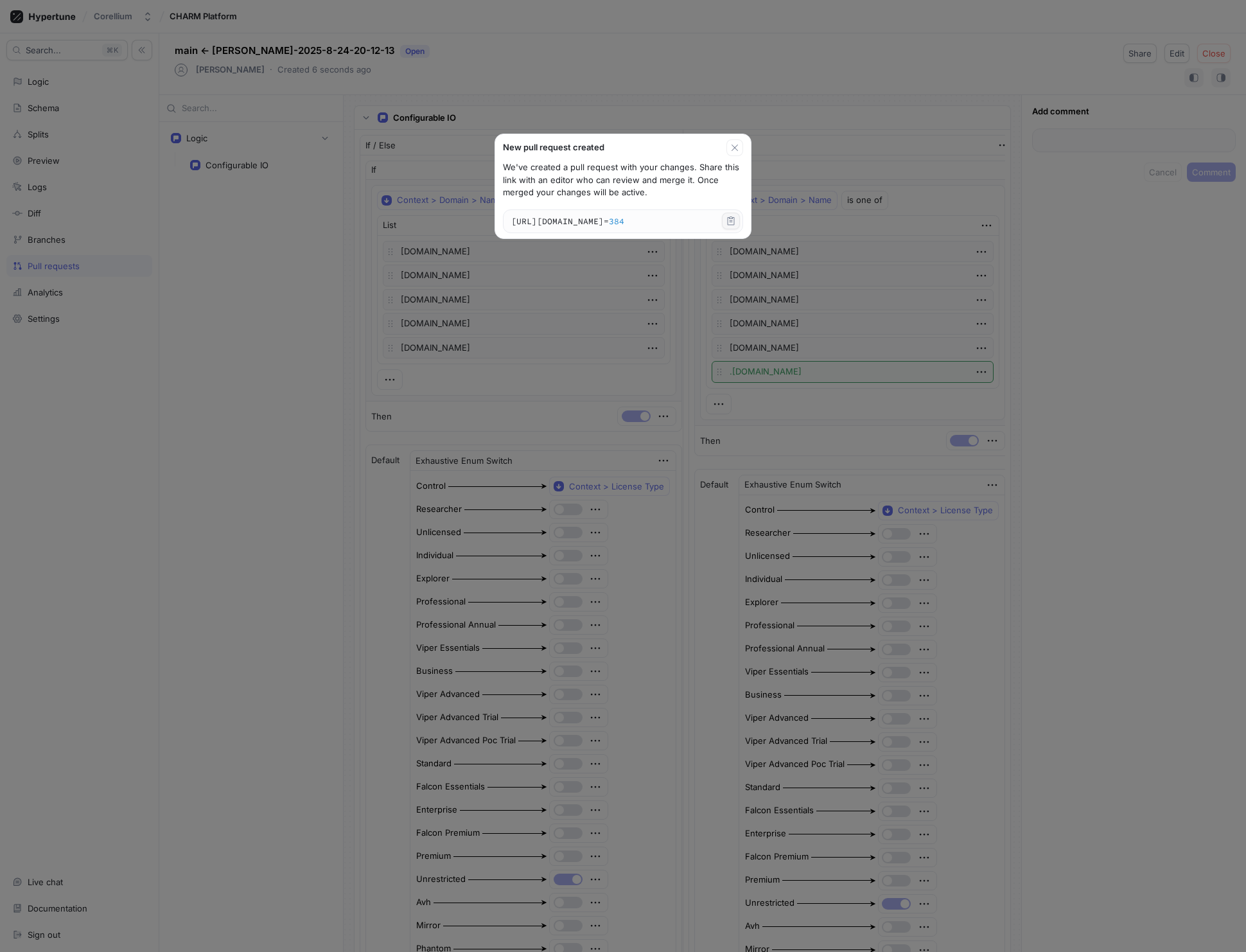
click at [735, 218] on icon "button" at bounding box center [732, 220] width 8 height 8
click at [736, 148] on icon "button" at bounding box center [735, 147] width 10 height 10
type textarea "x"
